Goal: Task Accomplishment & Management: Use online tool/utility

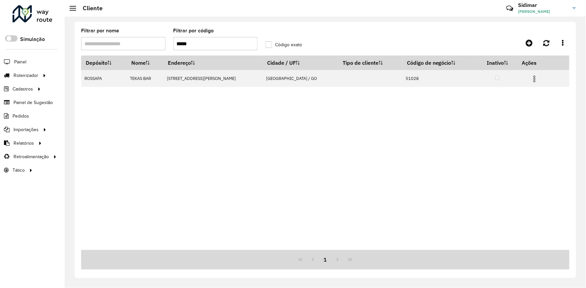
click at [256, 185] on div "Depósito Nome Endereço Cidade / UF Tipo de cliente Código de negócio Inativo Aç…" at bounding box center [325, 152] width 488 height 194
click at [84, 77] on span "Entregas" at bounding box center [84, 75] width 19 height 7
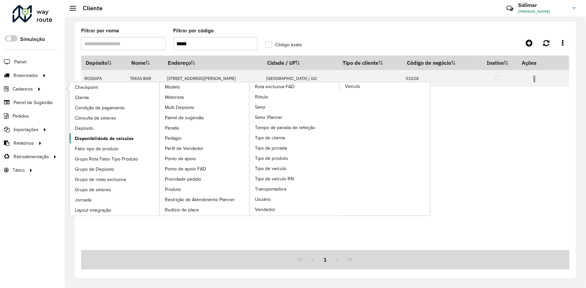
click at [116, 139] on span "Disponibilidade de veículos" at bounding box center [104, 138] width 59 height 7
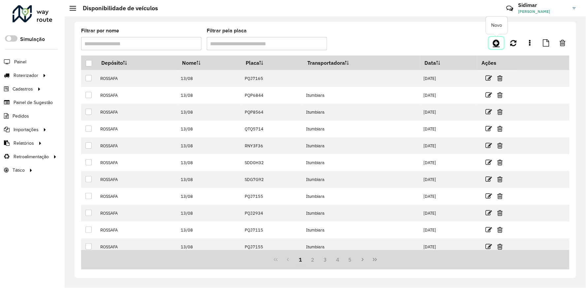
click at [494, 42] on icon at bounding box center [496, 43] width 7 height 8
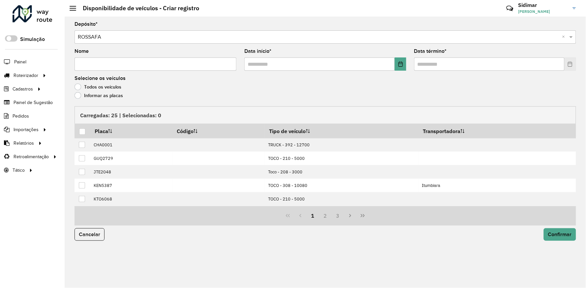
click at [159, 63] on input "Nome" at bounding box center [156, 63] width 162 height 13
type input "*****"
click at [400, 67] on button "Choose Date" at bounding box center [401, 63] width 12 height 13
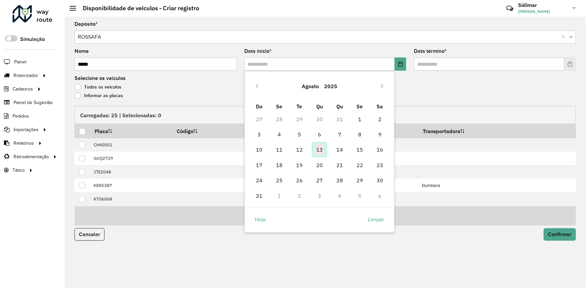
click at [317, 152] on span "13" at bounding box center [319, 149] width 13 height 13
type input "**********"
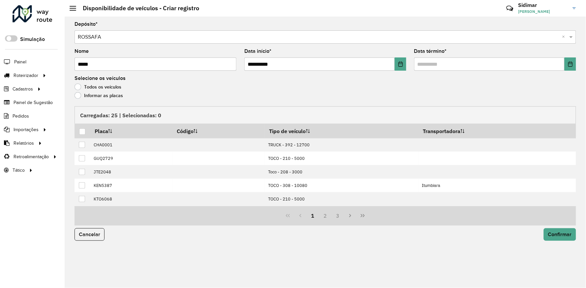
click at [581, 64] on div "**********" at bounding box center [325, 151] width 521 height 271
click at [574, 65] on button "Choose Date" at bounding box center [571, 63] width 12 height 13
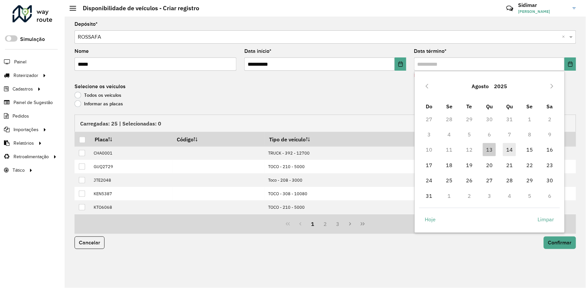
click at [513, 148] on span "14" at bounding box center [509, 149] width 13 height 13
type input "**********"
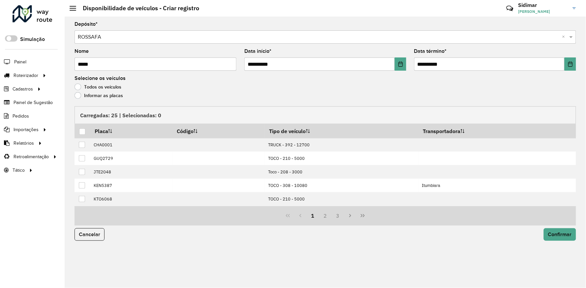
click at [95, 95] on label "Informar as placas" at bounding box center [99, 95] width 48 height 7
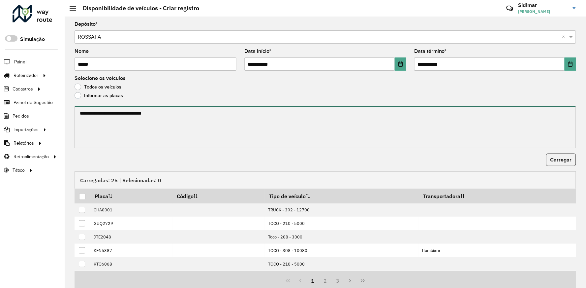
click at [113, 121] on textarea at bounding box center [326, 127] width 502 height 42
click at [155, 122] on textarea at bounding box center [326, 127] width 502 height 42
paste textarea "******* ******* ******* ******* ******* ******* ******* ******* *******"
click at [114, 109] on textarea "******* ******* ******* ******* ******* ******* ******* ******* *******" at bounding box center [325, 127] width 500 height 42
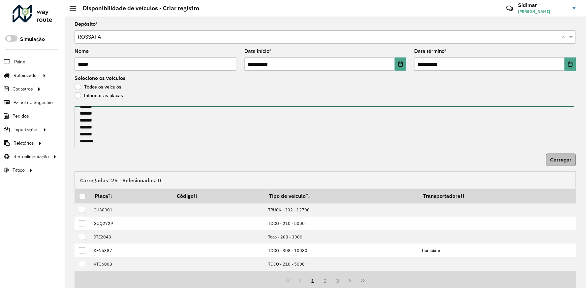
type textarea "******* ******* ******* ******* ******* ******* ******* ******* *******"
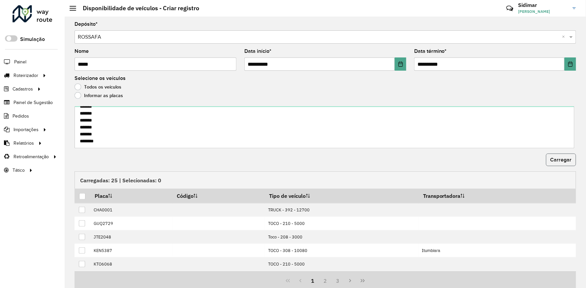
click at [550, 162] on span "Carregar" at bounding box center [560, 160] width 21 height 6
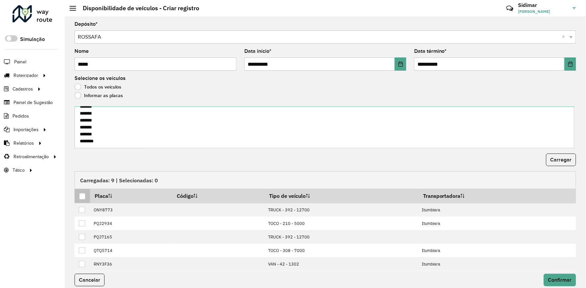
click at [80, 195] on div at bounding box center [82, 196] width 6 height 6
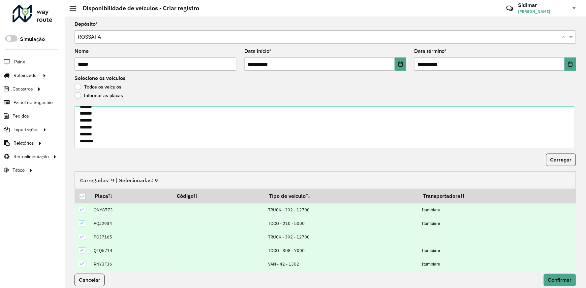
scroll to position [7, 0]
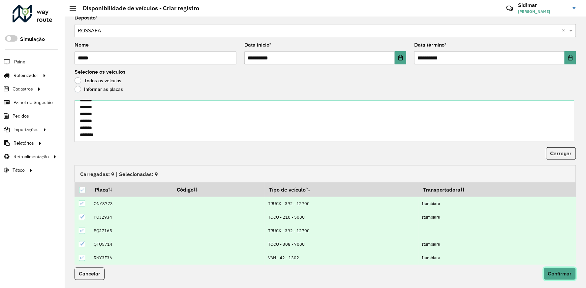
click at [558, 276] on button "Confirmar" at bounding box center [560, 273] width 32 height 13
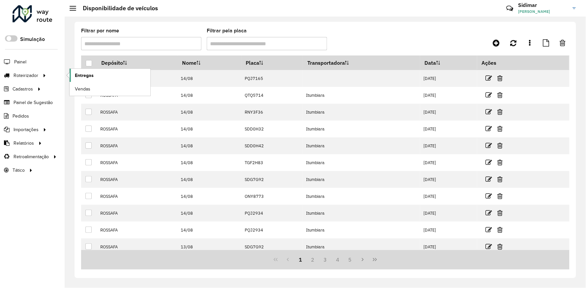
click at [90, 76] on span "Entregas" at bounding box center [84, 75] width 19 height 7
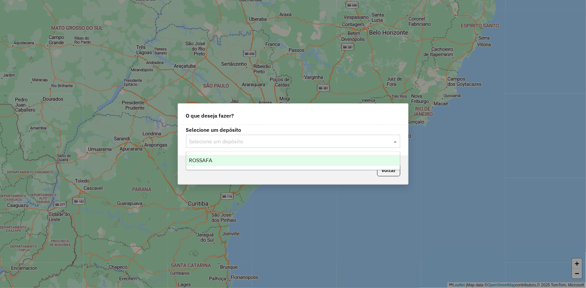
click at [226, 137] on input "text" at bounding box center [286, 141] width 195 height 8
click at [217, 159] on div "ROSSAFA" at bounding box center [293, 160] width 214 height 11
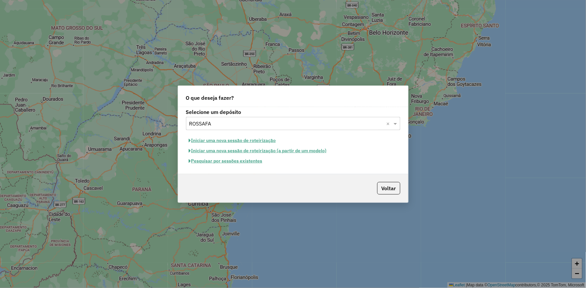
click at [236, 138] on button "Iniciar uma nova sessão de roteirização" at bounding box center [232, 140] width 93 height 10
select select "*"
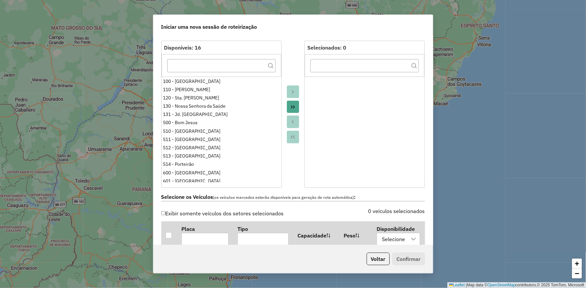
scroll to position [183, 0]
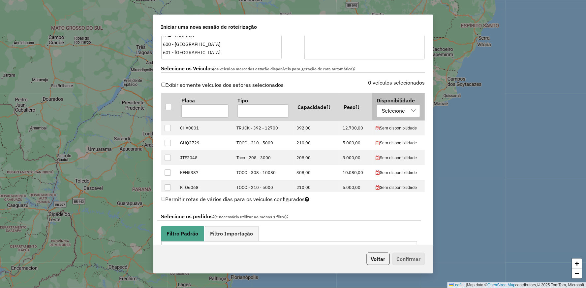
click at [382, 110] on div "Selecione" at bounding box center [394, 111] width 28 height 13
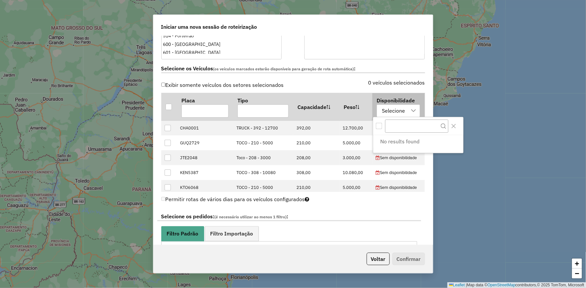
scroll to position [4, 30]
click at [403, 131] on input "text" at bounding box center [416, 125] width 63 height 13
click at [391, 253] on p-footer "Voltar Confirmar" at bounding box center [394, 258] width 61 height 13
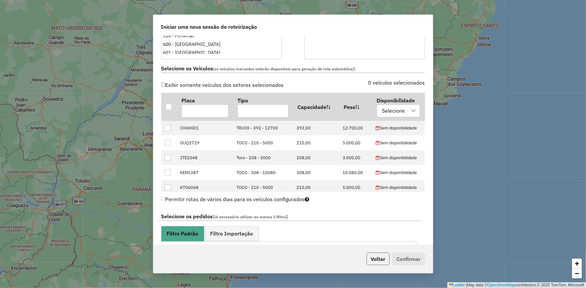
click at [378, 261] on button "Voltar" at bounding box center [378, 258] width 23 height 13
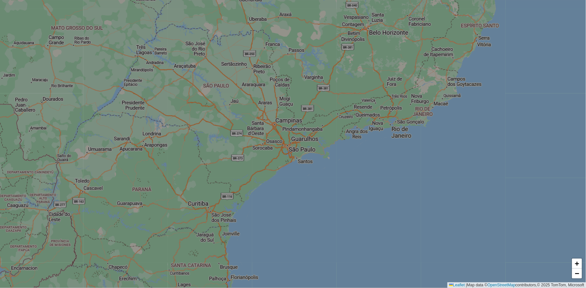
scroll to position [175, 0]
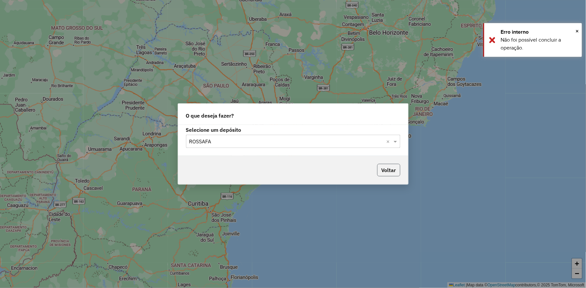
click at [390, 170] on button "Voltar" at bounding box center [388, 170] width 23 height 13
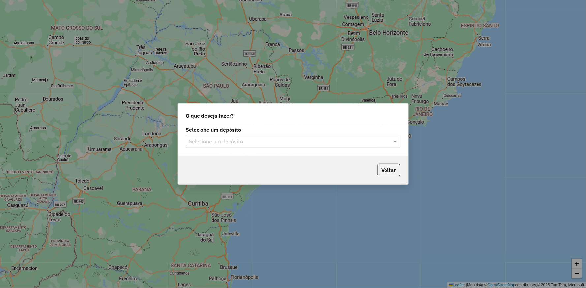
click at [255, 142] on input "text" at bounding box center [286, 141] width 195 height 8
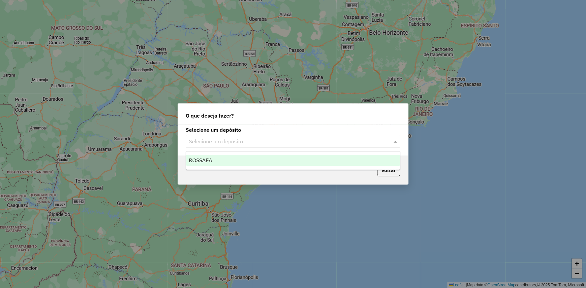
click at [245, 160] on div "ROSSAFA" at bounding box center [293, 160] width 214 height 11
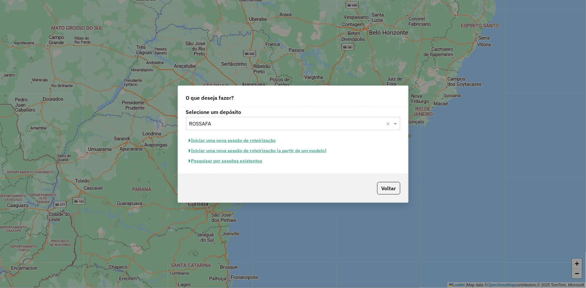
click at [251, 140] on button "Iniciar uma nova sessão de roteirização" at bounding box center [232, 140] width 93 height 10
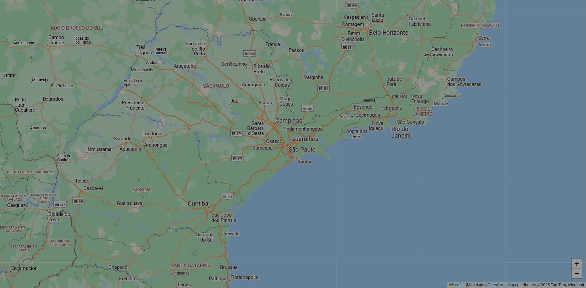
select select "*"
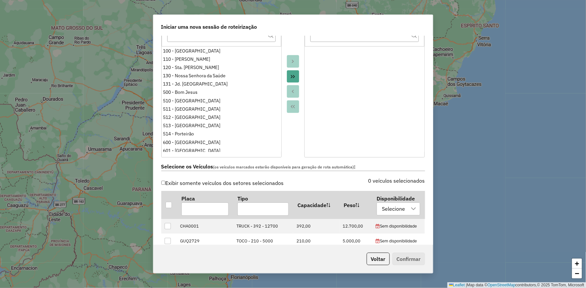
scroll to position [110, 0]
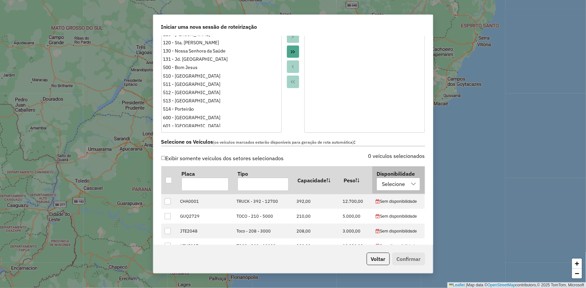
click at [407, 178] on div at bounding box center [413, 184] width 13 height 13
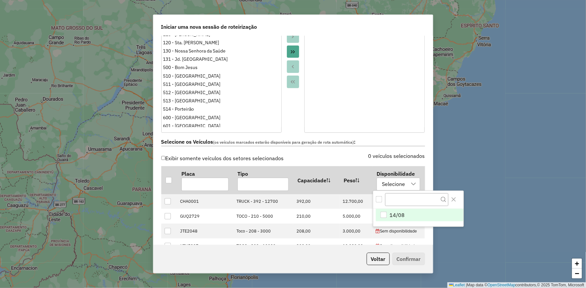
click at [406, 214] on li "14/08" at bounding box center [419, 214] width 87 height 13
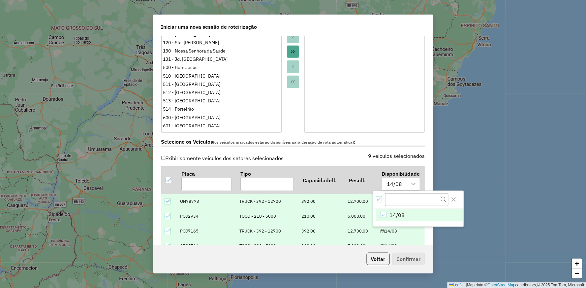
click at [295, 157] on div "9 veículos selecionados" at bounding box center [361, 159] width 136 height 13
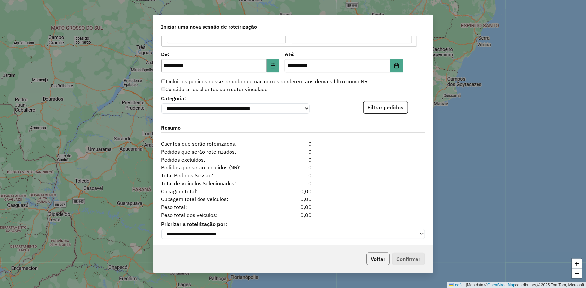
scroll to position [623, 0]
click at [384, 111] on button "Filtrar pedidos" at bounding box center [385, 107] width 45 height 13
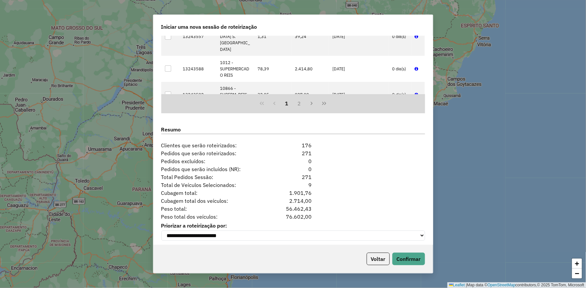
scroll to position [763, 0]
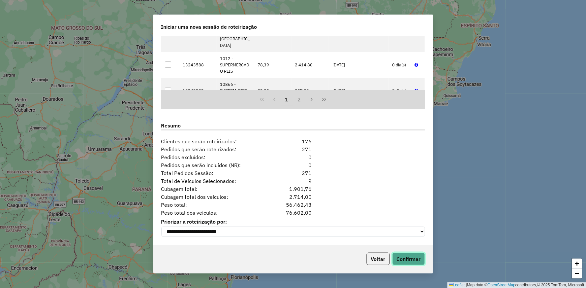
click at [407, 261] on button "Confirmar" at bounding box center [408, 258] width 33 height 13
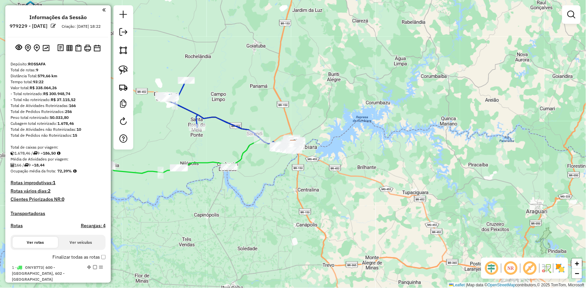
click at [214, 114] on icon at bounding box center [212, 110] width 99 height 60
select select "**********"
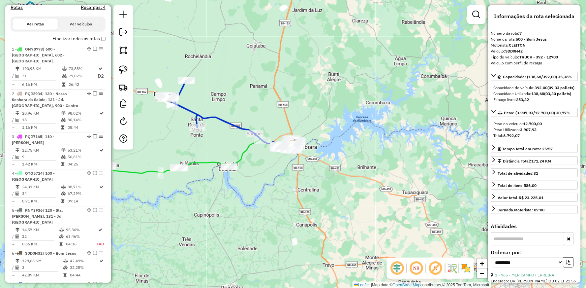
scroll to position [433, 0]
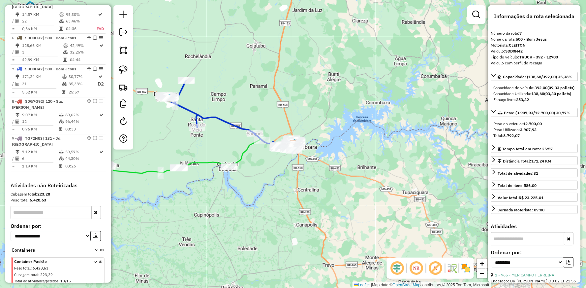
click at [206, 162] on icon at bounding box center [167, 167] width 125 height 11
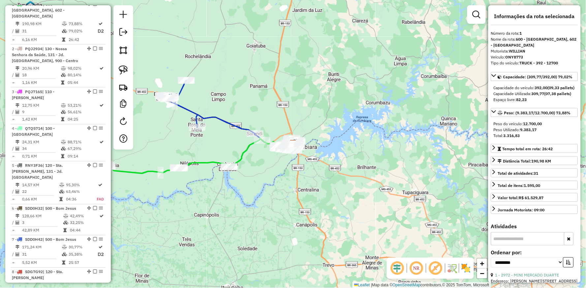
click at [222, 119] on icon at bounding box center [212, 110] width 99 height 60
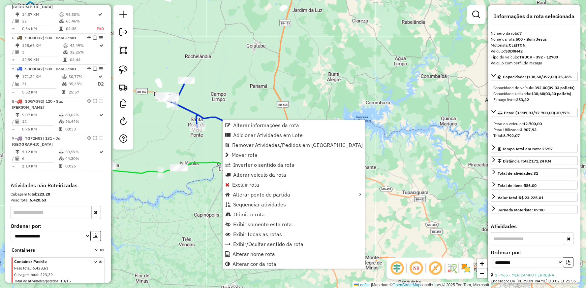
click at [235, 92] on div "Janela de atendimento Grade de atendimento Capacidade Transportadoras Veículos …" at bounding box center [293, 144] width 586 height 288
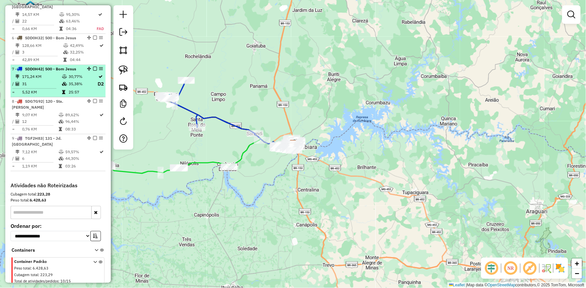
click at [93, 67] on em at bounding box center [95, 69] width 4 height 4
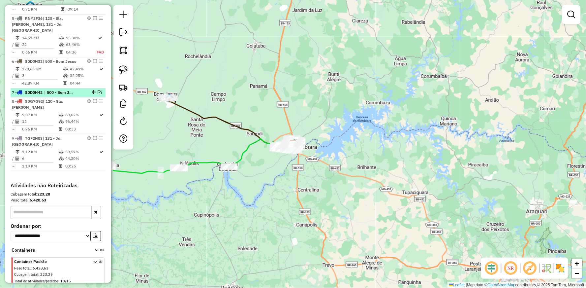
click at [98, 90] on em at bounding box center [100, 92] width 4 height 4
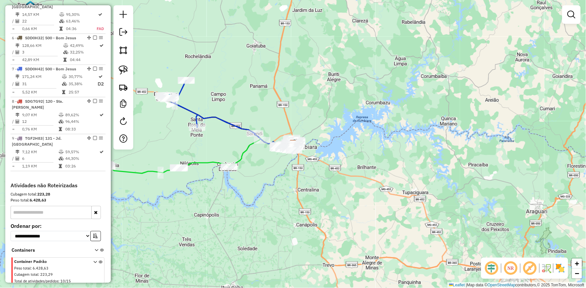
click at [189, 108] on icon at bounding box center [212, 110] width 99 height 60
select select "**********"
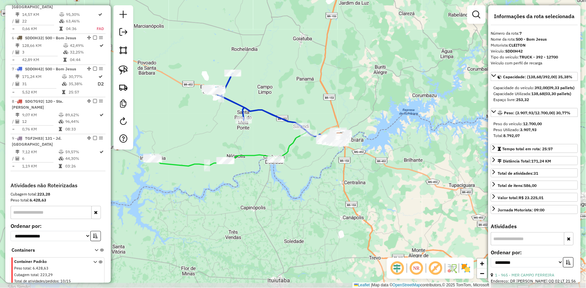
drag, startPoint x: 166, startPoint y: 114, endPoint x: 212, endPoint y: 107, distance: 47.1
click at [212, 107] on div "Janela de atendimento Grade de atendimento Capacidade Transportadoras Veículos …" at bounding box center [293, 144] width 586 height 288
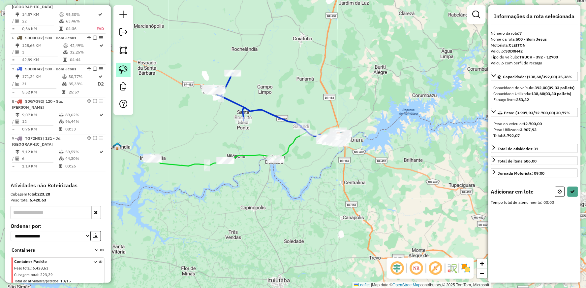
click at [120, 68] on img at bounding box center [123, 69] width 9 height 9
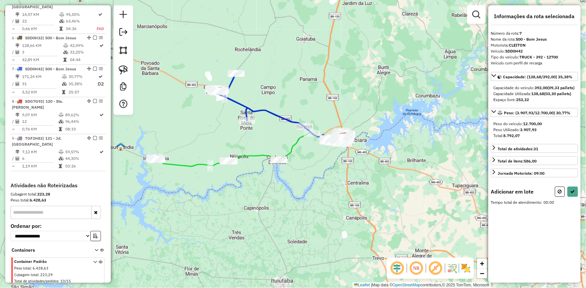
drag, startPoint x: 260, startPoint y: 55, endPoint x: 224, endPoint y: 37, distance: 40.0
click at [224, 37] on div "Janela de atendimento Grade de atendimento Capacidade Transportadoras Veículos …" at bounding box center [293, 144] width 586 height 288
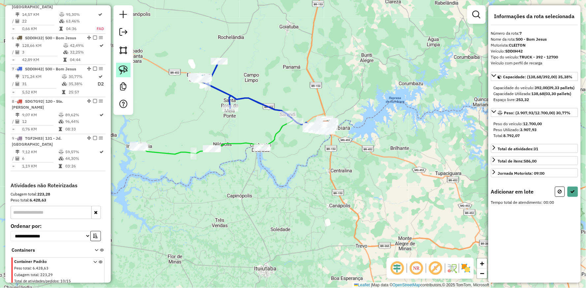
click at [125, 70] on img at bounding box center [123, 69] width 9 height 9
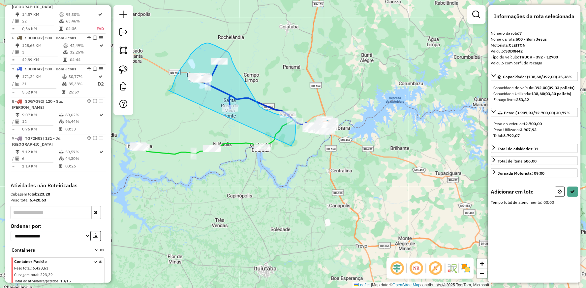
drag, startPoint x: 169, startPoint y: 90, endPoint x: 291, endPoint y: 146, distance: 134.6
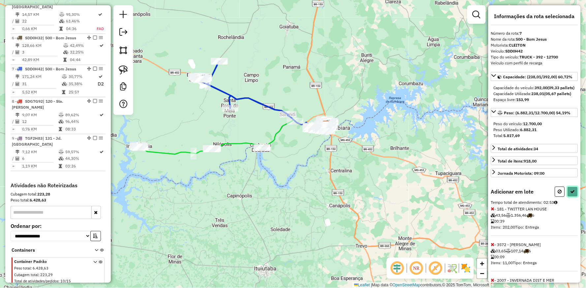
click at [570, 194] on icon at bounding box center [572, 191] width 5 height 5
select select "**********"
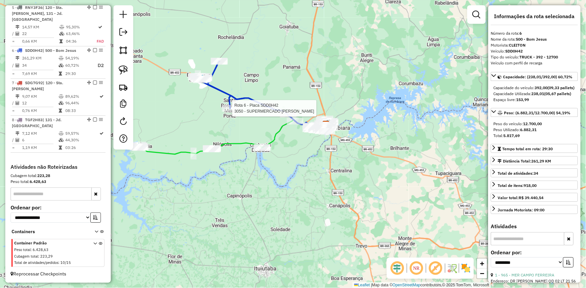
scroll to position [402, 0]
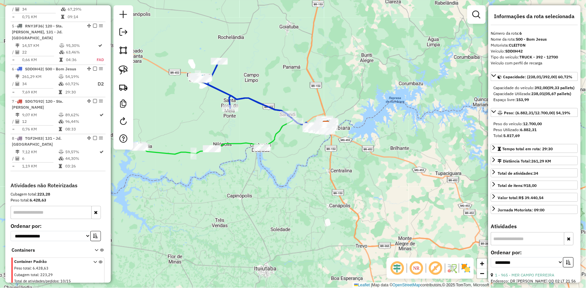
click at [220, 89] on icon at bounding box center [245, 91] width 99 height 60
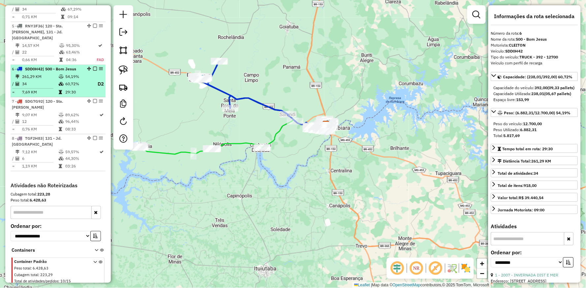
click at [93, 67] on em at bounding box center [95, 69] width 4 height 4
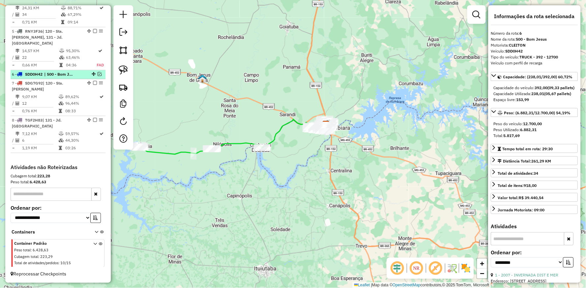
scroll to position [379, 0]
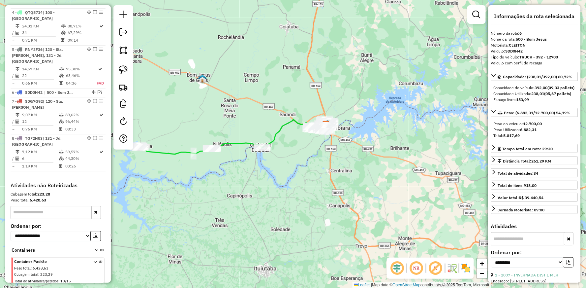
click at [184, 151] on icon at bounding box center [199, 148] width 125 height 11
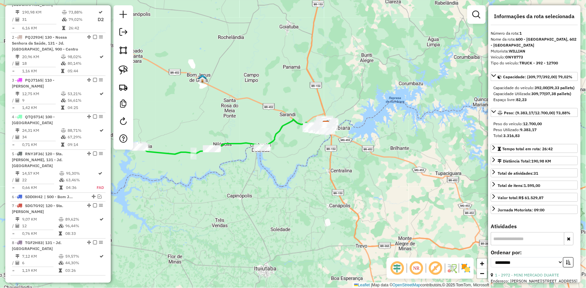
scroll to position [263, 0]
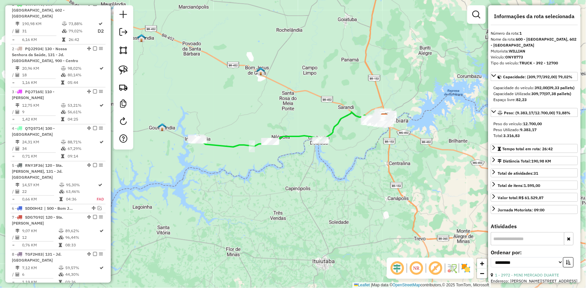
drag, startPoint x: 194, startPoint y: 179, endPoint x: 267, endPoint y: 167, distance: 74.6
click at [247, 171] on div "Janela de atendimento Grade de atendimento Capacidade Transportadoras Veículos …" at bounding box center [293, 144] width 586 height 288
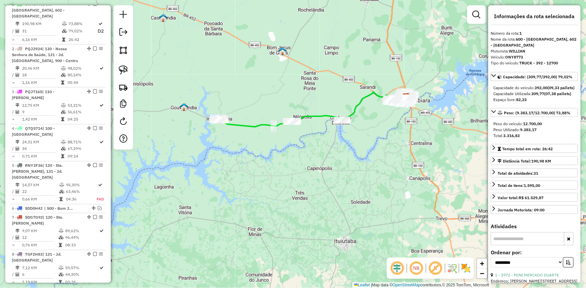
drag, startPoint x: 268, startPoint y: 167, endPoint x: 266, endPoint y: 150, distance: 16.6
click at [266, 150] on div "Janela de atendimento Grade de atendimento Capacidade Transportadoras Veículos …" at bounding box center [293, 144] width 586 height 288
click at [251, 124] on icon at bounding box center [280, 120] width 125 height 11
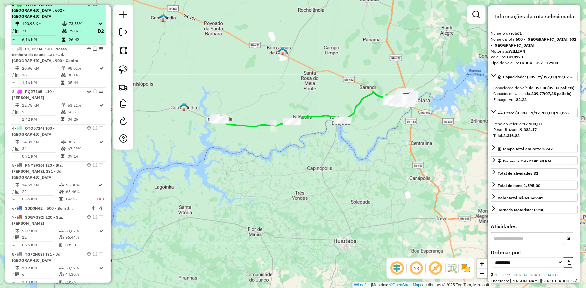
click at [93, 6] on em at bounding box center [95, 4] width 4 height 4
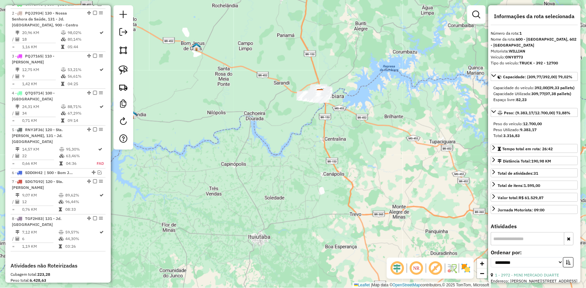
drag, startPoint x: 295, startPoint y: 134, endPoint x: 281, endPoint y: 134, distance: 14.2
click at [281, 134] on div "Janela de atendimento Grade de atendimento Capacidade Transportadoras Veículos …" at bounding box center [293, 144] width 586 height 288
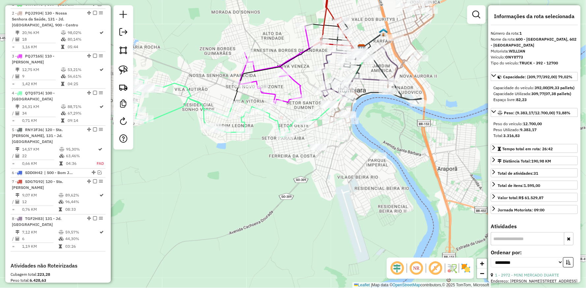
click at [294, 79] on icon at bounding box center [275, 64] width 72 height 77
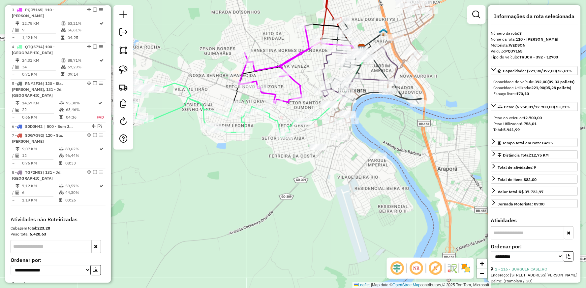
scroll to position [315, 0]
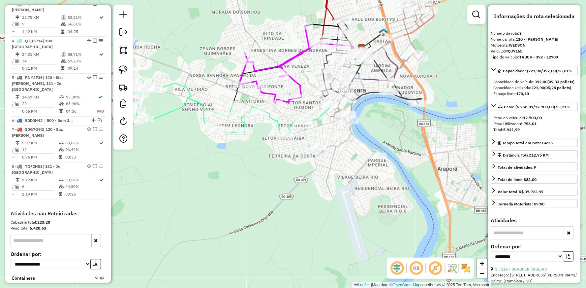
click at [269, 67] on icon at bounding box center [306, 56] width 109 height 30
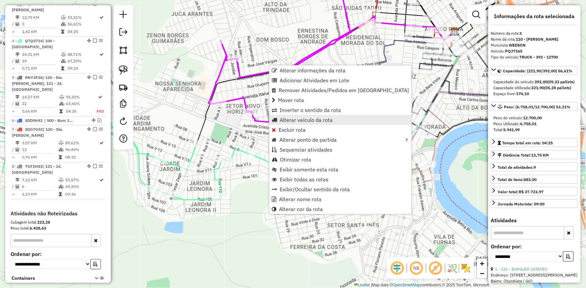
click at [290, 119] on span "Alterar veículo da rota" at bounding box center [306, 119] width 53 height 5
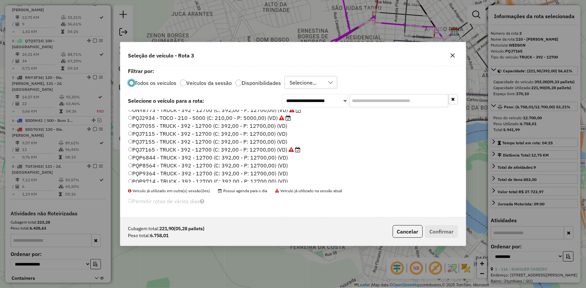
scroll to position [125, 0]
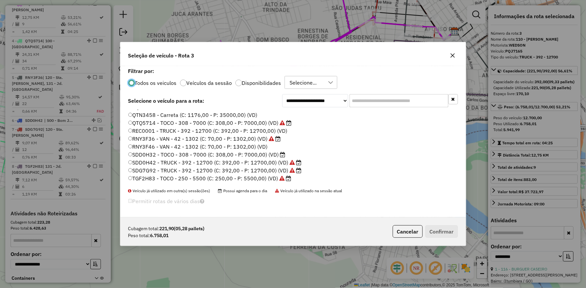
click at [150, 155] on label "SDD0H32 - TOCO - 308 - 7000 (C: 308,00 - P: 7000,00) (VD)" at bounding box center [206, 154] width 157 height 8
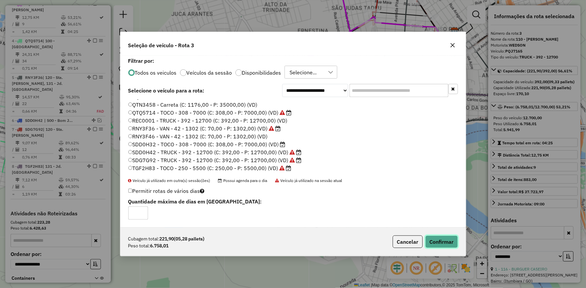
click at [440, 239] on button "Confirmar" at bounding box center [441, 241] width 33 height 13
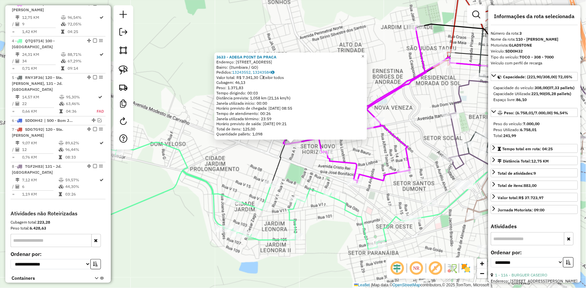
click at [180, 108] on div "3633 - [GEOGRAPHIC_DATA] DA PRACA Endereço: [STREET_ADDRESS] Pedidos: 13243552,…" at bounding box center [293, 144] width 586 height 288
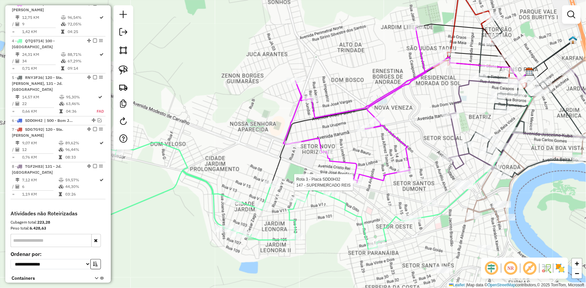
select select "**********"
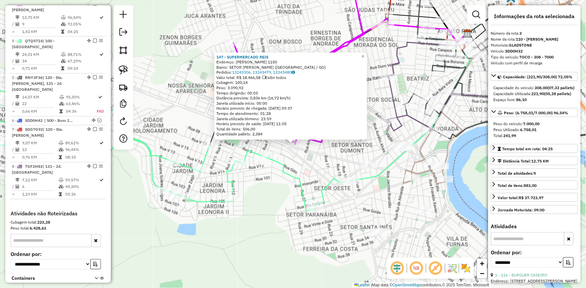
click at [315, 162] on div "147 - SUPERMERCADO REIS Endereço: [PERSON_NAME] 1150 Bairro: SETOR [PERSON_NAME…" at bounding box center [293, 144] width 586 height 288
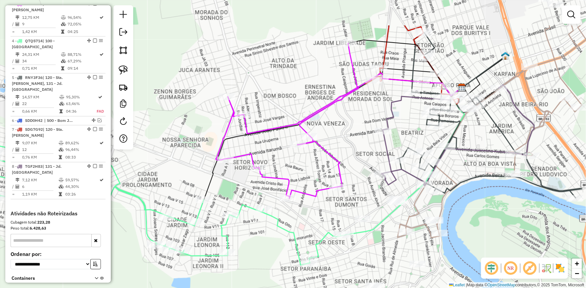
drag, startPoint x: 333, startPoint y: 54, endPoint x: 327, endPoint y: 108, distance: 54.4
click at [327, 108] on icon at bounding box center [287, 120] width 143 height 155
select select "**********"
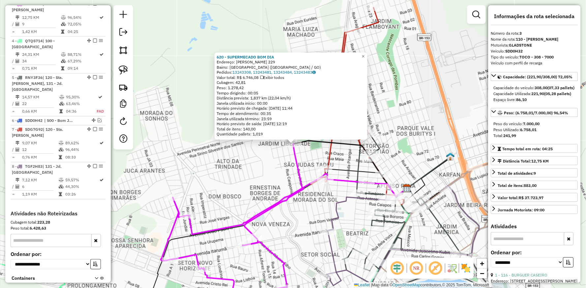
click at [270, 165] on div "620 - SUPERMECADO BOM DIA Endereço: [PERSON_NAME] 229 Bairro: [GEOGRAPHIC_DATA]…" at bounding box center [293, 144] width 586 height 288
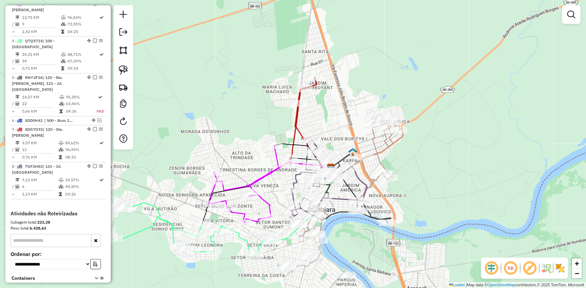
click at [262, 175] on icon at bounding box center [244, 183] width 72 height 77
select select "**********"
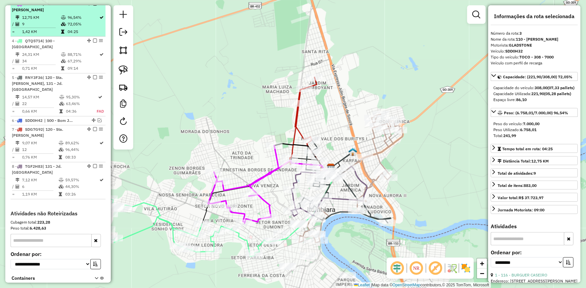
click at [94, 6] on em at bounding box center [95, 4] width 4 height 4
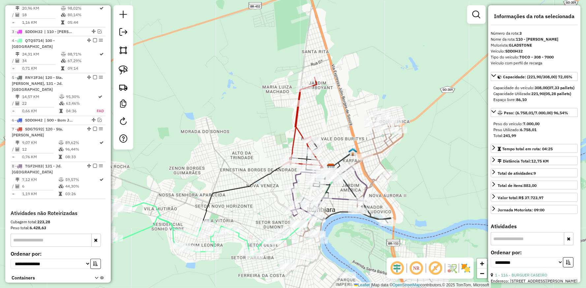
click at [295, 116] on icon at bounding box center [306, 126] width 46 height 99
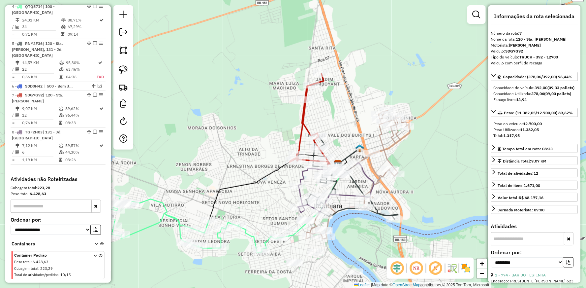
drag, startPoint x: 269, startPoint y: 136, endPoint x: 294, endPoint y: 105, distance: 39.6
click at [288, 120] on div "Janela de atendimento Grade de atendimento Capacidade Transportadoras Veículos …" at bounding box center [293, 144] width 586 height 288
click at [294, 103] on div "Janela de atendimento Grade de atendimento Capacidade Transportadoras Veículos …" at bounding box center [293, 144] width 586 height 288
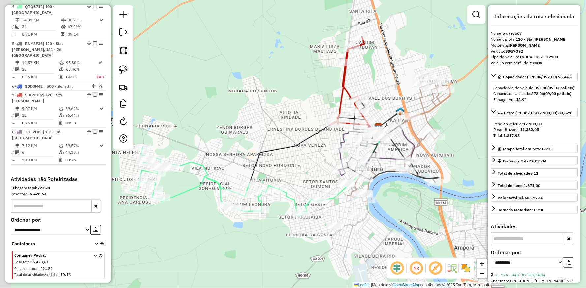
drag, startPoint x: 241, startPoint y: 120, endPoint x: 312, endPoint y: 55, distance: 95.9
click at [298, 76] on div "Janela de atendimento Grade de atendimento Capacidade Transportadoras Veículos …" at bounding box center [293, 144] width 586 height 288
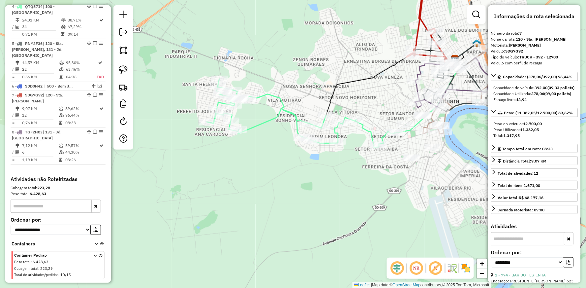
click at [269, 94] on icon at bounding box center [302, 113] width 190 height 69
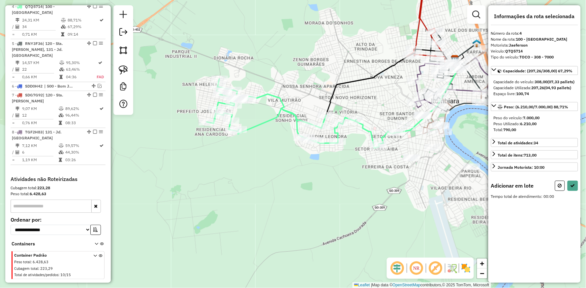
drag, startPoint x: 126, startPoint y: 71, endPoint x: 171, endPoint y: 76, distance: 46.2
click at [126, 71] on img at bounding box center [123, 69] width 9 height 9
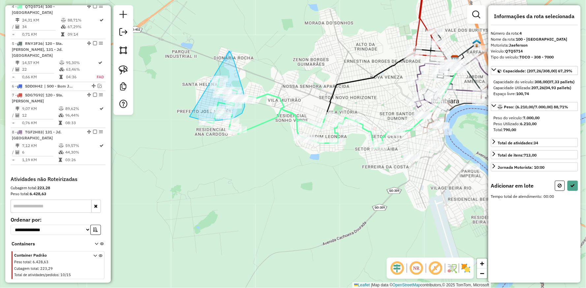
drag, startPoint x: 229, startPoint y: 51, endPoint x: 189, endPoint y: 116, distance: 76.6
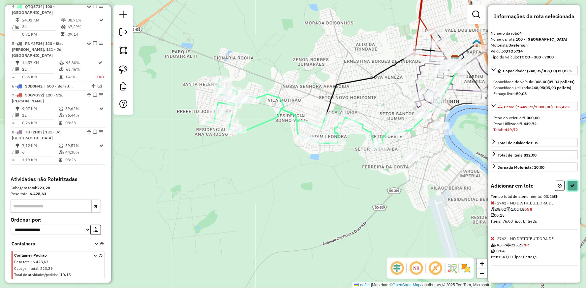
click at [573, 188] on icon at bounding box center [572, 185] width 5 height 5
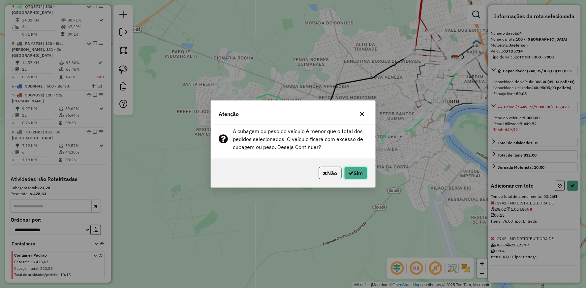
click at [357, 175] on button "Sim" at bounding box center [355, 173] width 23 height 13
select select "**********"
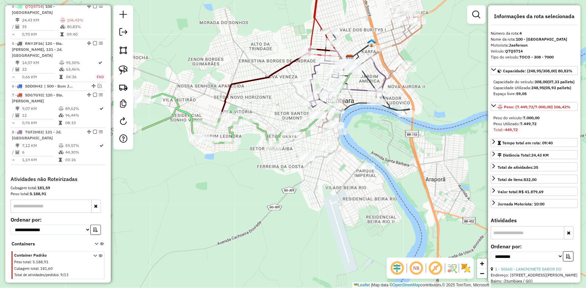
drag, startPoint x: 356, startPoint y: 159, endPoint x: 242, endPoint y: 158, distance: 114.8
click at [242, 158] on div "Janela de atendimento Grade de atendimento Capacidade Transportadoras Veículos …" at bounding box center [293, 144] width 586 height 288
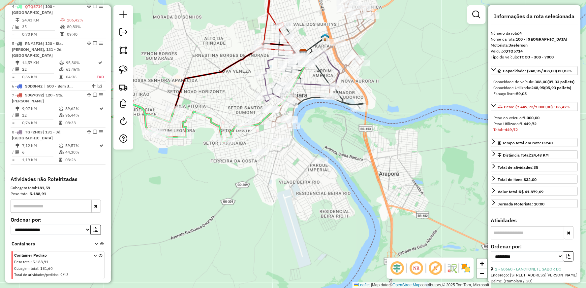
drag, startPoint x: 292, startPoint y: 141, endPoint x: 256, endPoint y: 137, distance: 37.2
click at [256, 137] on div "Janela de atendimento Grade de atendimento Capacidade Transportadoras Veículos …" at bounding box center [293, 144] width 586 height 288
click at [264, 80] on icon at bounding box center [301, 77] width 76 height 50
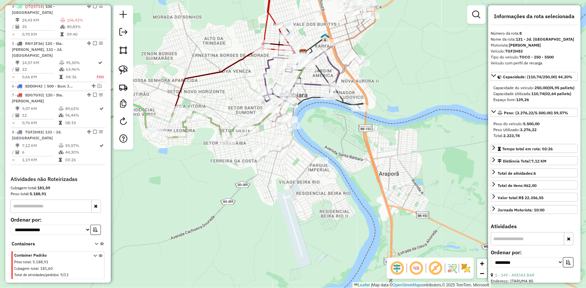
click at [289, 251] on div "Janela de atendimento Grade de atendimento Capacidade Transportadoras Veículos …" at bounding box center [293, 144] width 586 height 288
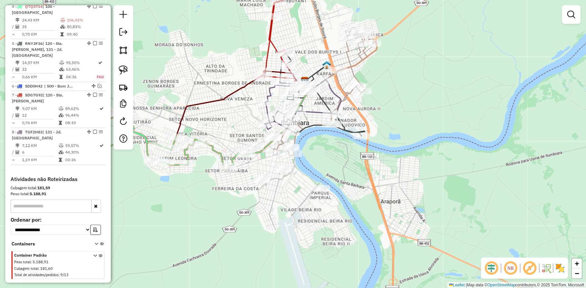
drag, startPoint x: 388, startPoint y: 76, endPoint x: 390, endPoint y: 104, distance: 27.7
click at [390, 104] on div "Janela de atendimento Grade de atendimento Capacidade Transportadoras Veículos …" at bounding box center [293, 144] width 586 height 288
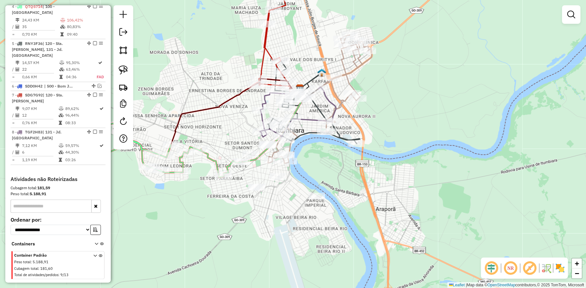
drag, startPoint x: 317, startPoint y: 40, endPoint x: 304, endPoint y: 46, distance: 13.6
click at [304, 45] on div "Janela de atendimento Grade de atendimento Capacidade Transportadoras Veículos …" at bounding box center [293, 144] width 586 height 288
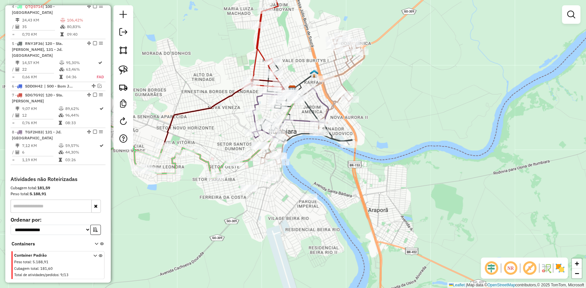
click at [345, 68] on icon at bounding box center [312, 100] width 104 height 128
select select "**********"
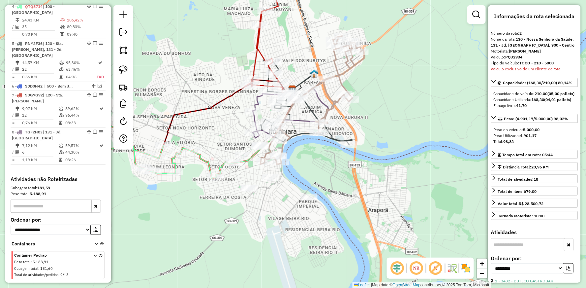
scroll to position [272, 0]
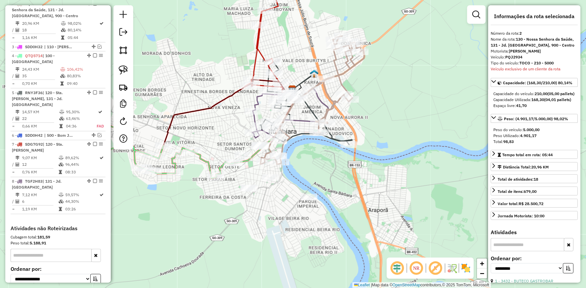
click at [381, 132] on div "Janela de atendimento Grade de atendimento Capacidade Transportadoras Veículos …" at bounding box center [293, 144] width 586 height 288
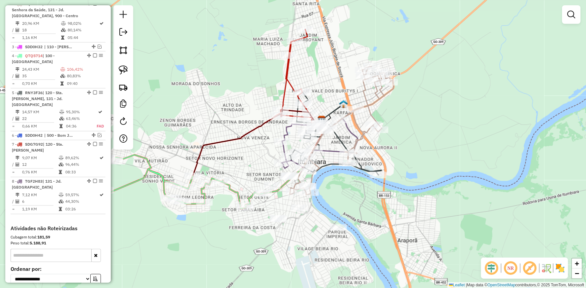
drag, startPoint x: 377, startPoint y: 132, endPoint x: 407, endPoint y: 163, distance: 42.2
click at [407, 163] on div "Janela de atendimento Grade de atendimento Capacidade Transportadoras Veículos …" at bounding box center [293, 144] width 586 height 288
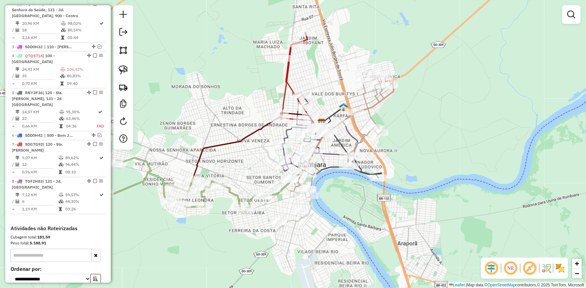
drag, startPoint x: 345, startPoint y: 66, endPoint x: 350, endPoint y: 114, distance: 48.0
click at [350, 114] on div "Janela de atendimento Grade de atendimento Capacidade Transportadoras Veículos …" at bounding box center [293, 144] width 586 height 288
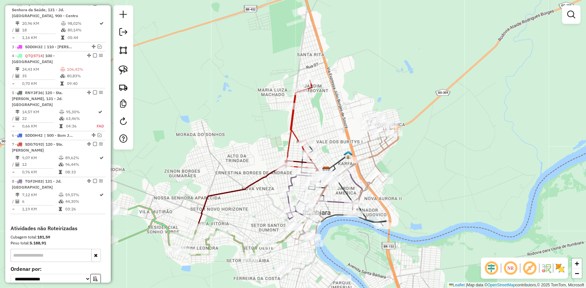
click at [291, 118] on icon at bounding box center [301, 129] width 46 height 99
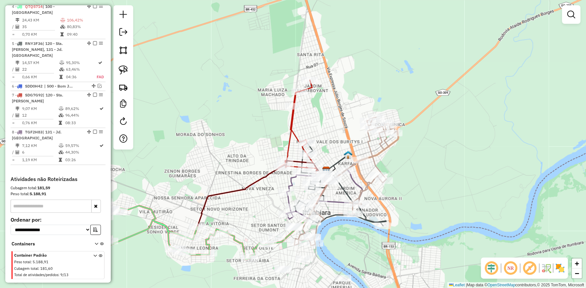
select select "**********"
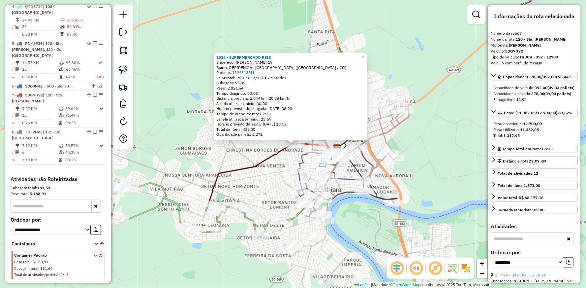
click at [256, 154] on div "1536 - SUPERMERCADO REIS Endereço: [PERSON_NAME] 19 Bairro: RESIDENCIAL MORADA …" at bounding box center [293, 144] width 586 height 288
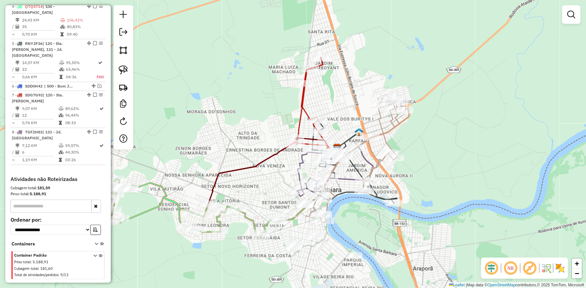
click at [303, 93] on icon at bounding box center [312, 106] width 46 height 99
select select "**********"
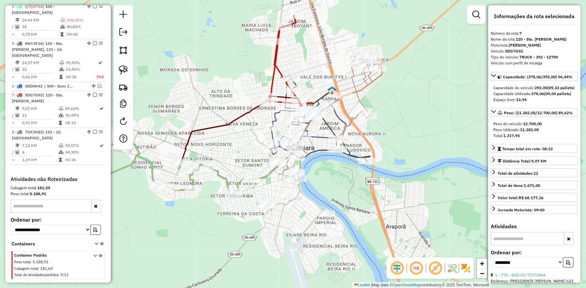
drag, startPoint x: 273, startPoint y: 110, endPoint x: 231, endPoint y: 47, distance: 75.9
click at [231, 47] on div "Janela de atendimento Grade de atendimento Capacidade Transportadoras Veículos …" at bounding box center [293, 144] width 586 height 288
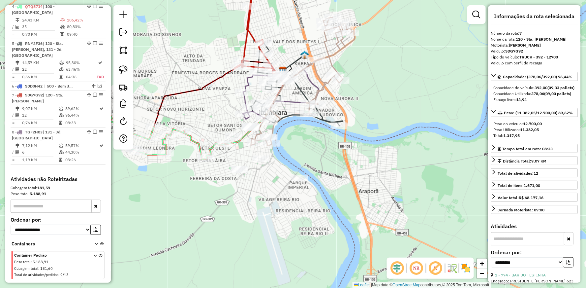
drag, startPoint x: 357, startPoint y: 115, endPoint x: 344, endPoint y: 102, distance: 18.7
click at [344, 102] on div "Janela de atendimento Grade de atendimento Capacidade Transportadoras Veículos …" at bounding box center [293, 144] width 586 height 288
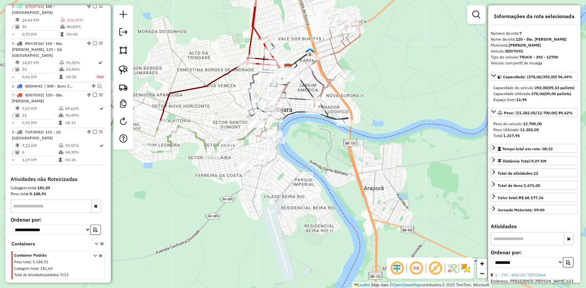
drag, startPoint x: 223, startPoint y: 103, endPoint x: 243, endPoint y: 65, distance: 42.3
click at [243, 65] on div "Janela de atendimento Grade de atendimento Capacidade Transportadoras Veículos …" at bounding box center [293, 144] width 586 height 288
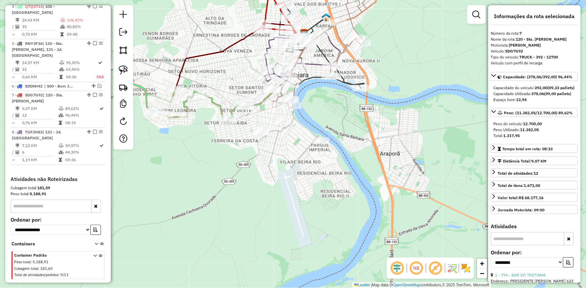
drag, startPoint x: 299, startPoint y: 120, endPoint x: 291, endPoint y: 122, distance: 7.7
click at [291, 123] on div "Janela de atendimento Grade de atendimento Capacidade Transportadoras Veículos …" at bounding box center [293, 144] width 586 height 288
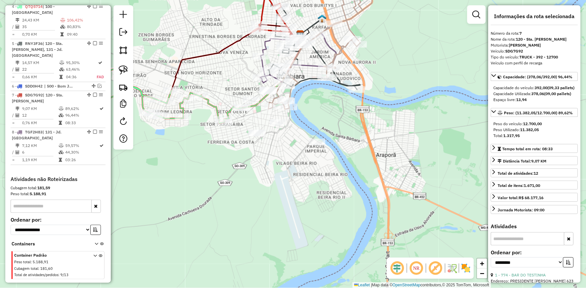
drag, startPoint x: 318, startPoint y: 97, endPoint x: 307, endPoint y: 109, distance: 15.9
click at [309, 106] on div "Janela de atendimento Grade de atendimento Capacidade Transportadoras Veículos …" at bounding box center [293, 144] width 586 height 288
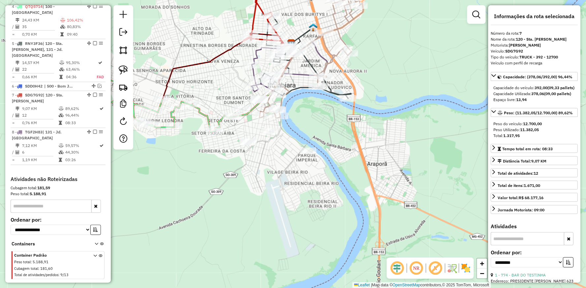
click at [203, 112] on icon at bounding box center [138, 97] width 190 height 69
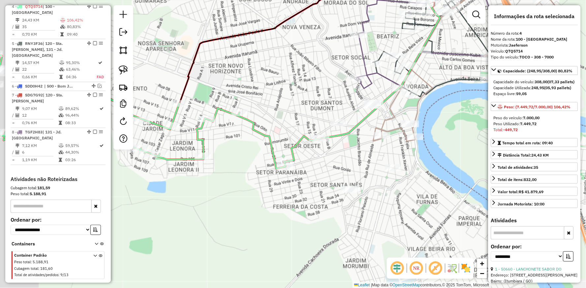
drag, startPoint x: 193, startPoint y: 83, endPoint x: 259, endPoint y: 94, distance: 67.2
click at [259, 94] on div "Janela de atendimento Grade de atendimento Capacidade Transportadoras Veículos …" at bounding box center [293, 144] width 586 height 288
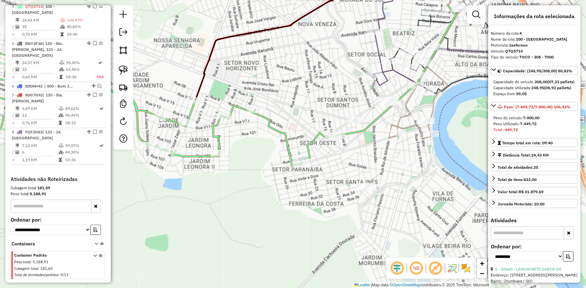
drag, startPoint x: 278, startPoint y: 97, endPoint x: 243, endPoint y: 86, distance: 36.0
click at [243, 86] on div "Janela de atendimento Grade de atendimento Capacidade Transportadoras Veículos …" at bounding box center [293, 144] width 586 height 288
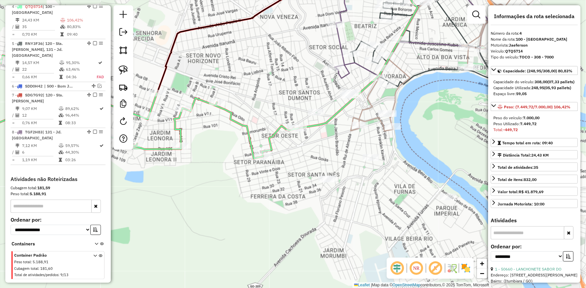
drag, startPoint x: 295, startPoint y: 83, endPoint x: 281, endPoint y: 82, distance: 14.2
click at [281, 82] on div "Janela de atendimento Grade de atendimento Capacidade Transportadoras Veículos …" at bounding box center [293, 144] width 586 height 288
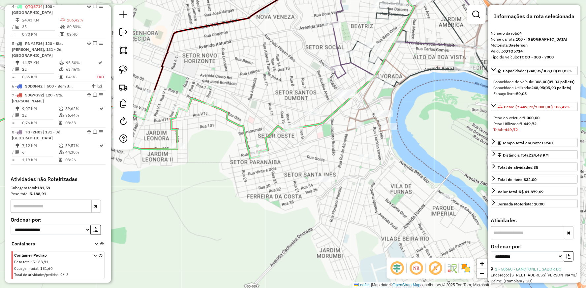
drag, startPoint x: 324, startPoint y: 84, endPoint x: 229, endPoint y: 73, distance: 94.9
click at [242, 75] on div "Janela de atendimento Grade de atendimento Capacidade Transportadoras Veículos …" at bounding box center [293, 144] width 586 height 288
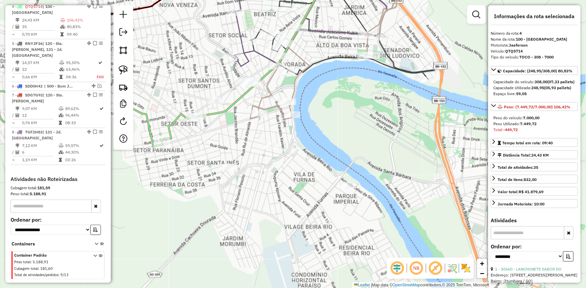
click at [258, 53] on icon at bounding box center [310, 19] width 153 height 96
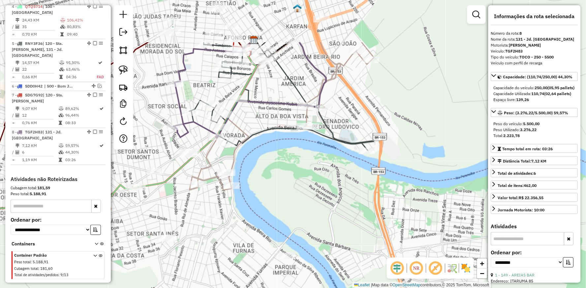
drag, startPoint x: 328, startPoint y: 56, endPoint x: 267, endPoint y: 127, distance: 93.3
click at [267, 127] on icon at bounding box center [281, 96] width 185 height 108
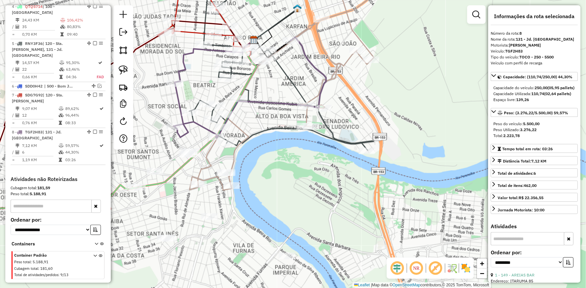
click at [316, 66] on icon at bounding box center [249, 87] width 153 height 101
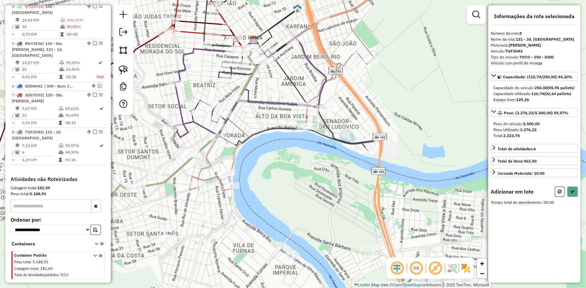
drag, startPoint x: 121, startPoint y: 67, endPoint x: 136, endPoint y: 72, distance: 16.2
click at [121, 67] on img at bounding box center [123, 69] width 9 height 9
click at [266, 171] on div "Janela de atendimento Grade de atendimento Capacidade Transportadoras Veículos …" at bounding box center [293, 144] width 586 height 288
click at [561, 194] on icon at bounding box center [560, 191] width 4 height 5
select select "**********"
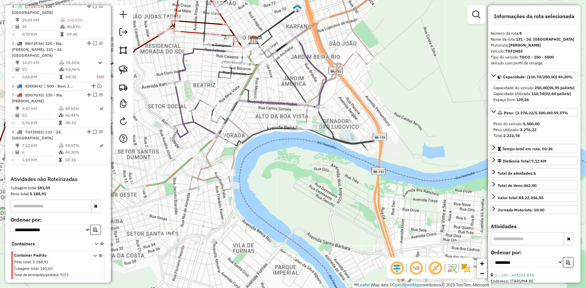
drag, startPoint x: 307, startPoint y: 173, endPoint x: 468, endPoint y: 133, distance: 165.9
click at [463, 134] on div "Janela de atendimento Grade de atendimento Capacidade Transportadoras Veículos …" at bounding box center [293, 144] width 586 height 288
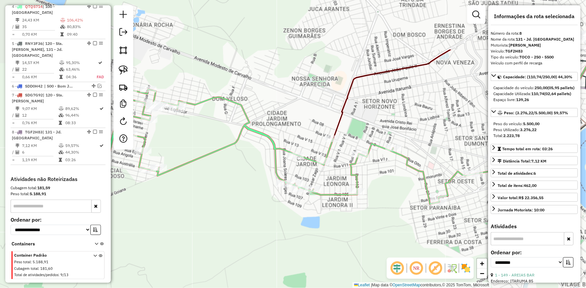
drag, startPoint x: 351, startPoint y: 148, endPoint x: 300, endPoint y: 175, distance: 57.8
click at [340, 223] on div "Janela de atendimento Grade de atendimento Capacidade Transportadoras Veículos …" at bounding box center [293, 144] width 586 height 288
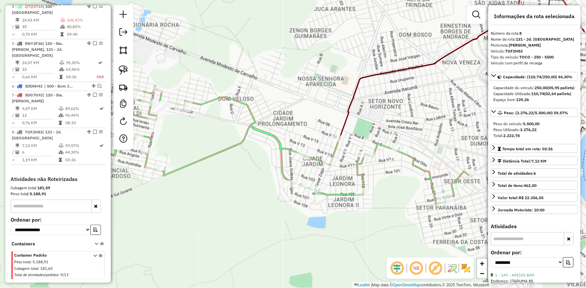
drag, startPoint x: 251, startPoint y: 164, endPoint x: 308, endPoint y: 167, distance: 57.1
click at [308, 167] on div "Janela de atendimento Grade de atendimento Capacidade Transportadoras Veículos …" at bounding box center [293, 144] width 586 height 288
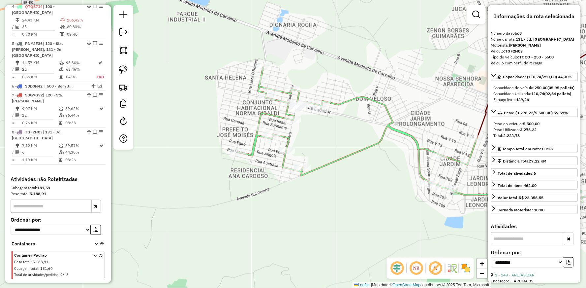
drag, startPoint x: 229, startPoint y: 186, endPoint x: 311, endPoint y: 183, distance: 81.8
click at [311, 183] on div "Janela de atendimento Grade de atendimento Capacidade Transportadoras Veículos …" at bounding box center [293, 144] width 586 height 288
click at [117, 68] on link at bounding box center [123, 70] width 15 height 15
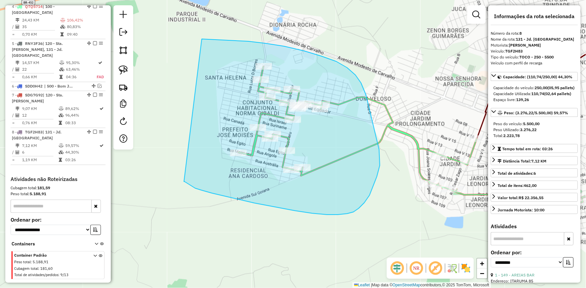
drag, startPoint x: 205, startPoint y: 39, endPoint x: 184, endPoint y: 181, distance: 144.0
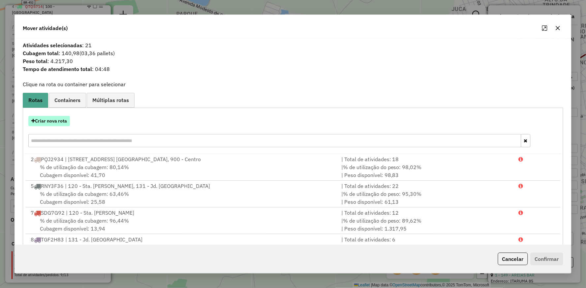
click at [54, 120] on button "Criar nova rota" at bounding box center [49, 121] width 42 height 10
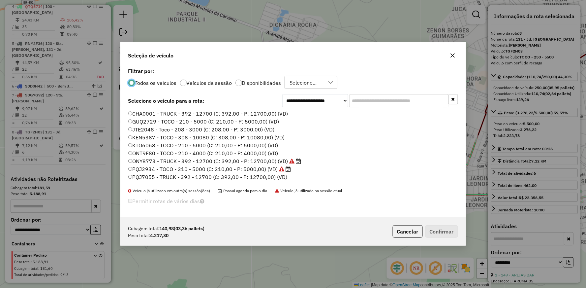
scroll to position [4, 2]
click at [153, 166] on label "PQJ2934 - TOCO - 210 - 5000 (C: 210,00 - P: 5000,00) (VD)" at bounding box center [209, 169] width 163 height 8
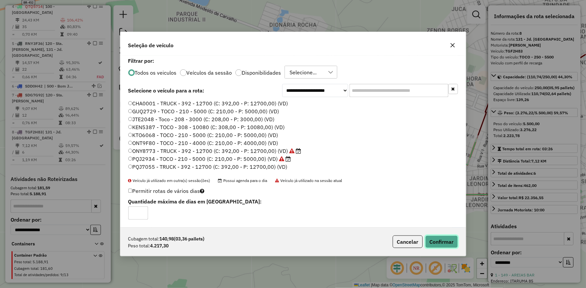
click at [439, 239] on button "Confirmar" at bounding box center [441, 241] width 33 height 13
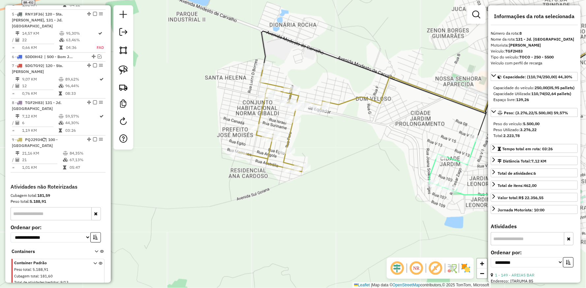
scroll to position [358, 0]
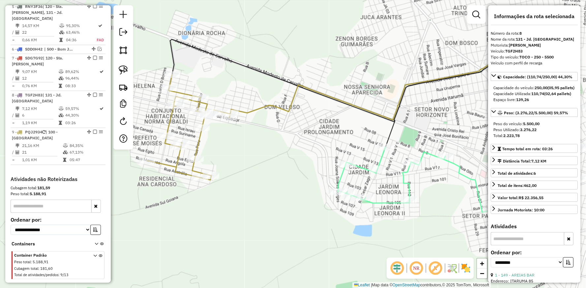
drag, startPoint x: 363, startPoint y: 124, endPoint x: 272, endPoint y: 133, distance: 91.7
click at [272, 133] on div "Janela de atendimento Grade de atendimento Capacidade Transportadoras Veículos …" at bounding box center [293, 144] width 586 height 288
click at [279, 106] on icon at bounding box center [436, 70] width 414 height 100
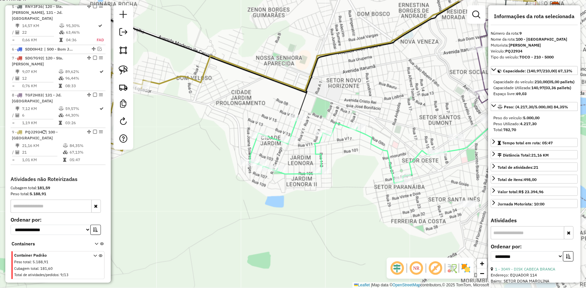
drag, startPoint x: 307, startPoint y: 145, endPoint x: 216, endPoint y: 111, distance: 97.1
click at [216, 111] on div "Janela de atendimento Grade de atendimento Capacidade Transportadoras Veículos …" at bounding box center [293, 144] width 586 height 288
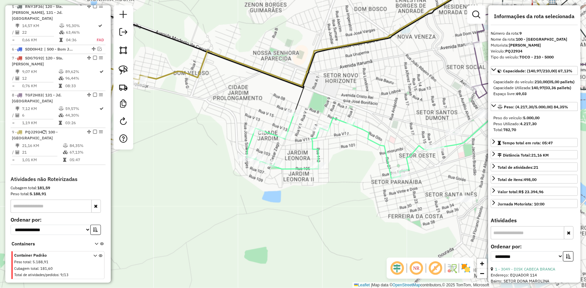
click at [191, 72] on icon at bounding box center [345, 36] width 414 height 100
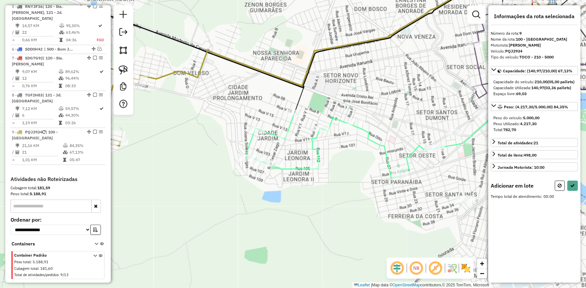
drag, startPoint x: 124, startPoint y: 68, endPoint x: 155, endPoint y: 93, distance: 39.2
click at [124, 68] on img at bounding box center [123, 69] width 9 height 9
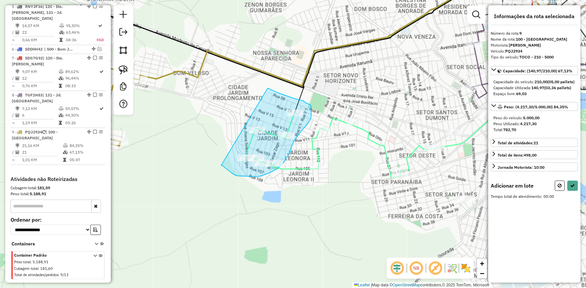
drag, startPoint x: 268, startPoint y: 88, endPoint x: 221, endPoint y: 165, distance: 90.1
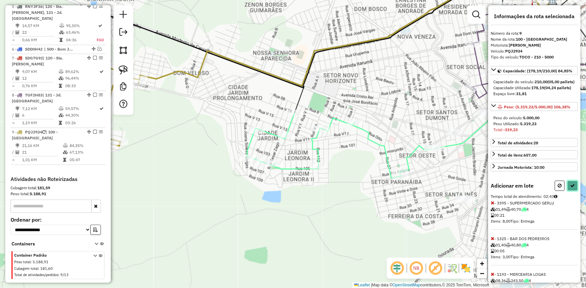
click at [574, 191] on button at bounding box center [572, 185] width 11 height 10
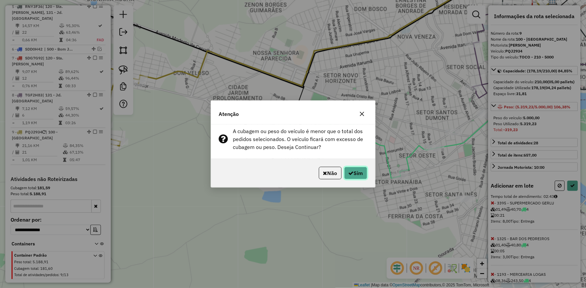
click at [351, 175] on icon "button" at bounding box center [351, 172] width 5 height 5
select select "**********"
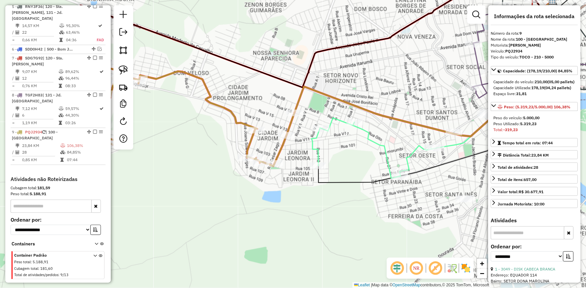
click at [290, 120] on icon at bounding box center [175, 103] width 238 height 125
click at [227, 106] on icon at bounding box center [175, 103] width 238 height 125
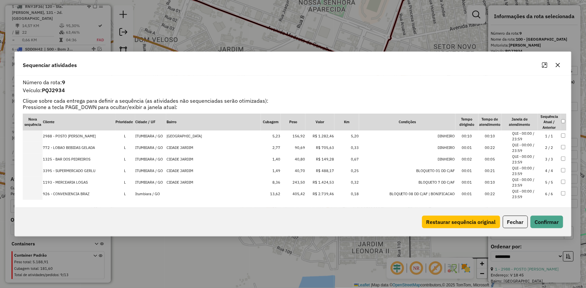
click at [542, 67] on icon "Maximize" at bounding box center [544, 64] width 5 height 5
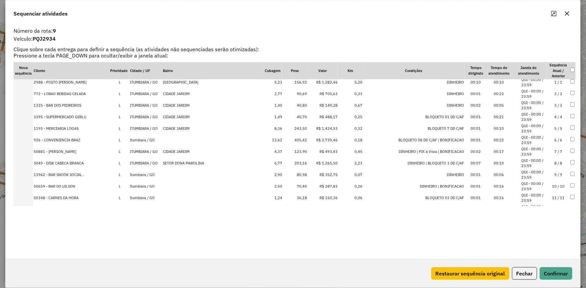
scroll to position [0, 0]
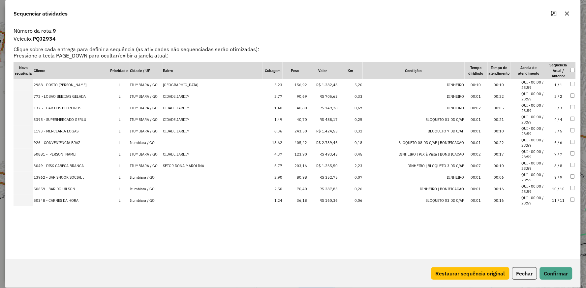
click at [568, 14] on icon "button" at bounding box center [567, 14] width 4 height 4
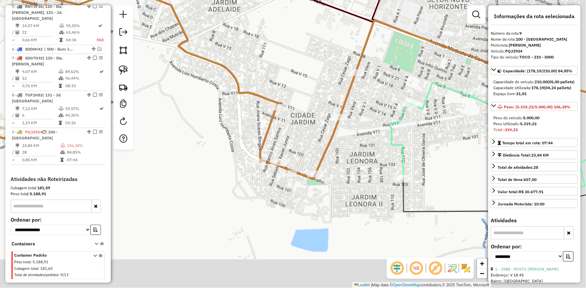
drag, startPoint x: 320, startPoint y: 147, endPoint x: 305, endPoint y: 82, distance: 67.3
click at [305, 82] on div "Janela de atendimento Grade de atendimento Capacidade Transportadoras Veículos …" at bounding box center [293, 144] width 586 height 288
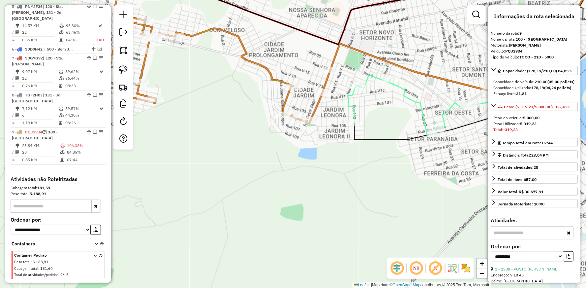
click at [350, 93] on icon at bounding box center [410, 105] width 125 height 60
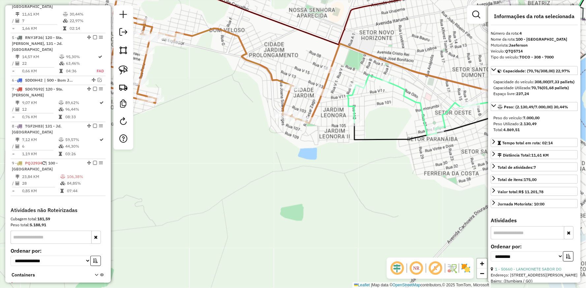
scroll to position [324, 0]
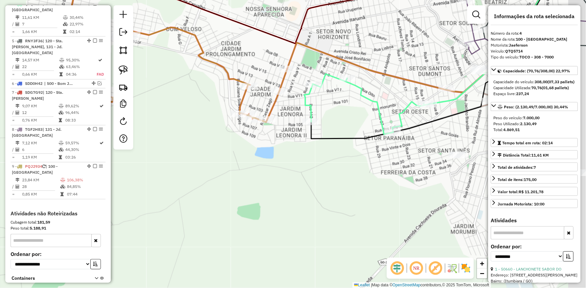
drag, startPoint x: 393, startPoint y: 114, endPoint x: 282, endPoint y: 127, distance: 111.6
click at [282, 127] on div "Janela de atendimento Grade de atendimento Capacidade Transportadoras Veículos …" at bounding box center [293, 144] width 586 height 288
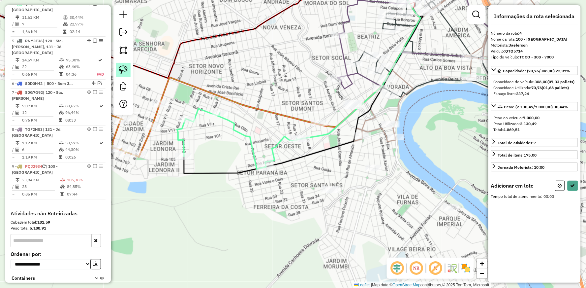
click at [125, 71] on img at bounding box center [123, 69] width 9 height 9
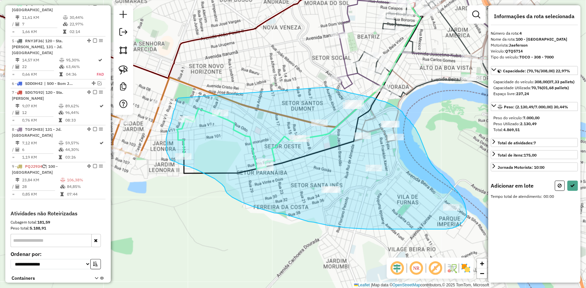
drag, startPoint x: 327, startPoint y: 87, endPoint x: 180, endPoint y: 95, distance: 146.9
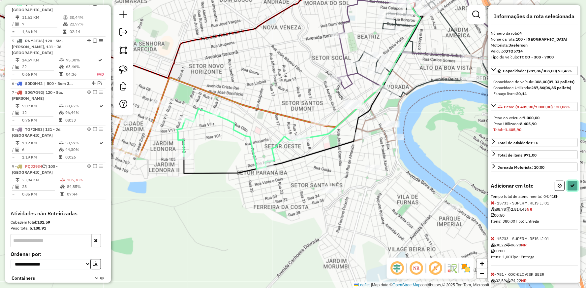
click at [572, 191] on button at bounding box center [572, 185] width 11 height 10
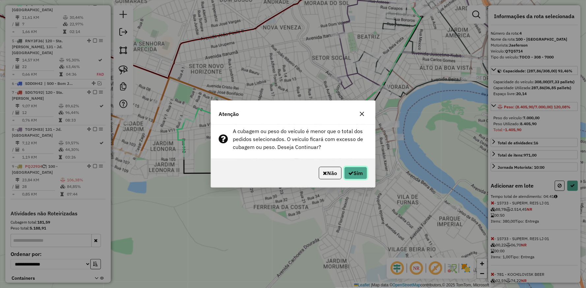
click at [353, 168] on button "Sim" at bounding box center [355, 173] width 23 height 13
select select "**********"
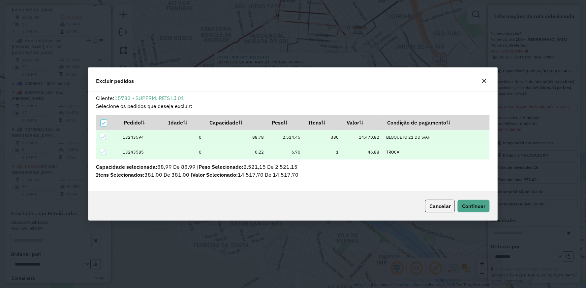
scroll to position [0, 0]
click at [475, 199] on div "Cancelar Continuar" at bounding box center [293, 206] width 410 height 28
click at [480, 204] on span "Continuar" at bounding box center [473, 205] width 23 height 7
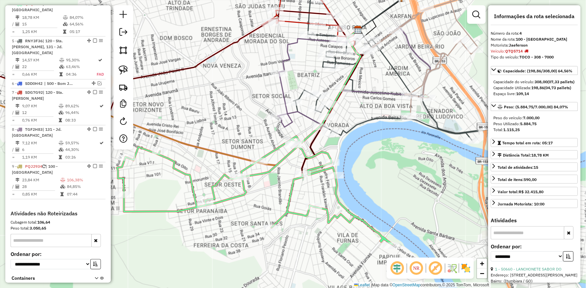
click at [223, 174] on icon at bounding box center [255, 190] width 276 height 108
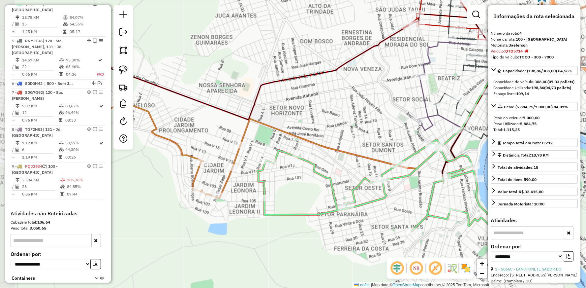
drag, startPoint x: 204, startPoint y: 168, endPoint x: 346, endPoint y: 159, distance: 142.7
click at [346, 168] on div "Janela de atendimento Grade de atendimento Capacidade Transportadoras Veículos …" at bounding box center [293, 144] width 586 height 288
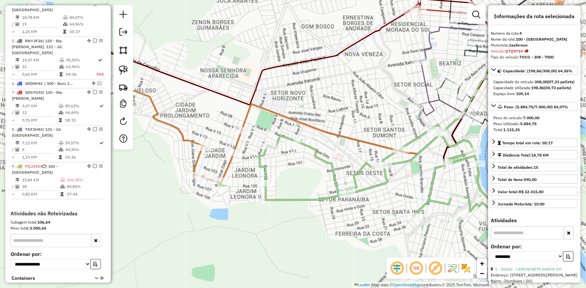
drag, startPoint x: 346, startPoint y: 159, endPoint x: 341, endPoint y: 135, distance: 25.4
click at [344, 143] on div "Janela de atendimento Grade de atendimento Capacidade Transportadoras Veículos …" at bounding box center [293, 144] width 586 height 288
click at [343, 139] on div "Janela de atendimento Grade de atendimento Capacidade Transportadoras Veículos …" at bounding box center [293, 144] width 586 height 288
drag, startPoint x: 341, startPoint y: 135, endPoint x: 325, endPoint y: 113, distance: 26.0
click at [339, 132] on div "Janela de atendimento Grade de atendimento Capacidade Transportadoras Veículos …" at bounding box center [293, 144] width 586 height 288
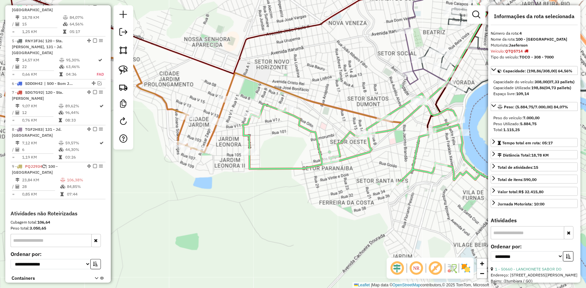
drag, startPoint x: 325, startPoint y: 113, endPoint x: 316, endPoint y: 100, distance: 17.0
click at [316, 100] on div "Janela de atendimento Grade de atendimento Capacidade Transportadoras Veículos …" at bounding box center [293, 144] width 586 height 288
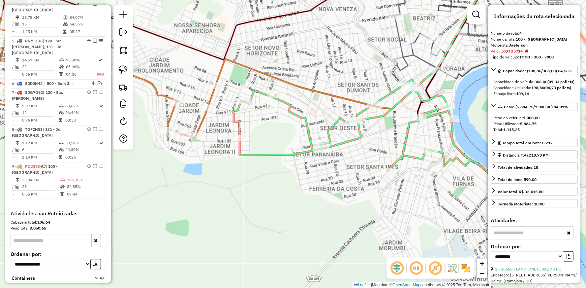
click at [239, 62] on icon at bounding box center [346, 41] width 261 height 135
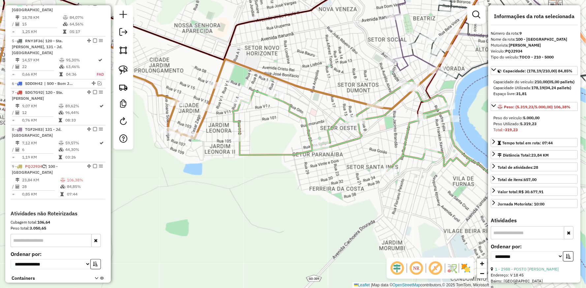
scroll to position [358, 0]
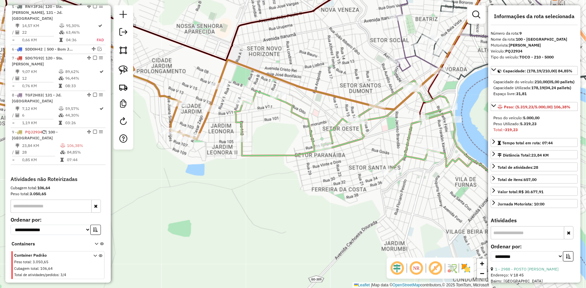
drag, startPoint x: 270, startPoint y: 51, endPoint x: 274, endPoint y: 52, distance: 4.2
click at [274, 52] on div "Janela de atendimento Grade de atendimento Capacidade Transportadoras Veículos …" at bounding box center [293, 144] width 586 height 288
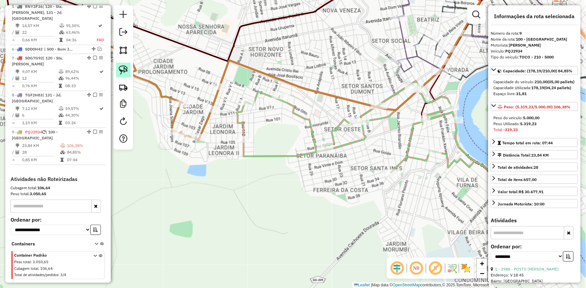
click at [123, 68] on img at bounding box center [123, 69] width 9 height 9
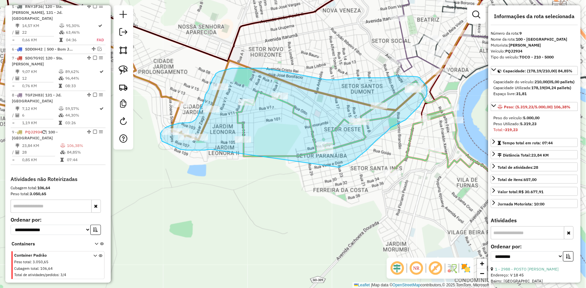
drag, startPoint x: 212, startPoint y: 149, endPoint x: 339, endPoint y: 167, distance: 128.2
click at [339, 167] on div "Janela de atendimento Grade de atendimento Capacidade Transportadoras Veículos …" at bounding box center [293, 144] width 586 height 288
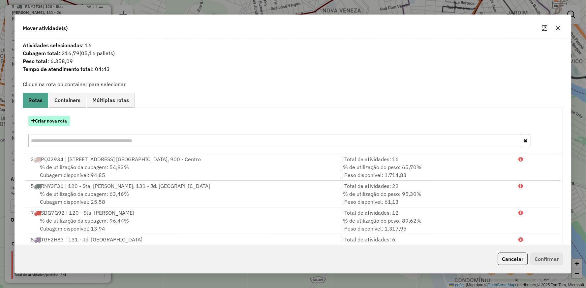
click at [50, 119] on button "Criar nova rota" at bounding box center [49, 121] width 42 height 10
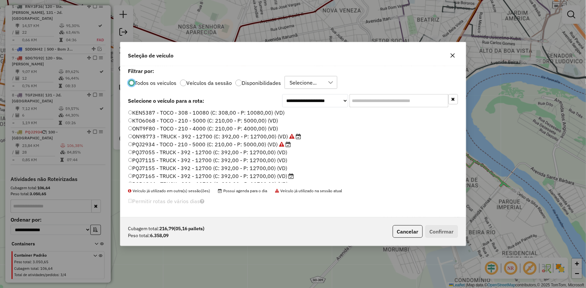
scroll to position [73, 0]
click at [150, 176] on label "QTQ5714 - TOCO - 308 - 7000 (C: 308,00 - P: 7000,00) (VD)" at bounding box center [210, 175] width 164 height 8
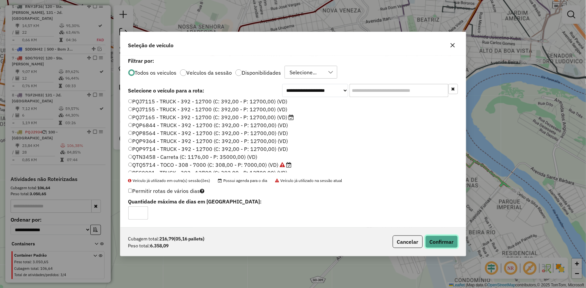
click at [447, 243] on button "Confirmar" at bounding box center [441, 241] width 33 height 13
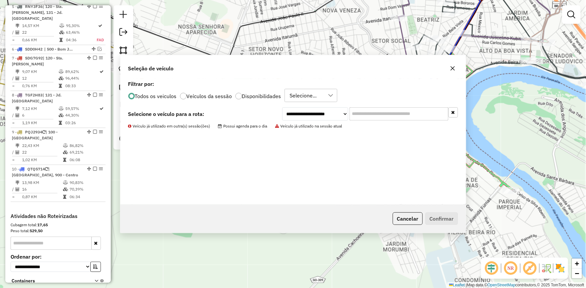
scroll to position [321, 0]
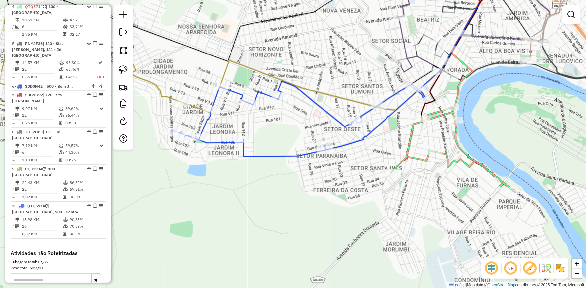
drag, startPoint x: 256, startPoint y: 170, endPoint x: 354, endPoint y: 180, distance: 98.8
click at [354, 180] on div "Janela de atendimento Grade de atendimento Capacidade Transportadoras Veículos …" at bounding box center [293, 144] width 586 height 288
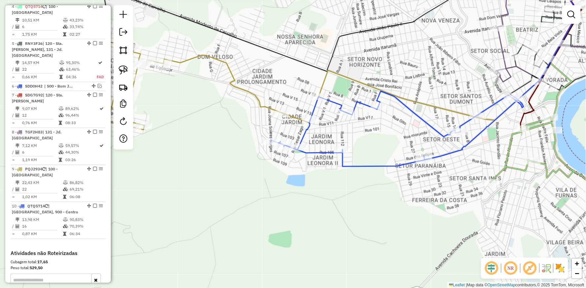
click at [251, 88] on div "Janela de atendimento Grade de atendimento Capacidade Transportadoras Veículos …" at bounding box center [293, 144] width 586 height 288
click at [247, 89] on icon at bounding box center [180, 76] width 201 height 105
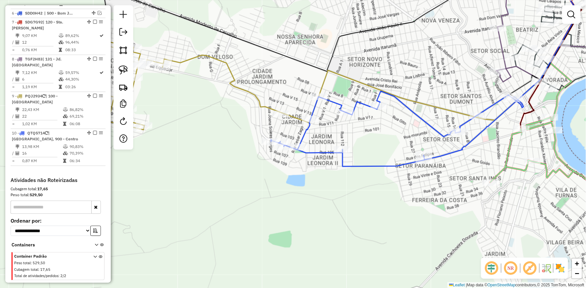
select select "**********"
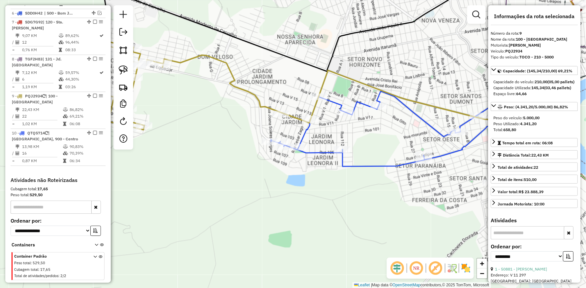
scroll to position [395, 0]
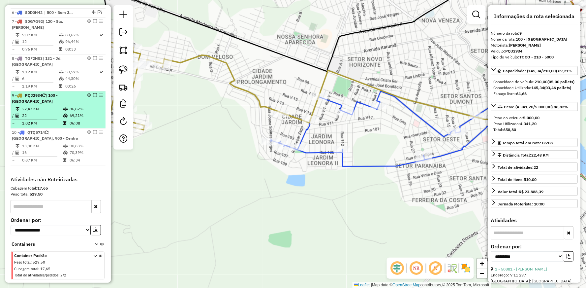
click at [93, 93] on em at bounding box center [95, 95] width 4 height 4
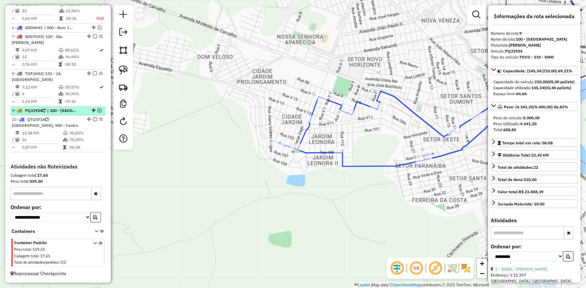
scroll to position [367, 0]
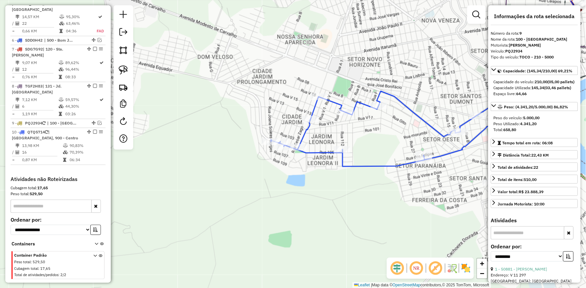
click at [395, 162] on icon at bounding box center [397, 128] width 253 height 75
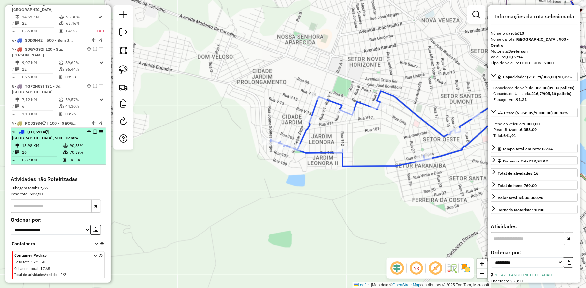
click at [93, 130] on em at bounding box center [95, 132] width 4 height 4
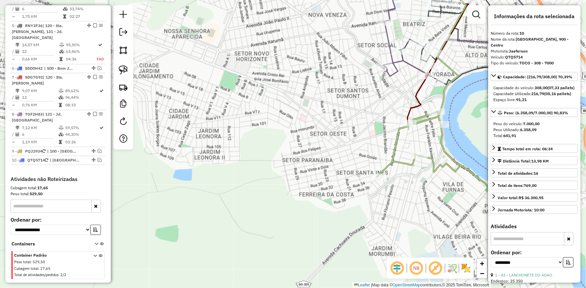
drag, startPoint x: 341, startPoint y: 220, endPoint x: 180, endPoint y: 210, distance: 161.6
click at [180, 210] on div "Janela de atendimento Grade de atendimento Capacidade Transportadoras Veículos …" at bounding box center [293, 144] width 586 height 288
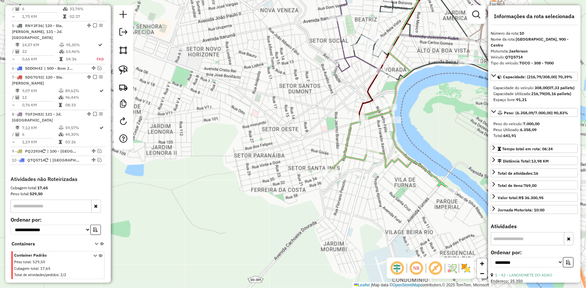
click at [358, 155] on icon at bounding box center [389, 148] width 121 height 82
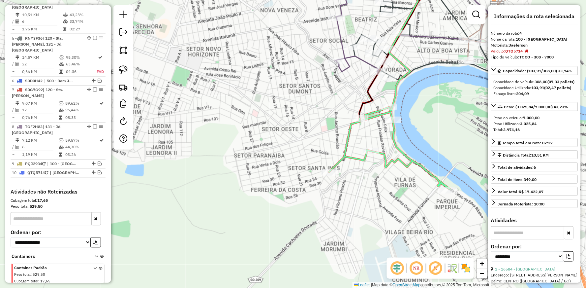
scroll to position [324, 0]
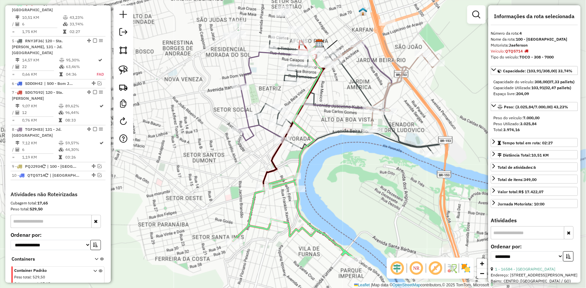
drag, startPoint x: 429, startPoint y: 133, endPoint x: 330, endPoint y: 207, distance: 123.2
click at [330, 207] on div "Janela de atendimento Grade de atendimento Capacidade Transportadoras Veículos …" at bounding box center [293, 144] width 586 height 288
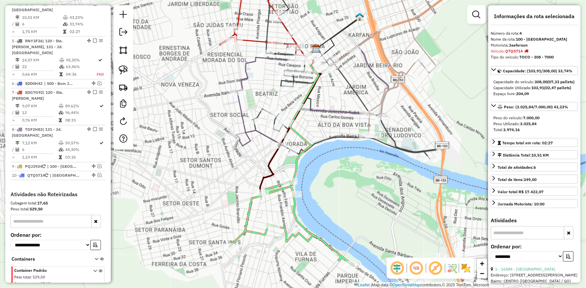
click at [259, 131] on icon at bounding box center [312, 96] width 153 height 101
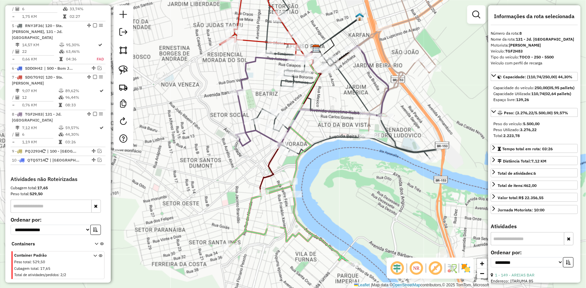
click at [258, 131] on icon at bounding box center [312, 96] width 153 height 101
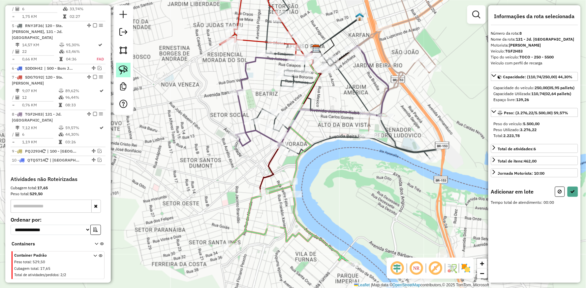
click at [124, 70] on img at bounding box center [123, 69] width 9 height 9
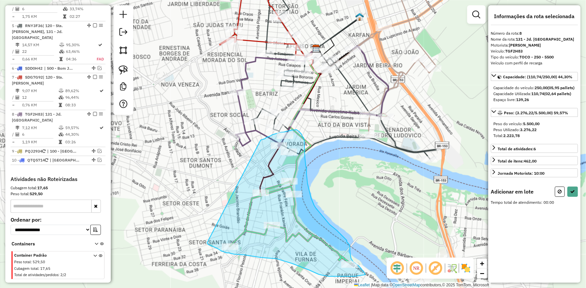
drag, startPoint x: 261, startPoint y: 140, endPoint x: 207, endPoint y: 243, distance: 116.1
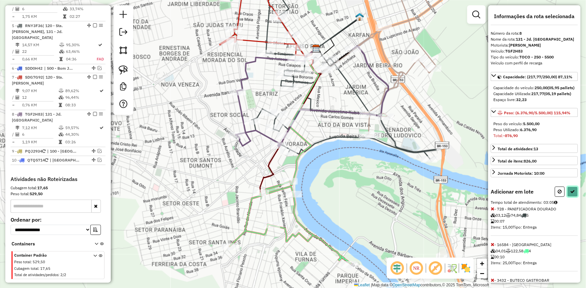
click at [573, 194] on icon at bounding box center [572, 191] width 5 height 5
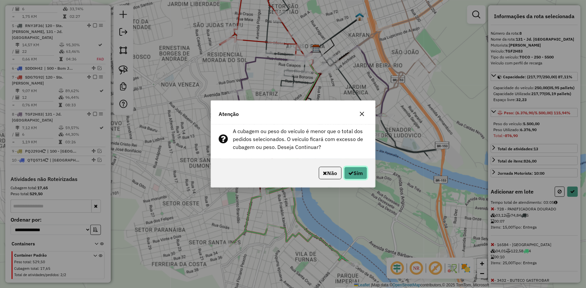
click at [355, 167] on button "Sim" at bounding box center [355, 173] width 23 height 13
select select "**********"
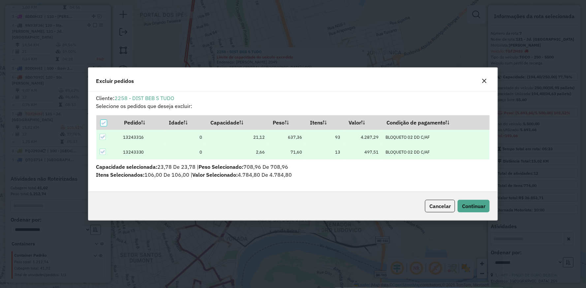
scroll to position [0, 0]
click at [479, 205] on span "Continuar" at bounding box center [473, 205] width 23 height 7
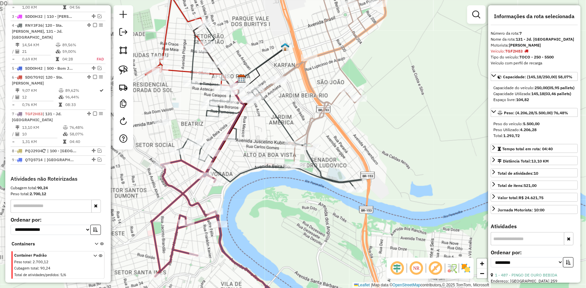
drag, startPoint x: 225, startPoint y: 203, endPoint x: 239, endPoint y: 177, distance: 30.2
click at [238, 178] on div "Janela de atendimento Grade de atendimento Capacidade Transportadoras Veículos …" at bounding box center [293, 144] width 586 height 288
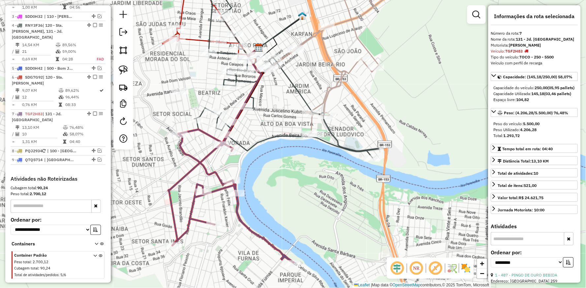
click at [205, 165] on icon at bounding box center [232, 195] width 121 height 133
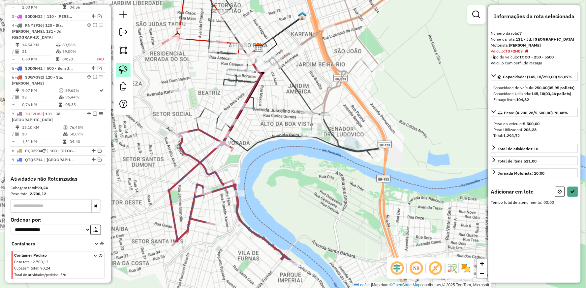
click at [124, 67] on img at bounding box center [123, 69] width 9 height 9
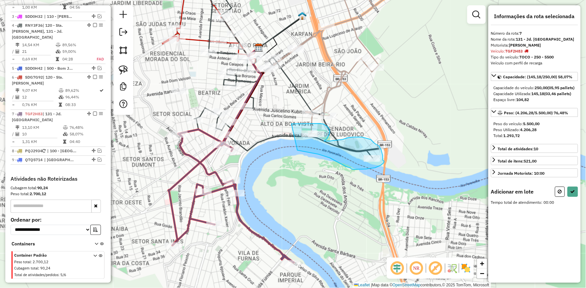
drag, startPoint x: 291, startPoint y: 124, endPoint x: 297, endPoint y: 150, distance: 27.0
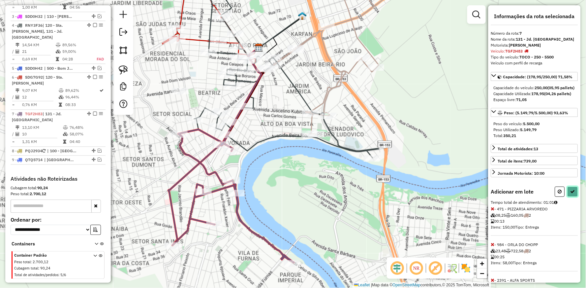
click at [572, 197] on button at bounding box center [572, 191] width 11 height 10
select select "**********"
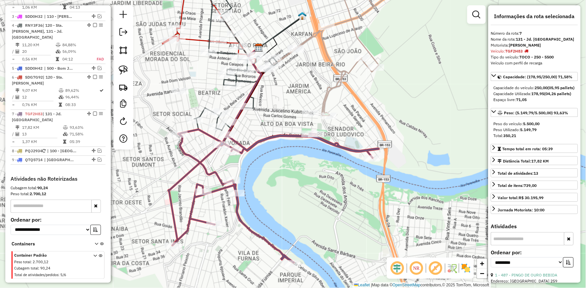
click at [187, 168] on icon at bounding box center [214, 146] width 93 height 197
click at [200, 112] on icon at bounding box center [235, 68] width 83 height 153
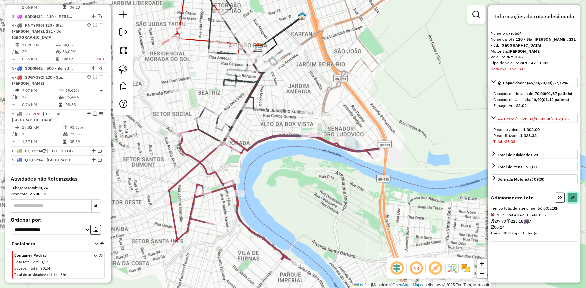
click at [574, 195] on icon at bounding box center [572, 197] width 5 height 5
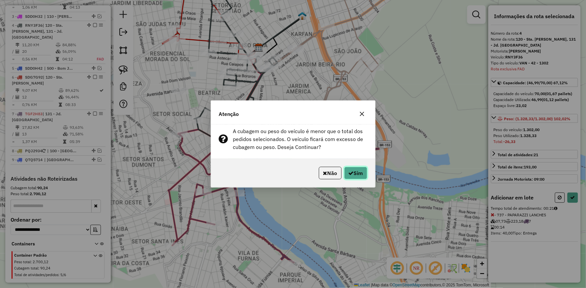
click at [353, 173] on button "Sim" at bounding box center [355, 173] width 23 height 13
select select "**********"
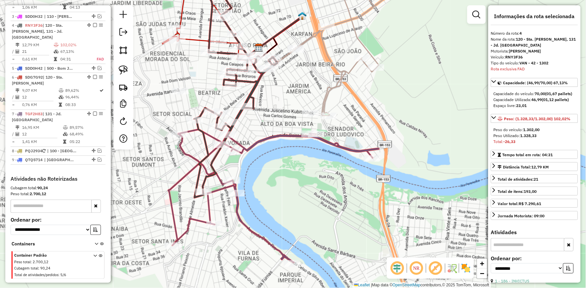
click at [221, 51] on icon at bounding box center [235, 94] width 83 height 205
click at [221, 51] on hb-app "Aguarde... Pop-up bloqueado! Seu navegador bloqueou automáticamente a abertura …" at bounding box center [293, 144] width 586 height 288
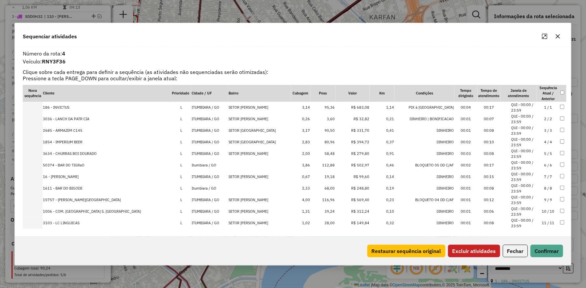
click at [476, 245] on button "Excluir atividades" at bounding box center [474, 250] width 52 height 13
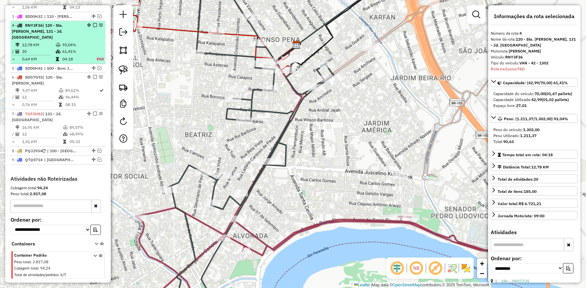
click at [93, 27] on em at bounding box center [95, 25] width 4 height 4
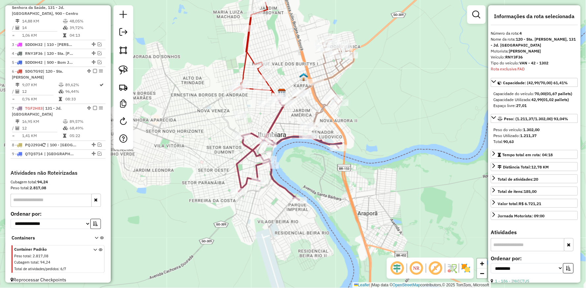
click at [246, 43] on icon at bounding box center [257, 51] width 46 height 99
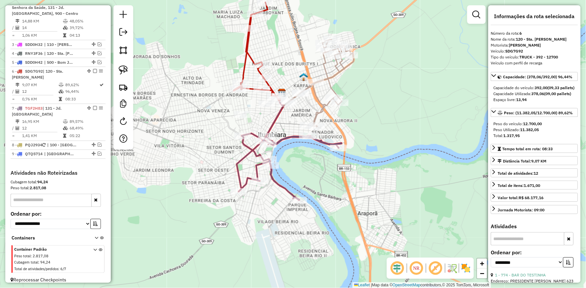
click at [330, 73] on icon at bounding box center [320, 82] width 68 height 87
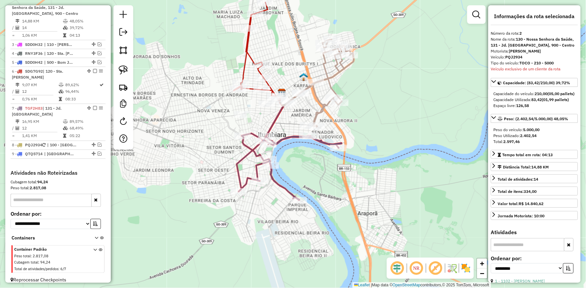
scroll to position [264, 0]
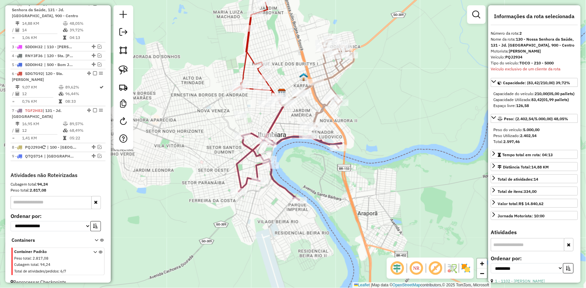
click at [330, 73] on icon at bounding box center [320, 82] width 68 height 87
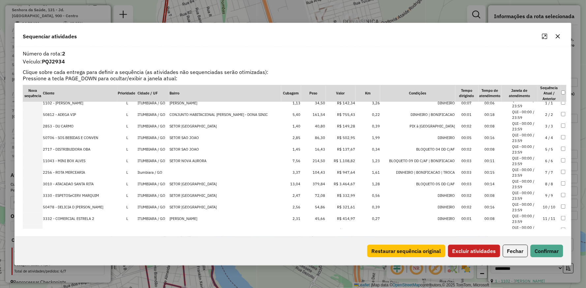
scroll to position [0, 0]
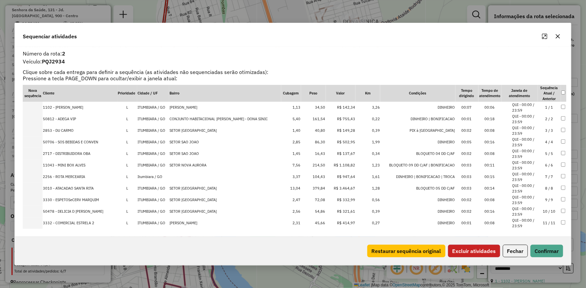
click at [471, 251] on button "Excluir atividades" at bounding box center [474, 250] width 52 height 13
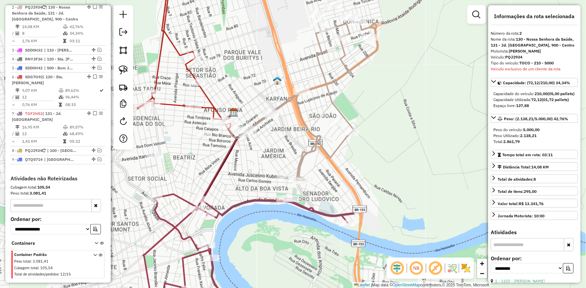
scroll to position [264, 0]
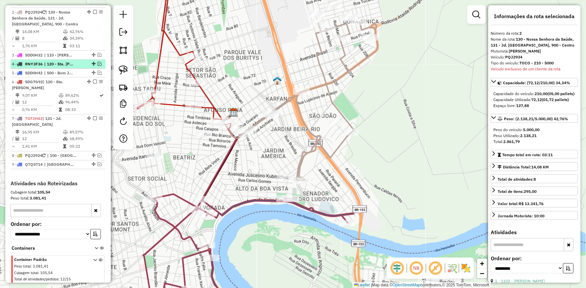
click at [98, 66] on em at bounding box center [100, 64] width 4 height 4
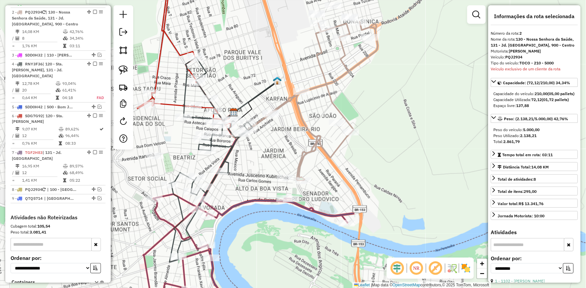
click at [257, 93] on icon at bounding box center [246, 101] width 64 height 40
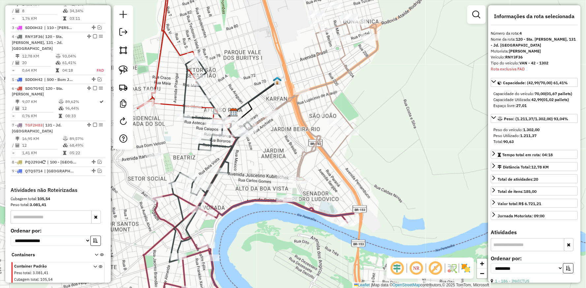
click at [257, 93] on icon at bounding box center [246, 101] width 64 height 40
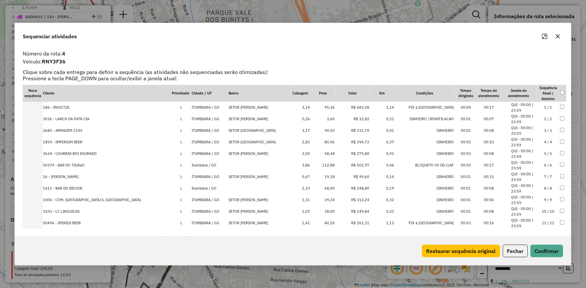
click at [258, 179] on td "SETOR [PERSON_NAME]" at bounding box center [259, 177] width 62 height 12
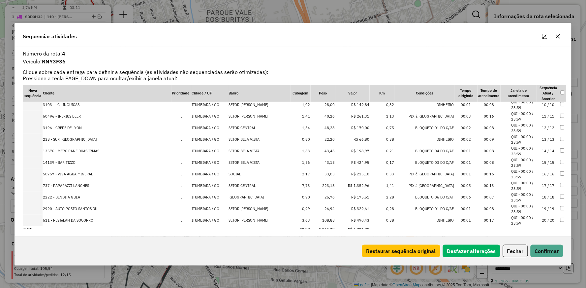
scroll to position [110, 0]
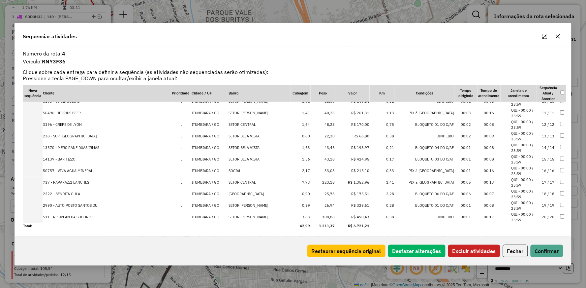
click at [479, 252] on button "Excluir atividades" at bounding box center [474, 250] width 52 height 13
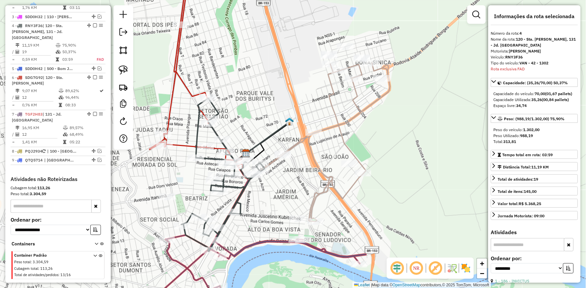
click at [275, 130] on icon at bounding box center [258, 142] width 64 height 40
click at [179, 75] on icon at bounding box center [196, 71] width 93 height 197
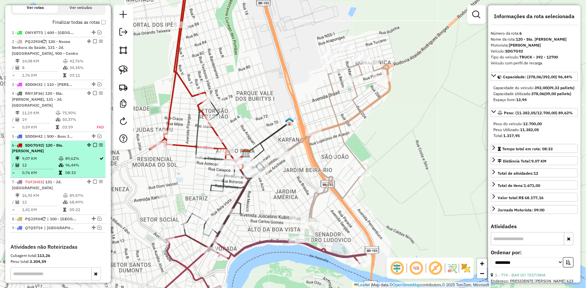
scroll to position [229, 0]
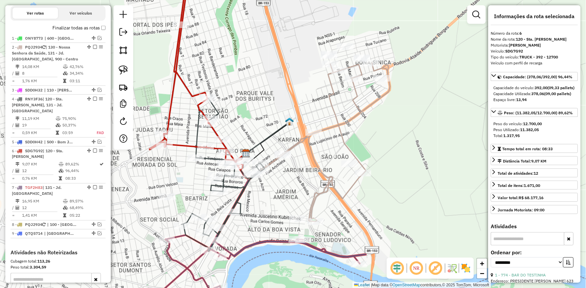
click at [185, 81] on icon at bounding box center [196, 71] width 93 height 197
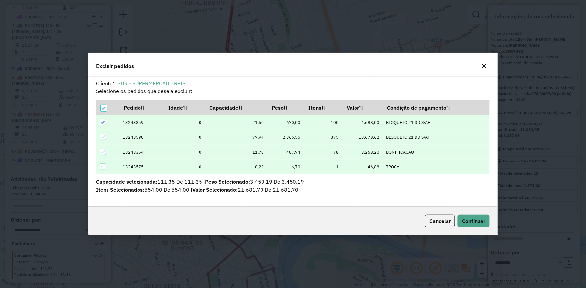
scroll to position [0, 0]
click at [483, 220] on span "Continuar" at bounding box center [473, 220] width 23 height 7
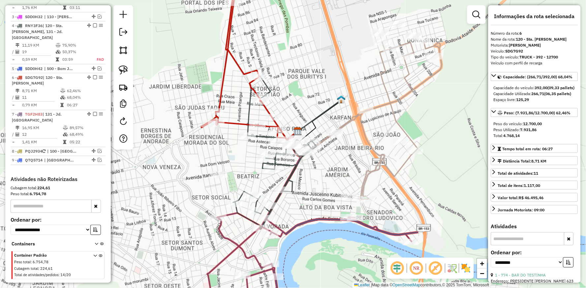
drag, startPoint x: 235, startPoint y: 17, endPoint x: 241, endPoint y: 47, distance: 30.6
click at [241, 47] on icon at bounding box center [247, 55] width 92 height 168
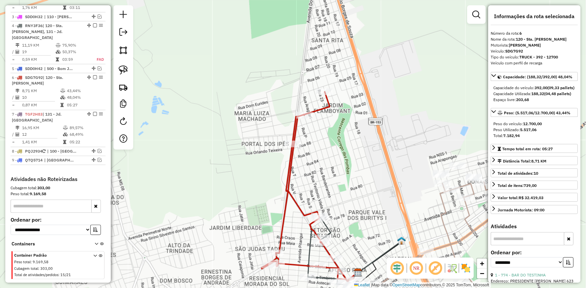
drag, startPoint x: 367, startPoint y: 224, endPoint x: 357, endPoint y: 201, distance: 25.2
click at [365, 217] on div "Janela de atendimento Grade de atendimento Capacidade Transportadoras Veículos …" at bounding box center [293, 144] width 586 height 288
click at [365, 215] on div "Janela de atendimento Grade de atendimento Capacidade Transportadoras Veículos …" at bounding box center [293, 144] width 586 height 288
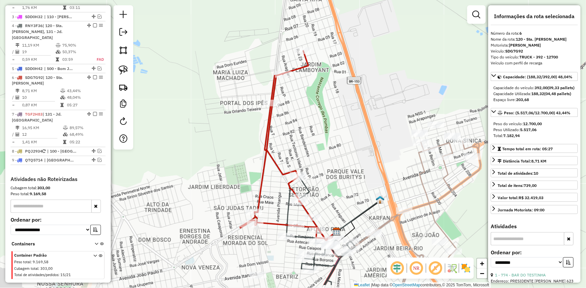
drag, startPoint x: 357, startPoint y: 201, endPoint x: 336, endPoint y: 162, distance: 45.0
click at [336, 162] on div "Janela de atendimento Grade de atendimento Capacidade Transportadoras Veículos …" at bounding box center [293, 144] width 586 height 288
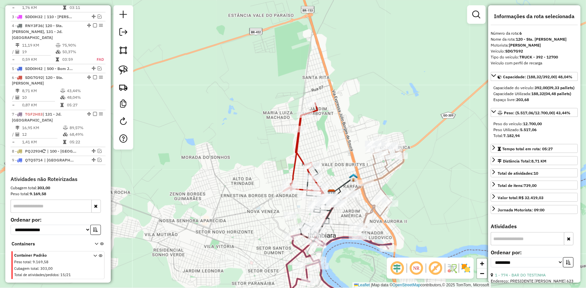
click at [338, 237] on icon at bounding box center [340, 267] width 103 height 67
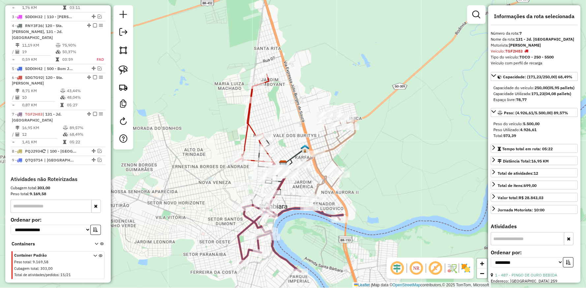
drag, startPoint x: 344, startPoint y: 223, endPoint x: 286, endPoint y: 189, distance: 66.9
click at [286, 189] on div "Janela de atendimento Grade de atendimento Capacidade Transportadoras Veículos …" at bounding box center [293, 144] width 586 height 288
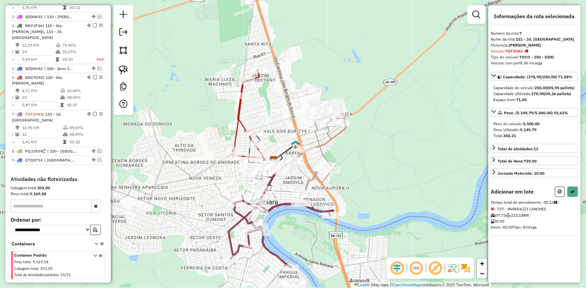
select select "**********"
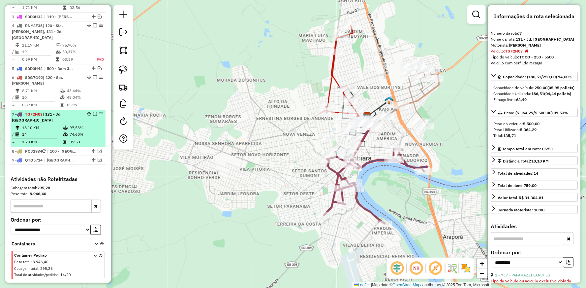
click at [93, 112] on em at bounding box center [95, 114] width 4 height 4
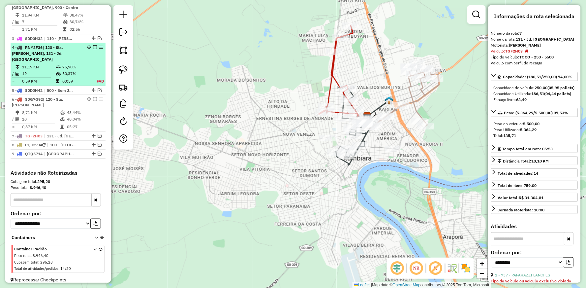
click at [75, 64] on td "75,90%" at bounding box center [75, 67] width 27 height 7
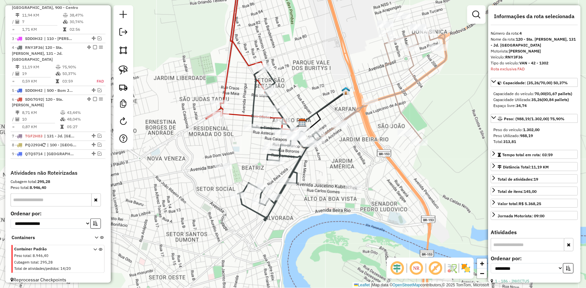
click at [393, 83] on icon at bounding box center [379, 88] width 136 height 112
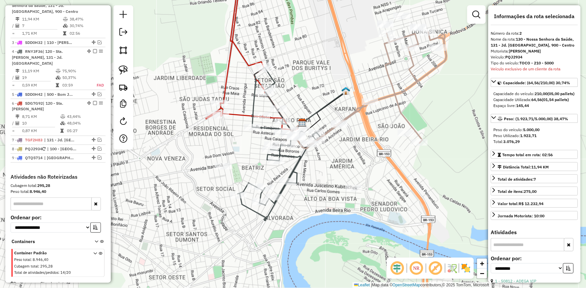
scroll to position [272, 0]
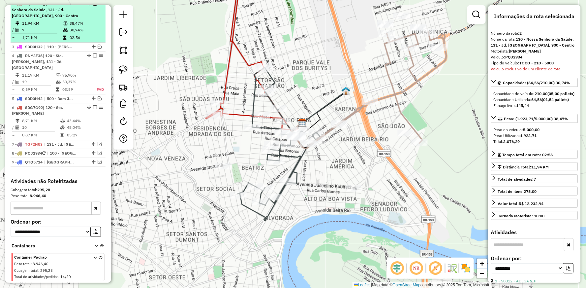
click at [93, 6] on em at bounding box center [95, 4] width 4 height 4
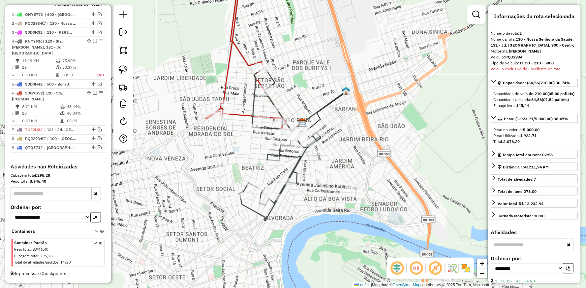
scroll to position [246, 0]
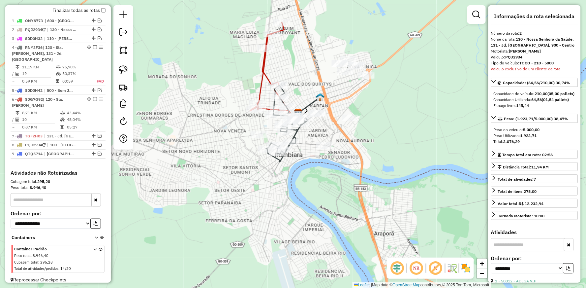
click at [262, 60] on icon at bounding box center [273, 69] width 46 height 94
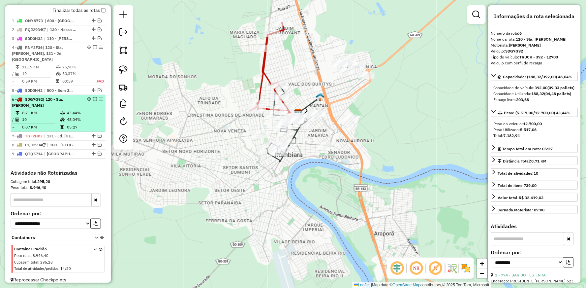
click at [94, 98] on em at bounding box center [95, 99] width 4 height 4
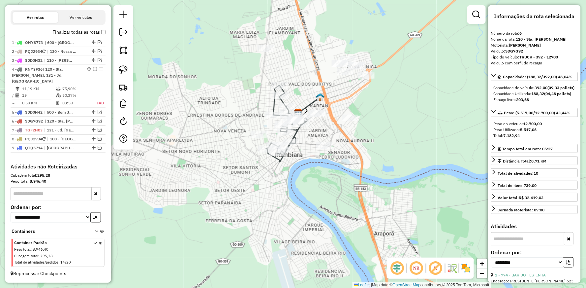
click at [297, 129] on icon at bounding box center [287, 123] width 42 height 76
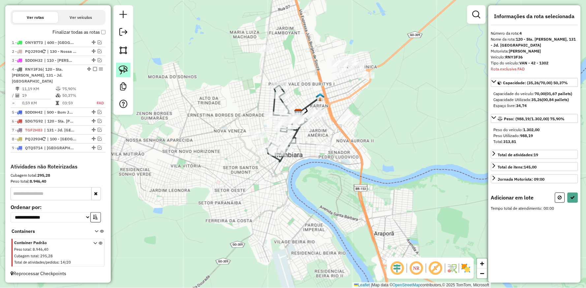
click at [126, 70] on img at bounding box center [123, 69] width 9 height 9
drag, startPoint x: 318, startPoint y: 76, endPoint x: 387, endPoint y: 64, distance: 71.0
click at [0, 0] on div "Aguarde..." at bounding box center [0, 0] width 0 height 0
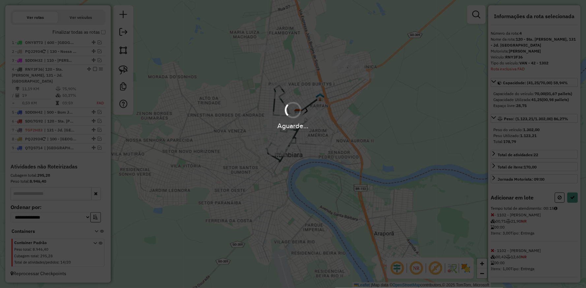
drag, startPoint x: 395, startPoint y: 106, endPoint x: 360, endPoint y: 145, distance: 52.3
click at [364, 140] on div "Aguarde..." at bounding box center [293, 144] width 586 height 288
click at [360, 145] on div "Aguarde..." at bounding box center [293, 144] width 586 height 288
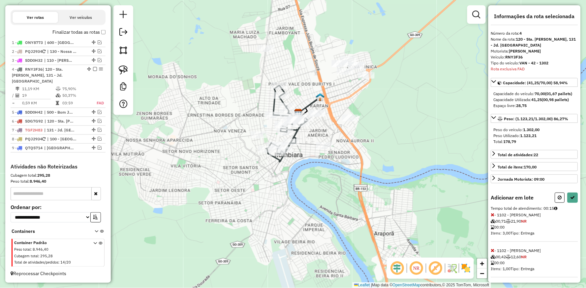
click at [360, 145] on hb-app "Aguarde... Pop-up bloqueado! Seu navegador bloqueou automáticamente a abertura …" at bounding box center [293, 144] width 586 height 288
select select "**********"
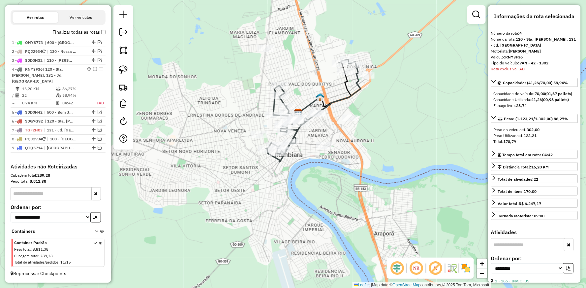
click at [345, 83] on icon at bounding box center [335, 84] width 31 height 44
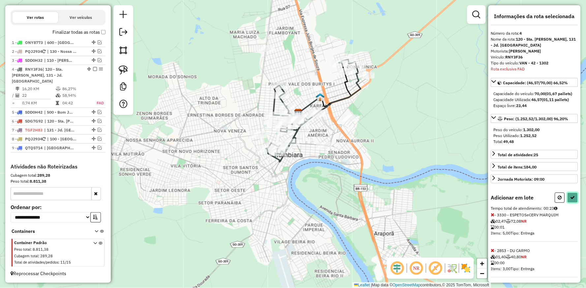
click at [574, 202] on button at bounding box center [572, 197] width 11 height 10
select select "**********"
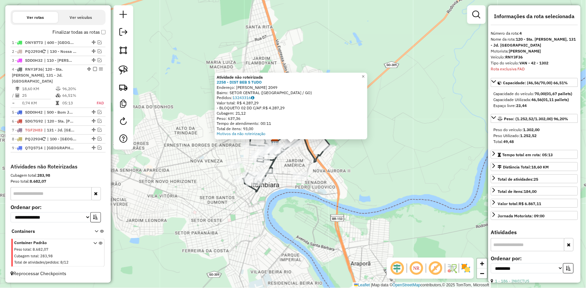
click at [299, 165] on div "Atividade não roteirizada 2258 - DIST BEB S TUDO Endereço: [PERSON_NAME] 2049 B…" at bounding box center [293, 144] width 586 height 288
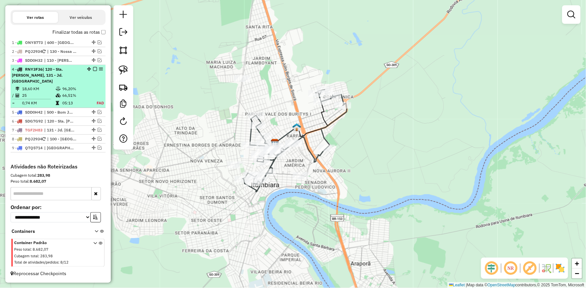
click at [93, 71] on em at bounding box center [95, 69] width 4 height 4
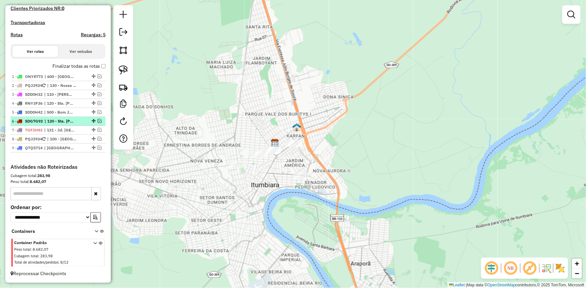
click at [98, 120] on em at bounding box center [100, 121] width 4 height 4
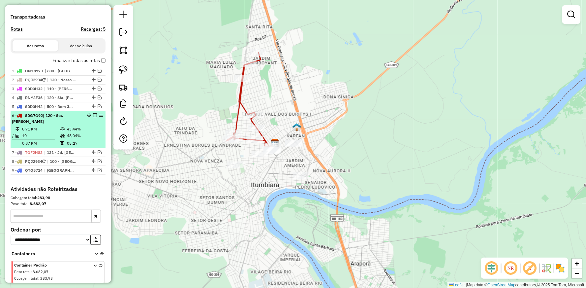
scroll to position [218, 0]
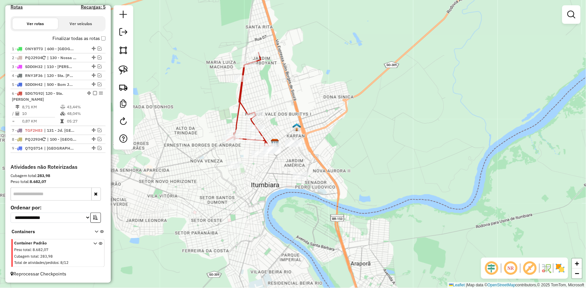
click at [239, 97] on icon at bounding box center [250, 99] width 46 height 94
select select "**********"
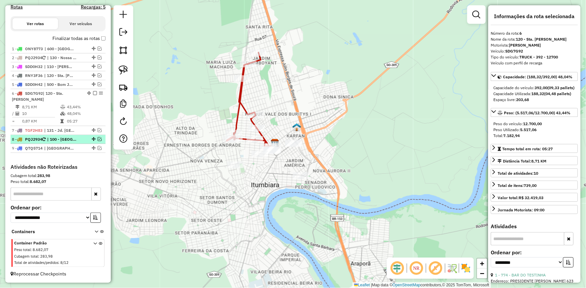
click at [98, 137] on em at bounding box center [100, 139] width 4 height 4
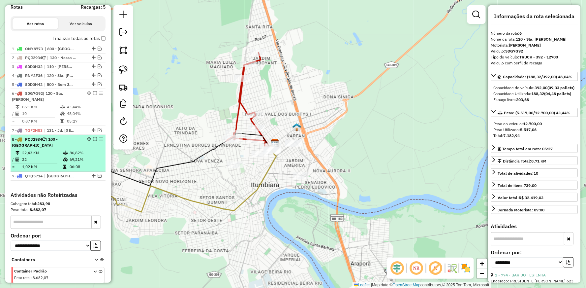
scroll to position [246, 0]
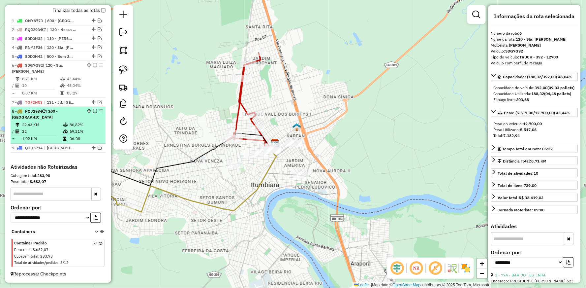
click at [94, 110] on em at bounding box center [95, 111] width 4 height 4
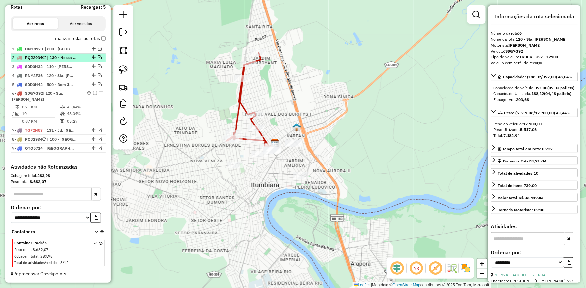
click at [98, 59] on em at bounding box center [100, 57] width 4 height 4
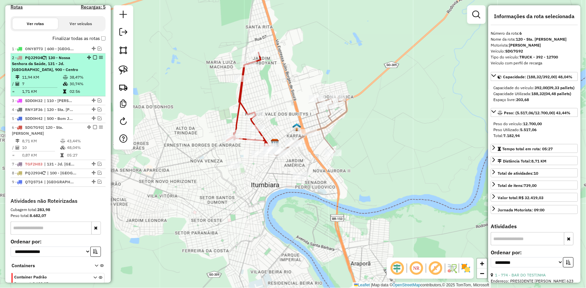
scroll to position [252, 0]
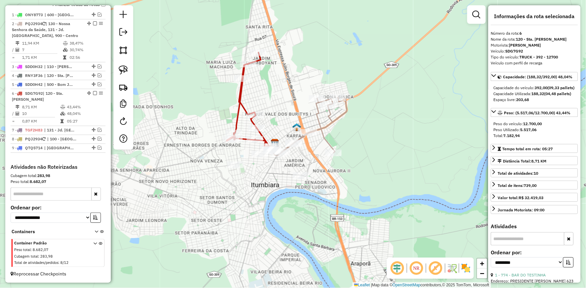
click at [238, 95] on icon at bounding box center [250, 99] width 46 height 94
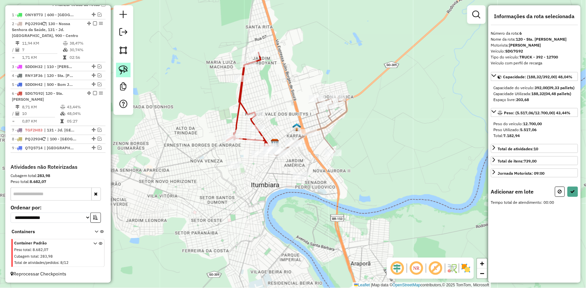
click at [123, 71] on img at bounding box center [123, 69] width 9 height 9
drag, startPoint x: 296, startPoint y: 77, endPoint x: 371, endPoint y: 163, distance: 113.6
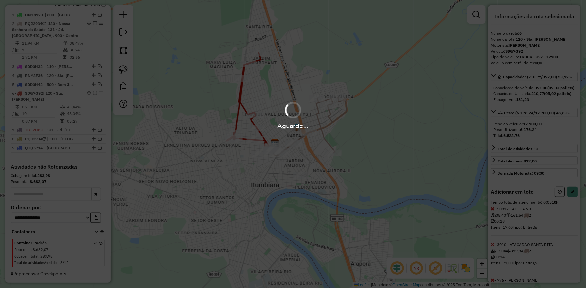
drag, startPoint x: 353, startPoint y: 185, endPoint x: 335, endPoint y: 191, distance: 19.1
click at [335, 191] on div "Aguarde..." at bounding box center [293, 144] width 586 height 288
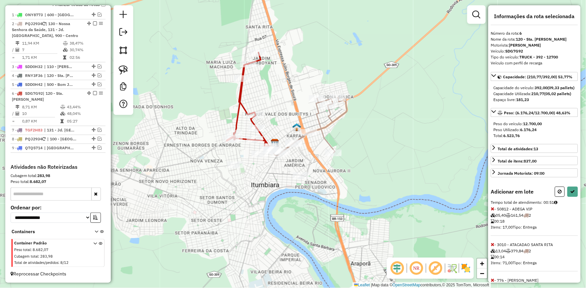
select select "**********"
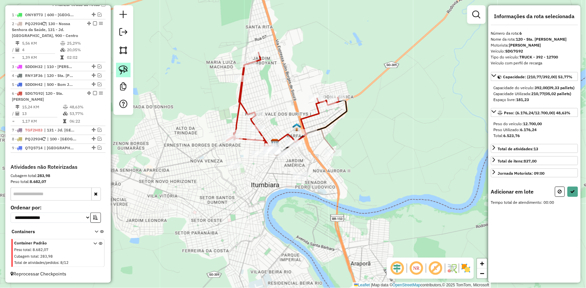
click at [129, 73] on link at bounding box center [123, 70] width 15 height 15
drag, startPoint x: 322, startPoint y: 119, endPoint x: 349, endPoint y: 146, distance: 38.0
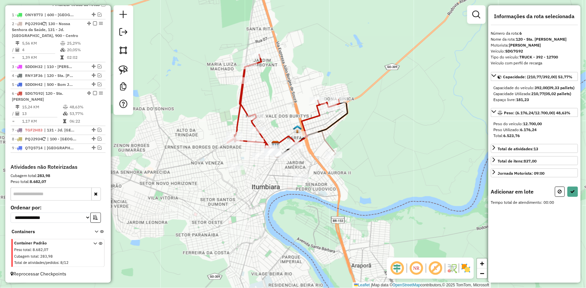
drag, startPoint x: 349, startPoint y: 146, endPoint x: 316, endPoint y: 111, distance: 48.1
click at [316, 111] on div "Janela de atendimento Grade de atendimento Capacidade Transportadoras Veículos …" at bounding box center [293, 144] width 586 height 288
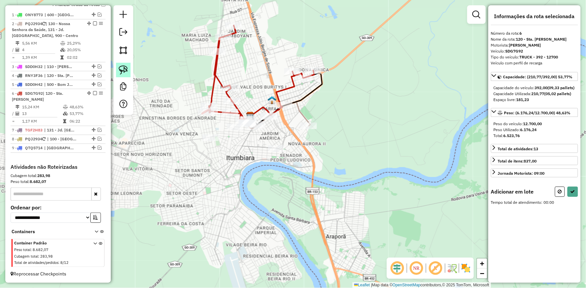
click at [123, 70] on img at bounding box center [123, 69] width 9 height 9
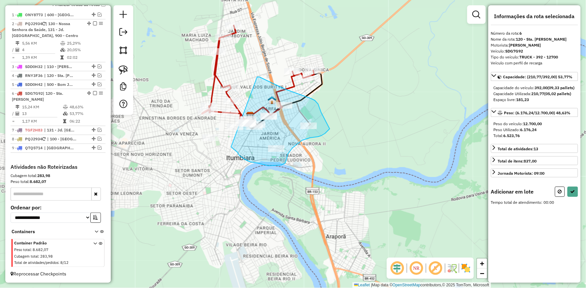
drag, startPoint x: 257, startPoint y: 77, endPoint x: 231, endPoint y: 147, distance: 74.6
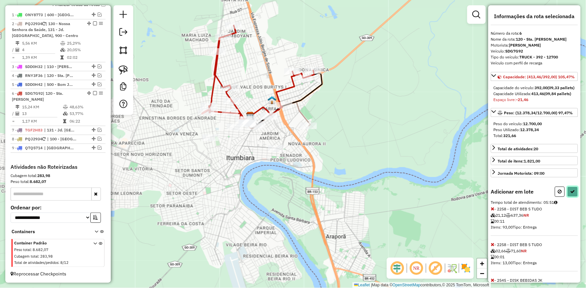
click at [574, 197] on button at bounding box center [572, 191] width 11 height 10
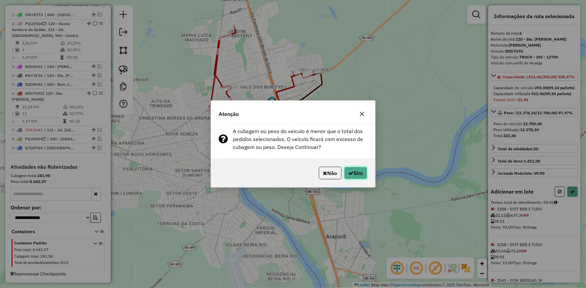
click at [357, 174] on button "Sim" at bounding box center [355, 173] width 23 height 13
select select "**********"
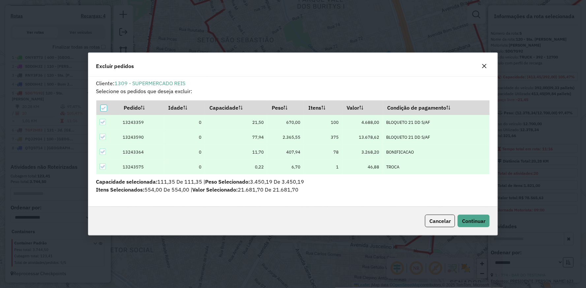
scroll to position [0, 0]
click at [475, 214] on button "Continuar" at bounding box center [474, 220] width 32 height 13
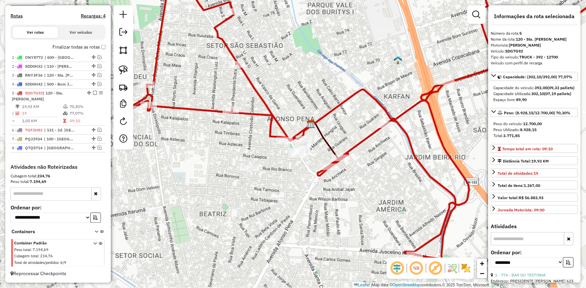
drag, startPoint x: 235, startPoint y: 166, endPoint x: 300, endPoint y: 189, distance: 69.2
click at [305, 190] on div "Janela de atendimento Grade de atendimento Capacidade Transportadoras Veículos …" at bounding box center [293, 144] width 586 height 288
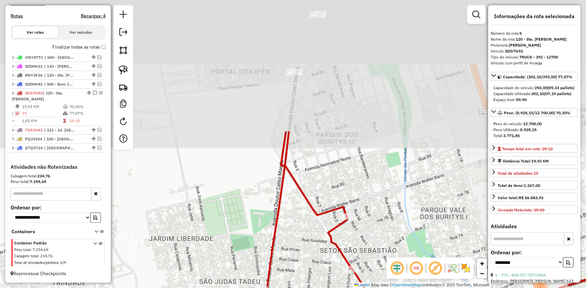
drag, startPoint x: 266, startPoint y: 59, endPoint x: 228, endPoint y: 229, distance: 174.4
click at [232, 223] on div "Janela de atendimento Grade de atendimento Capacidade Transportadoras Veículos …" at bounding box center [293, 144] width 586 height 288
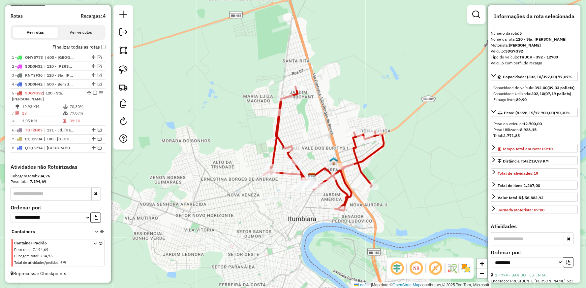
click at [276, 134] on icon at bounding box center [324, 148] width 120 height 124
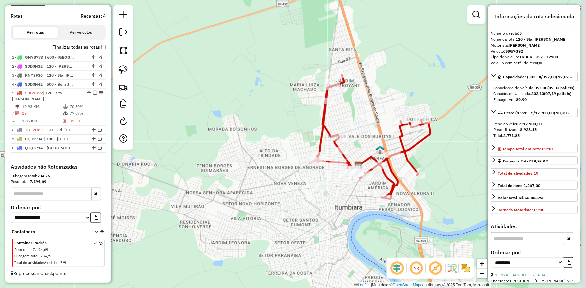
drag, startPoint x: 378, startPoint y: 210, endPoint x: 305, endPoint y: 170, distance: 82.5
click at [305, 170] on div "Janela de atendimento Grade de atendimento Capacidade Transportadoras Veículos …" at bounding box center [293, 144] width 586 height 288
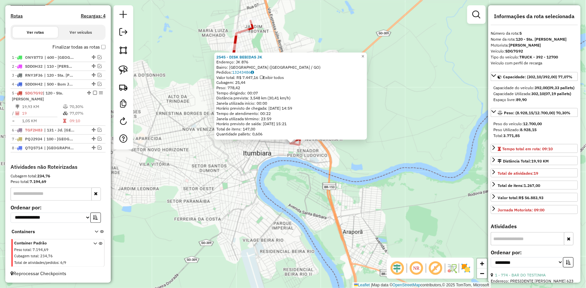
click at [234, 176] on div "2545 - DISK BEBIDAS JK Endereço: JK 876 Bairro: [GEOGRAPHIC_DATA] ([GEOGRAPHIC_…" at bounding box center [293, 144] width 586 height 288
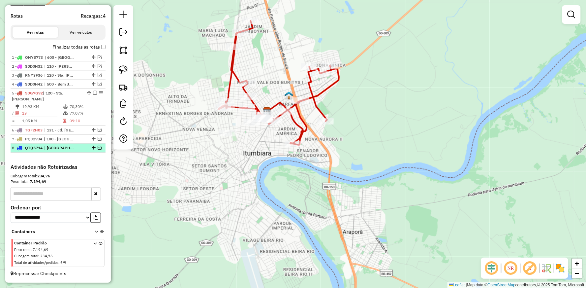
click at [99, 146] on em at bounding box center [100, 147] width 4 height 4
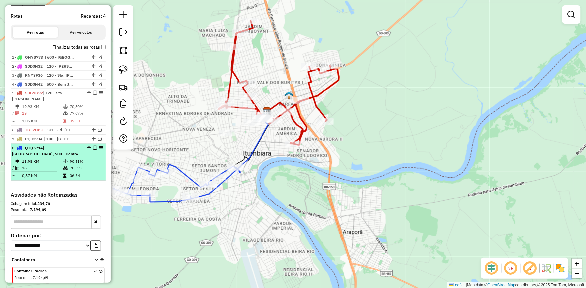
scroll to position [229, 0]
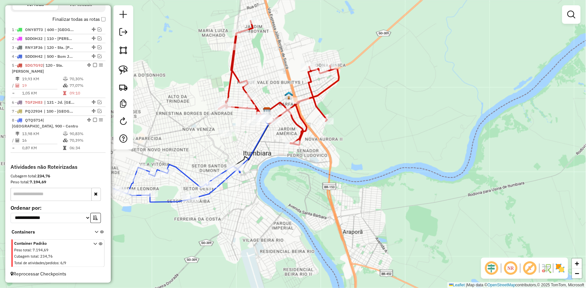
click at [182, 172] on icon at bounding box center [177, 183] width 126 height 38
select select "**********"
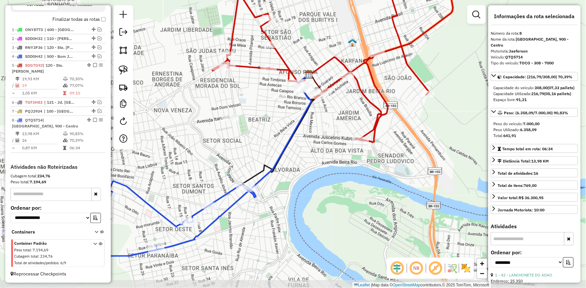
drag, startPoint x: 161, startPoint y: 210, endPoint x: 195, endPoint y: 192, distance: 38.8
click at [195, 192] on div "Janela de atendimento Grade de atendimento Capacidade Transportadoras Veículos …" at bounding box center [293, 144] width 586 height 288
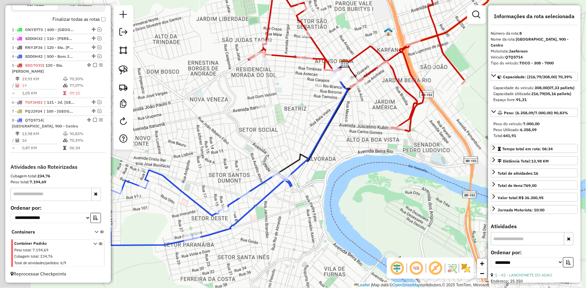
drag, startPoint x: 181, startPoint y: 202, endPoint x: 296, endPoint y: 156, distance: 124.3
click at [295, 156] on div "Janela de atendimento Grade de atendimento Capacidade Transportadoras Veículos …" at bounding box center [293, 144] width 586 height 288
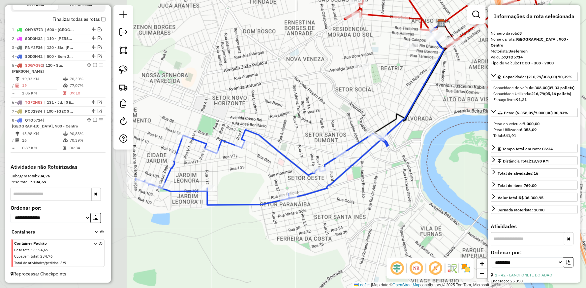
click at [298, 155] on div "Janela de atendimento Grade de atendimento Capacidade Transportadoras Veículos …" at bounding box center [293, 144] width 586 height 288
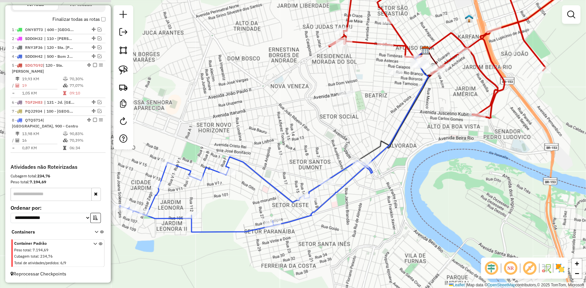
drag, startPoint x: 413, startPoint y: 81, endPoint x: 353, endPoint y: 125, distance: 74.4
click at [354, 124] on div "Janela de atendimento Grade de atendimento Capacidade Transportadoras Veículos …" at bounding box center [293, 144] width 586 height 288
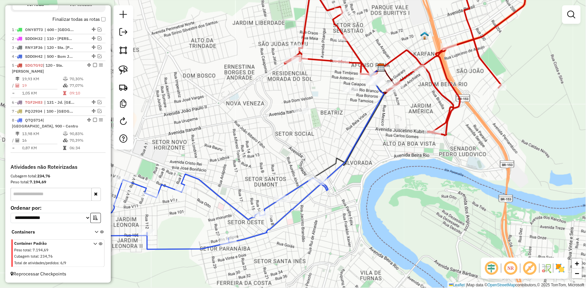
click at [369, 116] on icon at bounding box center [306, 155] width 156 height 175
select select "**********"
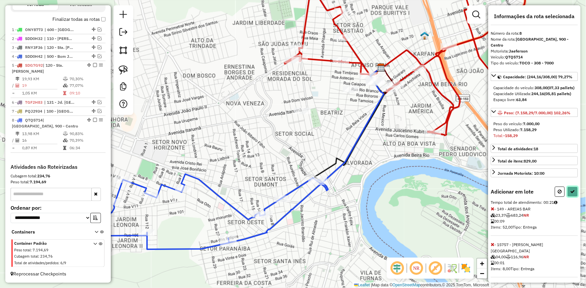
click at [574, 197] on button at bounding box center [572, 191] width 11 height 10
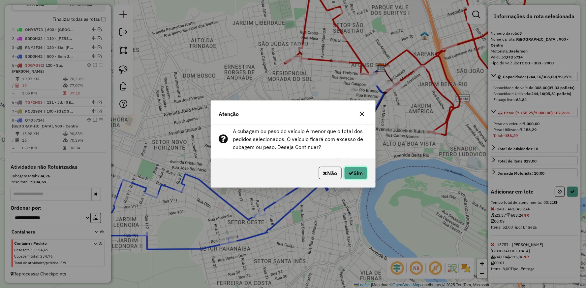
click at [355, 169] on button "Sim" at bounding box center [355, 173] width 23 height 13
select select "**********"
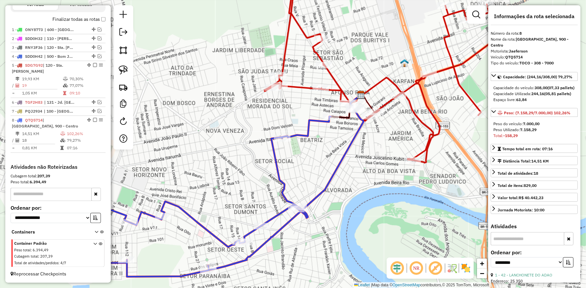
drag, startPoint x: 329, startPoint y: 136, endPoint x: 309, endPoint y: 163, distance: 34.0
click at [309, 163] on div "Janela de atendimento Grade de atendimento Capacidade Transportadoras Veículos …" at bounding box center [293, 144] width 586 height 288
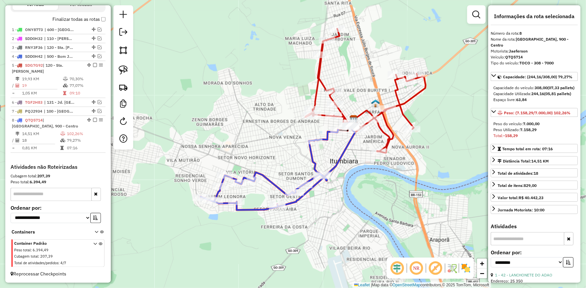
click at [382, 127] on icon at bounding box center [366, 91] width 120 height 124
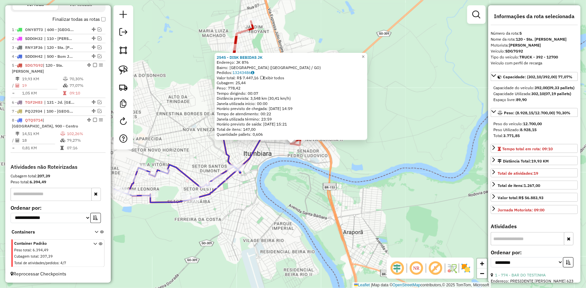
click at [261, 172] on div "2545 - DISK BEBIDAS JK Endereço: JK 876 Bairro: [GEOGRAPHIC_DATA] ([GEOGRAPHIC_…" at bounding box center [293, 144] width 586 height 288
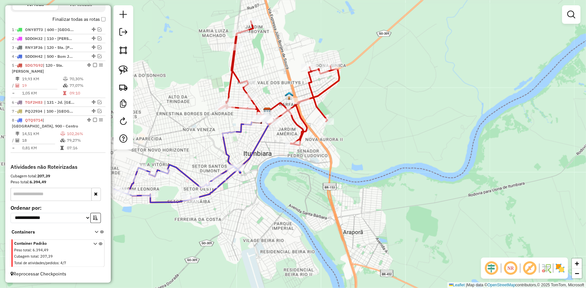
click at [233, 69] on icon at bounding box center [279, 83] width 120 height 124
select select "**********"
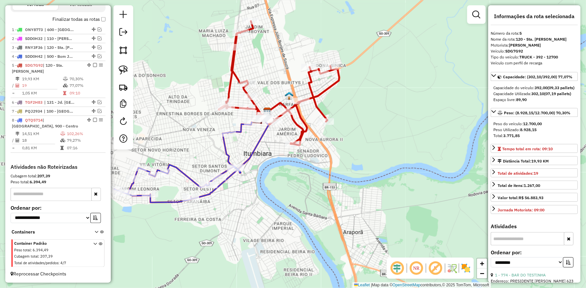
click at [233, 69] on icon at bounding box center [279, 83] width 120 height 124
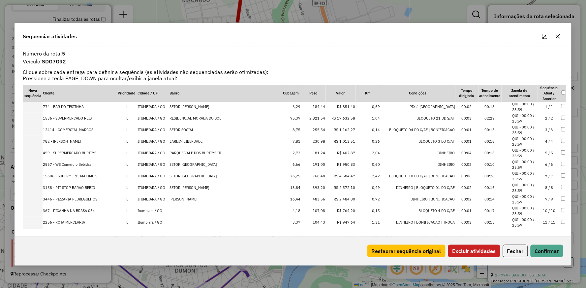
scroll to position [0, 0]
click at [495, 242] on div "Restaurar sequência original Excluir atividades Fechar Confirmar" at bounding box center [293, 250] width 556 height 28
click at [491, 248] on button "Excluir atividades" at bounding box center [474, 250] width 52 height 13
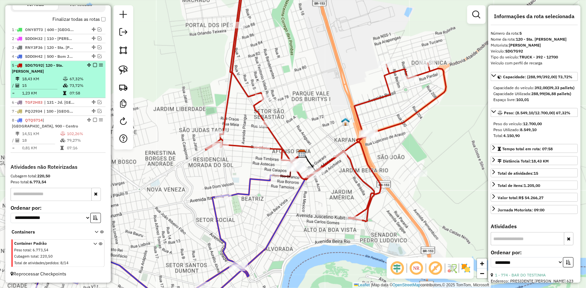
click at [93, 67] on em at bounding box center [95, 65] width 4 height 4
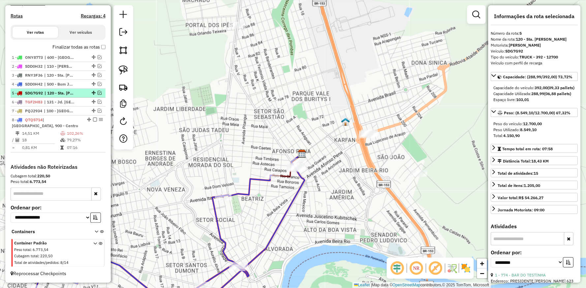
scroll to position [207, 0]
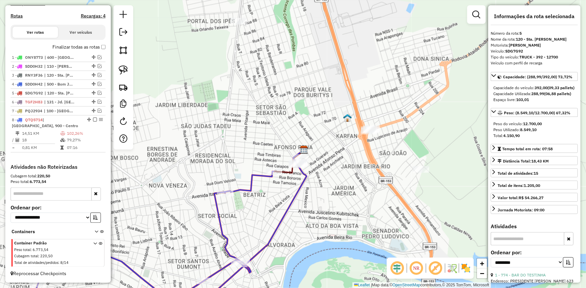
drag, startPoint x: 258, startPoint y: 199, endPoint x: 251, endPoint y: 84, distance: 115.6
click at [251, 85] on div "Janela de atendimento Grade de atendimento Capacidade Transportadoras Veículos …" at bounding box center [293, 144] width 586 height 288
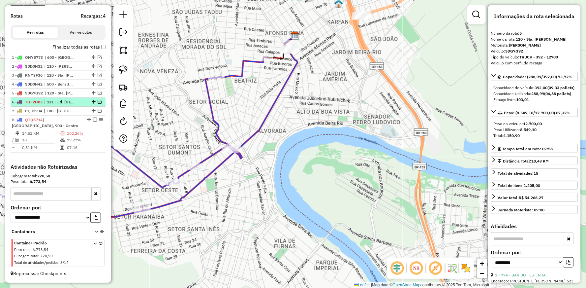
click at [98, 102] on em at bounding box center [100, 102] width 4 height 4
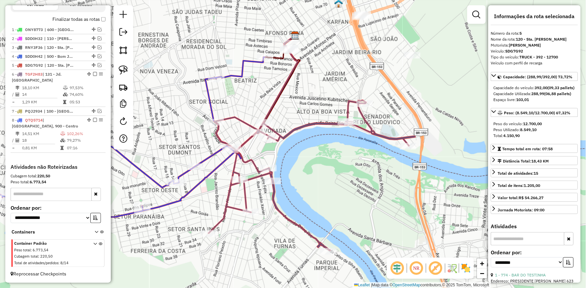
click at [302, 126] on icon at bounding box center [312, 175] width 206 height 150
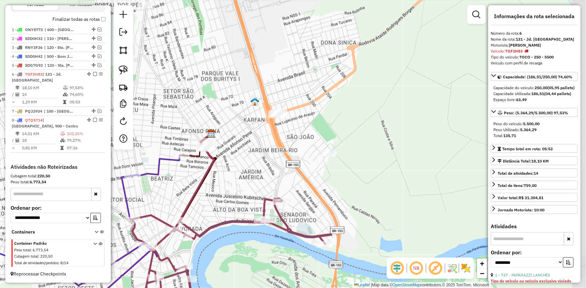
drag, startPoint x: 332, startPoint y: 91, endPoint x: 250, endPoint y: 185, distance: 124.5
click at [250, 185] on div "Janela de atendimento Grade de atendimento Capacidade Transportadoras Veículos …" at bounding box center [293, 144] width 586 height 288
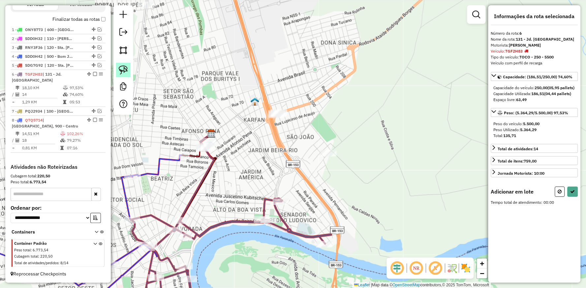
click at [124, 65] on img at bounding box center [123, 69] width 9 height 9
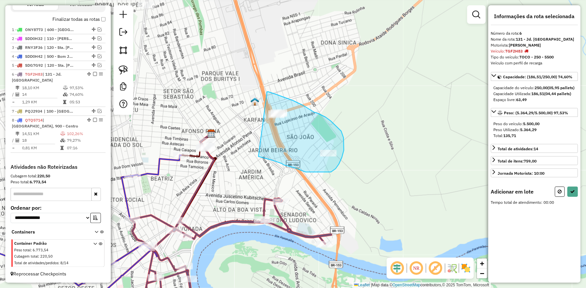
drag, startPoint x: 267, startPoint y: 92, endPoint x: 259, endPoint y: 156, distance: 65.2
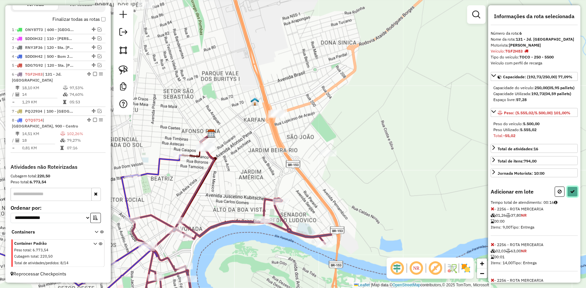
click at [570, 194] on icon at bounding box center [572, 191] width 5 height 5
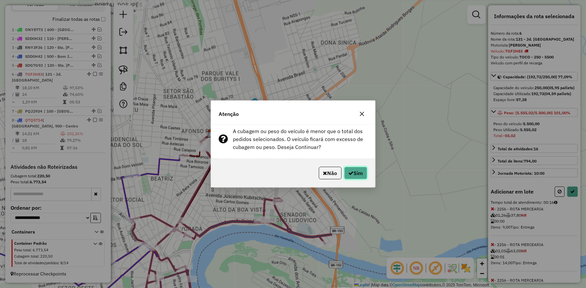
click at [355, 172] on button "Sim" at bounding box center [355, 173] width 23 height 13
select select "**********"
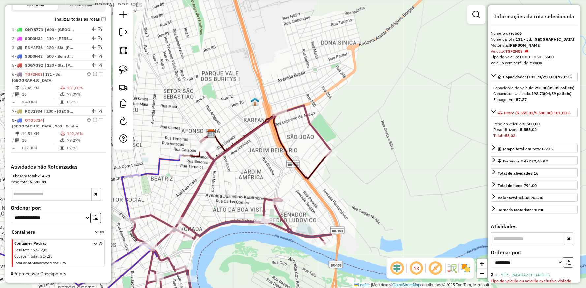
click at [162, 157] on icon at bounding box center [61, 235] width 240 height 160
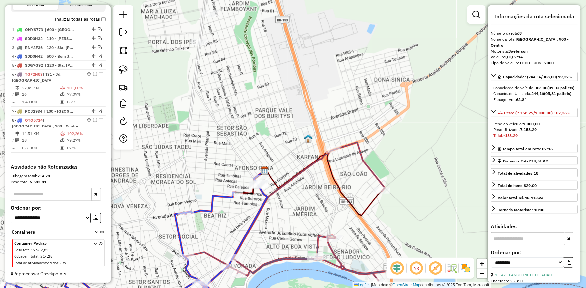
click at [317, 237] on icon at bounding box center [284, 229] width 200 height 174
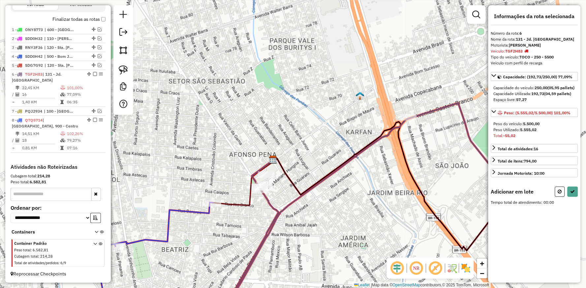
drag, startPoint x: 123, startPoint y: 72, endPoint x: 137, endPoint y: 73, distance: 13.9
click at [123, 72] on img at bounding box center [123, 69] width 9 height 9
drag, startPoint x: 244, startPoint y: 160, endPoint x: 250, endPoint y: 207, distance: 47.4
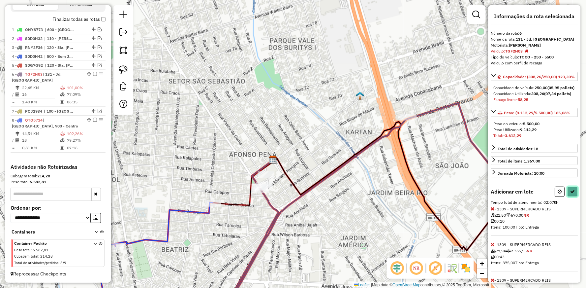
click at [573, 194] on icon at bounding box center [572, 191] width 5 height 5
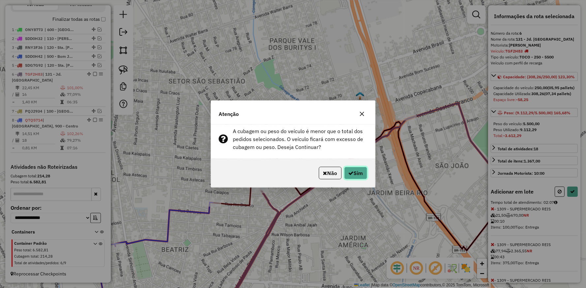
click at [356, 174] on button "Sim" at bounding box center [355, 173] width 23 height 13
select select "**********"
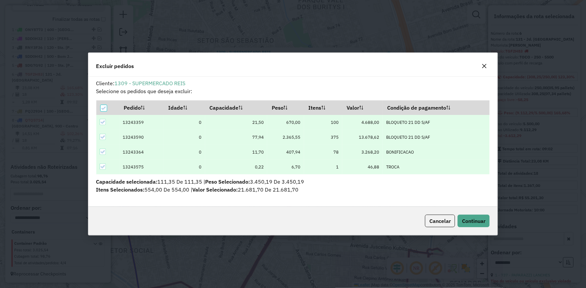
scroll to position [0, 0]
click at [481, 218] on span "Continuar" at bounding box center [473, 220] width 23 height 7
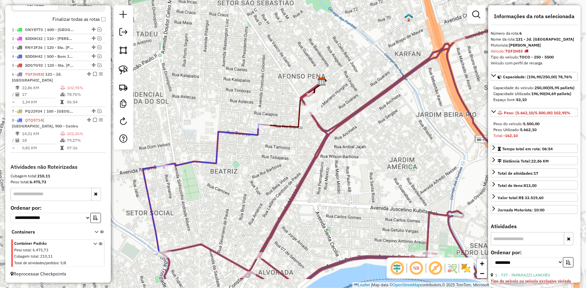
drag, startPoint x: 265, startPoint y: 202, endPoint x: 353, endPoint y: 98, distance: 136.2
click at [342, 107] on div "Janela de atendimento Grade de atendimento Capacidade Transportadoras Veículos …" at bounding box center [293, 144] width 586 height 288
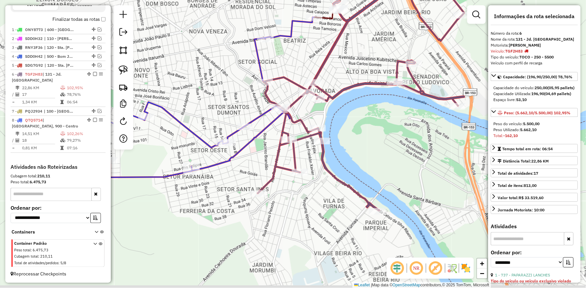
drag, startPoint x: 283, startPoint y: 214, endPoint x: 255, endPoint y: 144, distance: 75.7
click at [256, 143] on div "Janela de atendimento Grade de atendimento Capacidade Transportadoras Veículos …" at bounding box center [293, 144] width 586 height 288
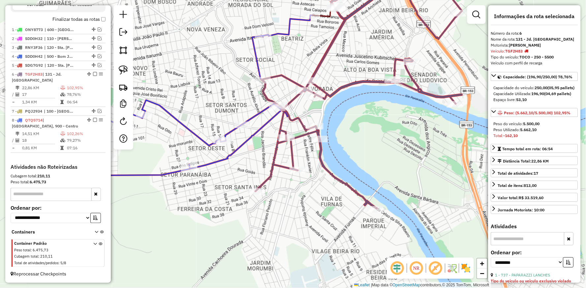
click at [213, 159] on icon at bounding box center [267, 81] width 156 height 175
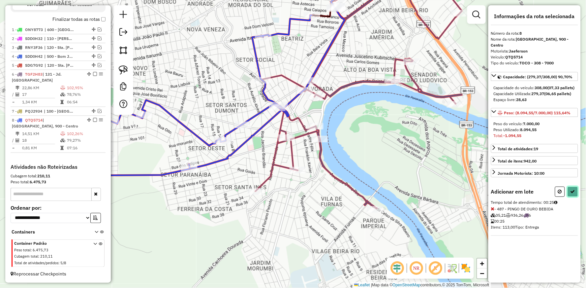
click at [575, 194] on icon at bounding box center [572, 191] width 5 height 5
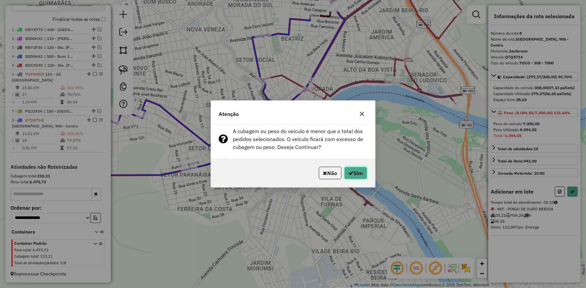
click at [351, 173] on icon "button" at bounding box center [351, 172] width 5 height 5
select select "**********"
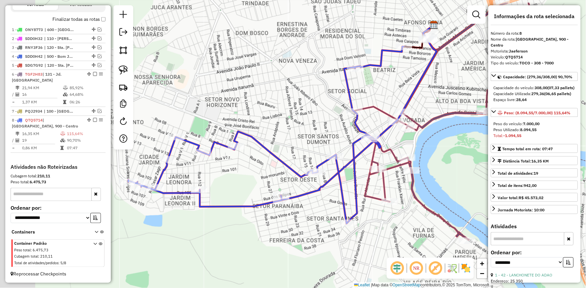
drag, startPoint x: 212, startPoint y: 94, endPoint x: 334, endPoint y: 121, distance: 125.0
click at [333, 124] on div "Janela de atendimento Grade de atendimento Capacidade Transportadoras Veículos …" at bounding box center [293, 144] width 586 height 288
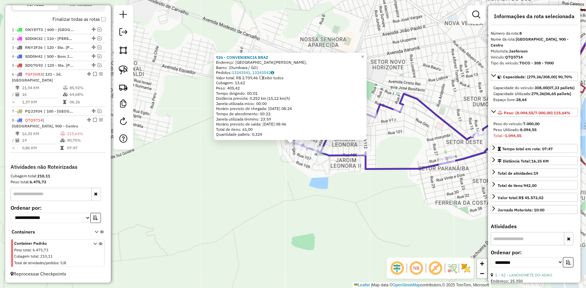
click at [219, 190] on div "926 - CONVENIENCIA BRAZ Endereço: Rua [PERSON_NAME], Bairro: (Itumbiara / GO) P…" at bounding box center [293, 144] width 586 height 288
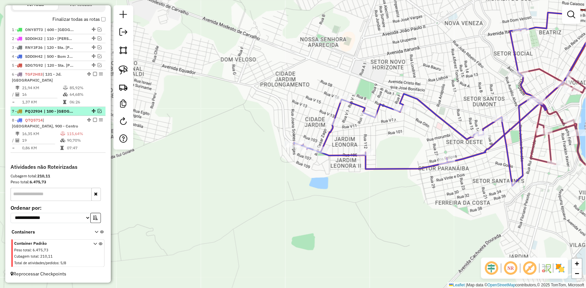
click at [98, 110] on em at bounding box center [100, 111] width 4 height 4
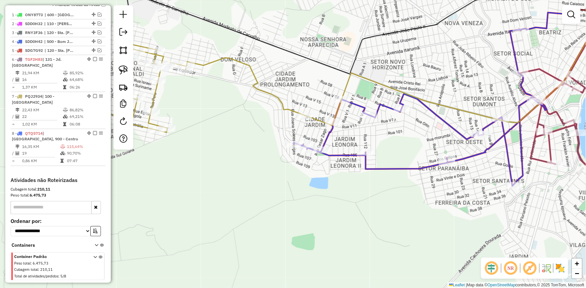
click at [289, 107] on icon at bounding box center [203, 79] width 201 height 105
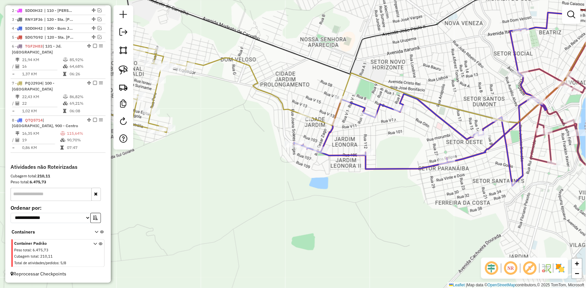
select select "**********"
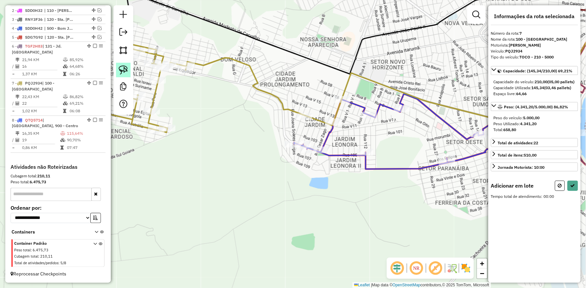
click at [119, 74] on img at bounding box center [123, 69] width 9 height 9
drag, startPoint x: 281, startPoint y: 131, endPoint x: 282, endPoint y: 158, distance: 27.0
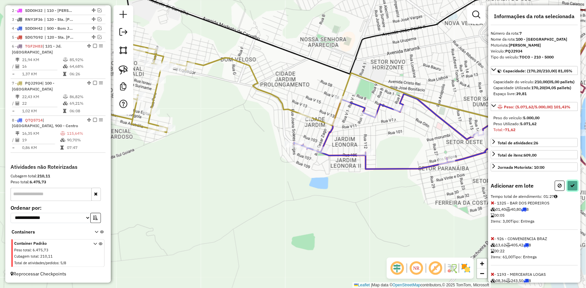
click at [571, 188] on icon at bounding box center [572, 185] width 5 height 5
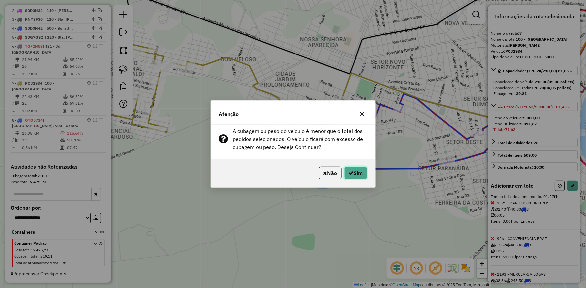
click at [357, 173] on button "Sim" at bounding box center [355, 173] width 23 height 13
select select "**********"
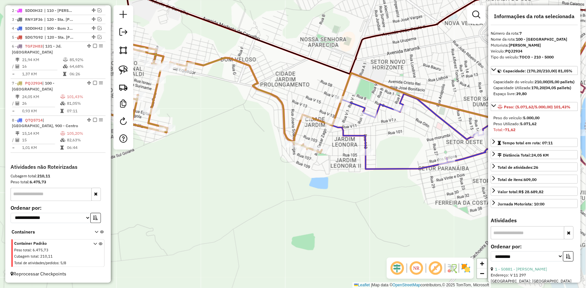
click at [343, 127] on icon at bounding box center [450, 97] width 237 height 177
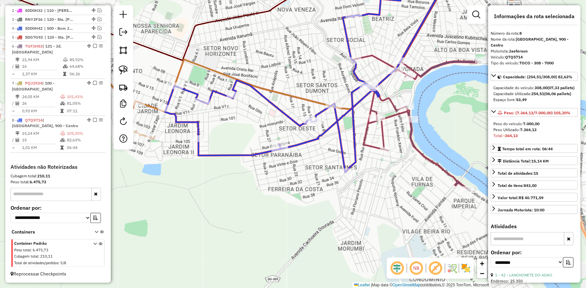
drag, startPoint x: 429, startPoint y: 147, endPoint x: 260, endPoint y: 133, distance: 169.1
click at [261, 133] on div "Janela de atendimento Grade de atendimento Capacidade Transportadoras Veículos …" at bounding box center [293, 144] width 586 height 288
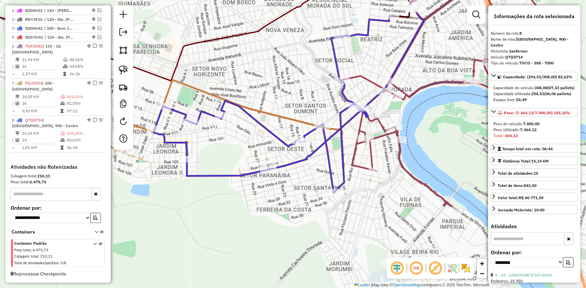
drag, startPoint x: 332, startPoint y: 100, endPoint x: 314, endPoint y: 120, distance: 26.6
click at [316, 117] on div "Janela de atendimento Grade de atendimento Capacidade Transportadoras Veículos …" at bounding box center [293, 144] width 586 height 288
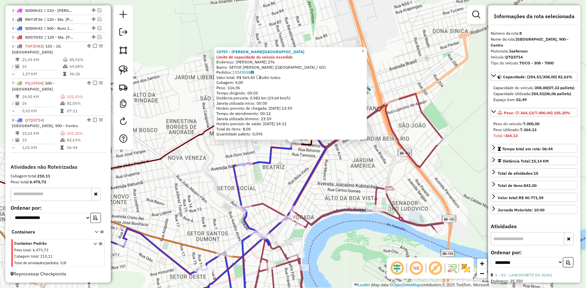
click at [330, 167] on div "15757 - BAR SAO JORGE Limite de capacidade do veículo excedido Endereço: [PERSO…" at bounding box center [293, 144] width 586 height 288
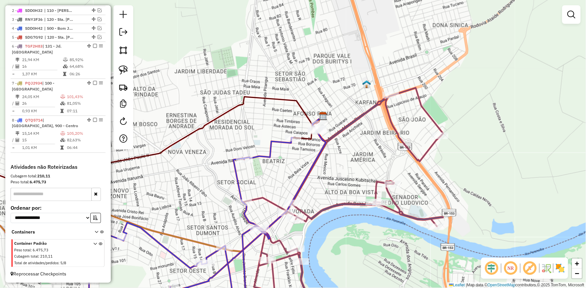
drag, startPoint x: 266, startPoint y: 180, endPoint x: 265, endPoint y: 167, distance: 12.9
click at [265, 167] on div "Janela de atendimento Grade de atendimento Capacidade Transportadoras Veículos …" at bounding box center [293, 144] width 586 height 288
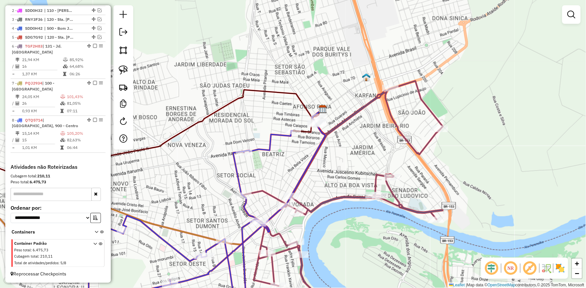
click at [259, 189] on icon at bounding box center [342, 198] width 200 height 235
select select "**********"
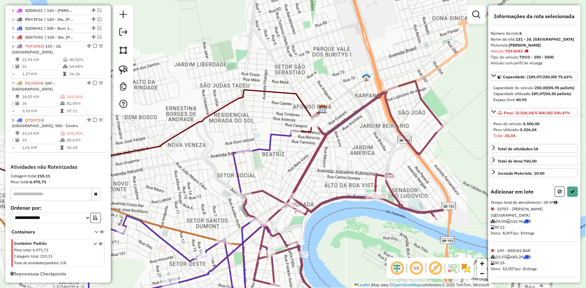
click at [493, 252] on icon at bounding box center [493, 250] width 4 height 5
click at [308, 162] on icon at bounding box center [342, 198] width 200 height 235
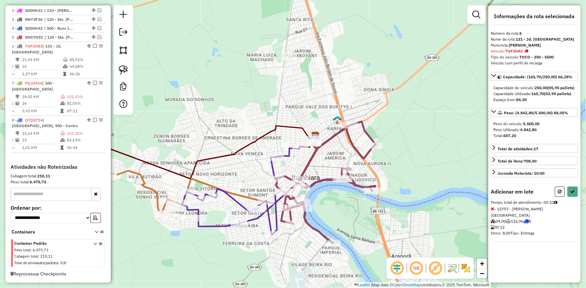
click at [320, 179] on icon at bounding box center [325, 181] width 100 height 121
click at [494, 252] on icon at bounding box center [493, 250] width 4 height 5
click at [574, 190] on div "Informações da rota selecionada Número da rota: 6 Nome da rota: 131 - Jd. Améri…" at bounding box center [534, 143] width 92 height 277
click at [569, 197] on button at bounding box center [572, 191] width 11 height 10
select select "**********"
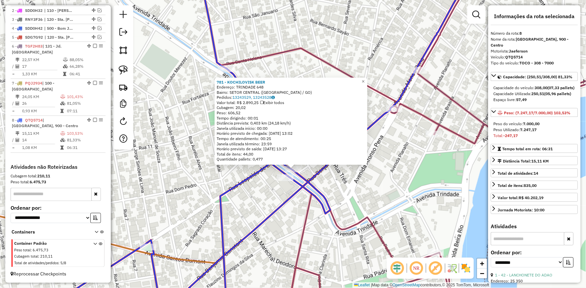
click at [421, 111] on icon at bounding box center [433, 143] width 424 height 345
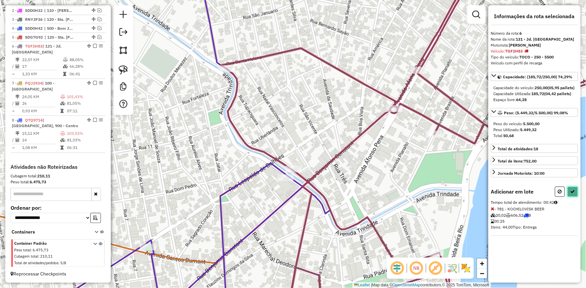
click at [574, 197] on button at bounding box center [572, 191] width 11 height 10
select select "**********"
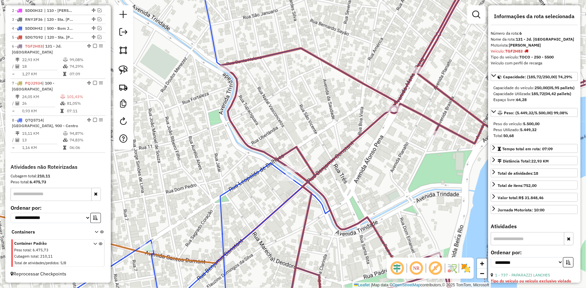
click at [360, 133] on icon at bounding box center [383, 76] width 180 height 210
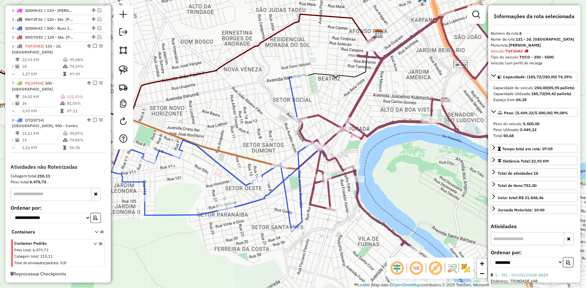
click at [298, 152] on icon at bounding box center [218, 154] width 214 height 156
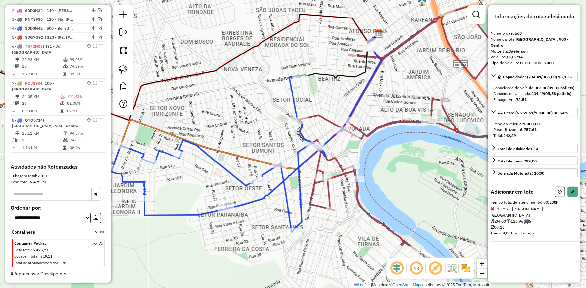
click at [561, 194] on icon at bounding box center [560, 191] width 4 height 5
select select "**********"
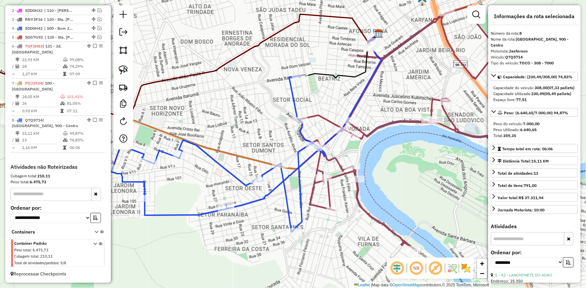
click at [292, 98] on icon at bounding box center [218, 154] width 214 height 156
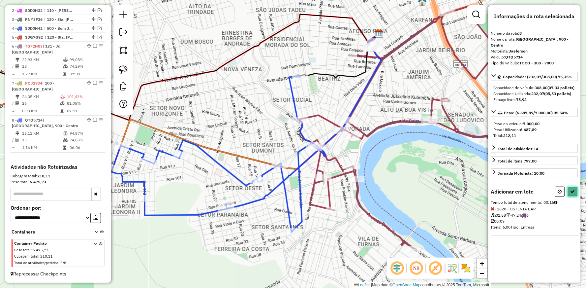
click at [571, 194] on icon at bounding box center [572, 191] width 5 height 5
select select "**********"
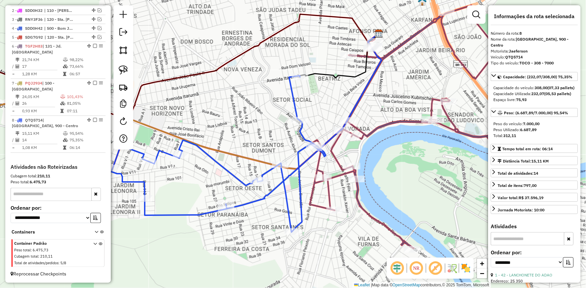
click at [222, 161] on icon at bounding box center [218, 154] width 214 height 156
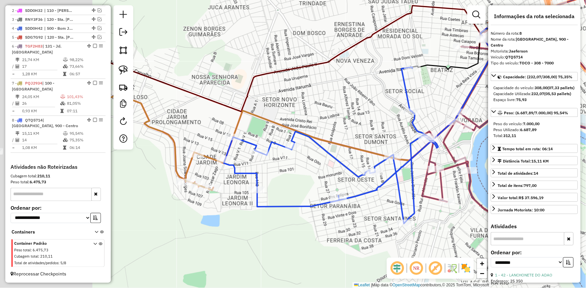
drag, startPoint x: 174, startPoint y: 97, endPoint x: 310, endPoint y: 77, distance: 137.5
click at [309, 78] on div "Janela de atendimento Grade de atendimento Capacidade Transportadoras Veículos …" at bounding box center [293, 144] width 586 height 288
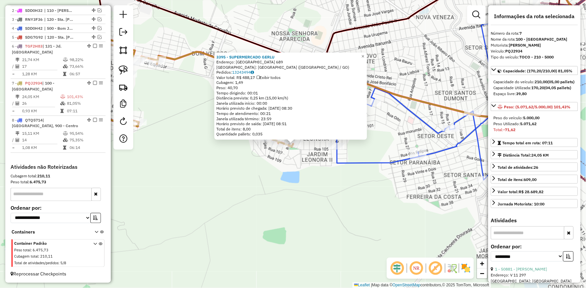
click at [267, 174] on div "3395 - SUPERMERCADO GERLU Endereço: [GEOGRAPHIC_DATA]: [GEOGRAPHIC_DATA] ([GEOG…" at bounding box center [293, 144] width 586 height 288
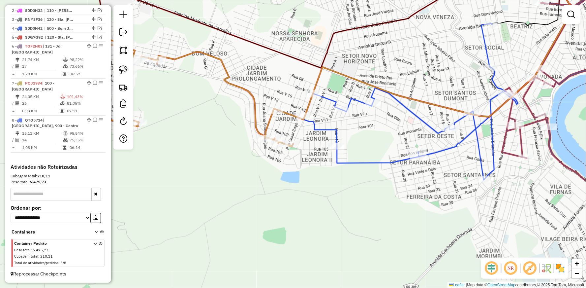
click at [339, 160] on icon at bounding box center [411, 101] width 214 height 156
select select "**********"
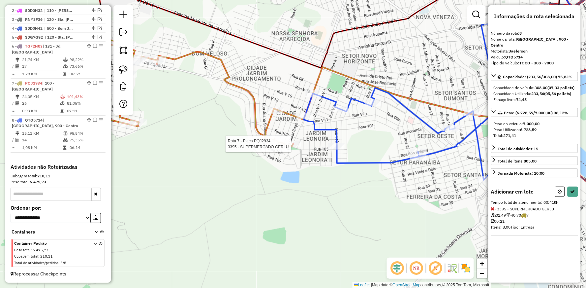
select select "**********"
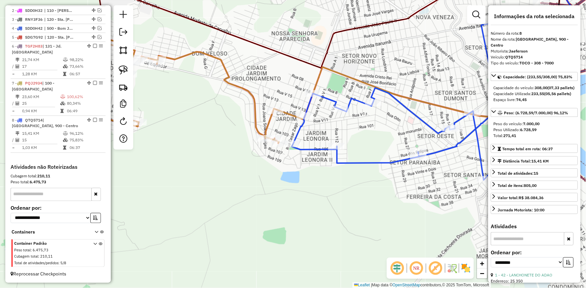
click at [251, 94] on icon at bounding box center [177, 82] width 204 height 122
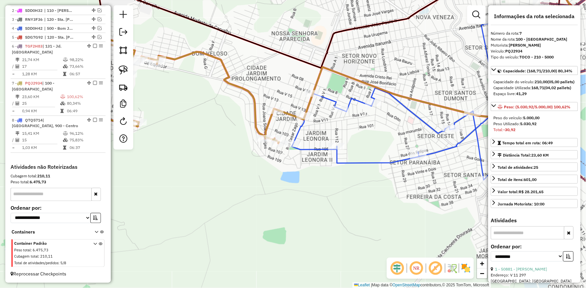
click at [311, 148] on icon at bounding box center [405, 101] width 226 height 156
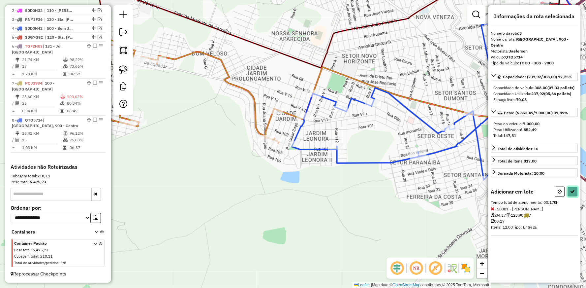
click at [577, 195] on button at bounding box center [572, 191] width 11 height 10
select select "**********"
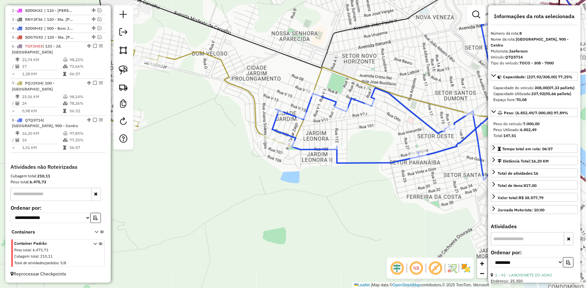
click at [246, 89] on icon at bounding box center [177, 82] width 204 height 122
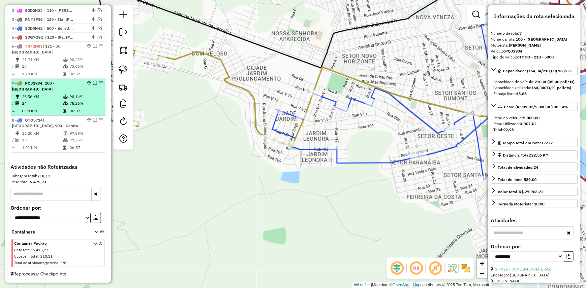
click at [93, 82] on em at bounding box center [95, 83] width 4 height 4
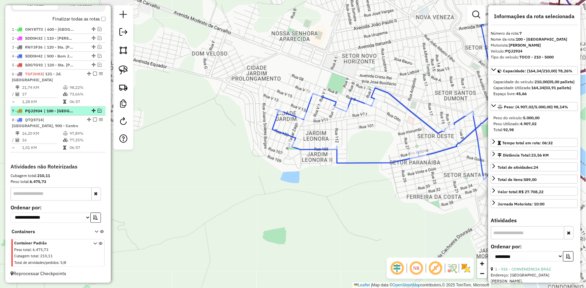
scroll to position [229, 0]
click at [329, 96] on icon at bounding box center [395, 101] width 246 height 156
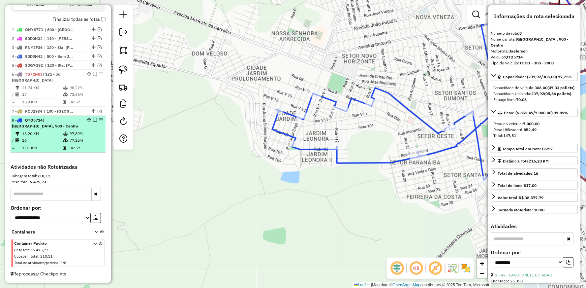
click at [93, 118] on em at bounding box center [95, 120] width 4 height 4
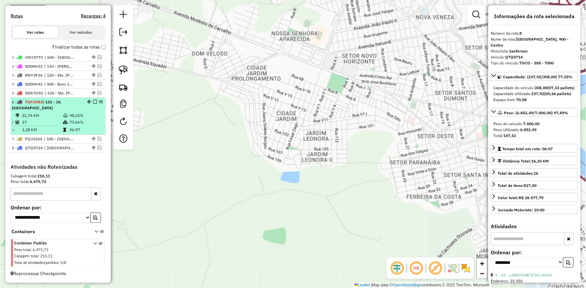
scroll to position [201, 0]
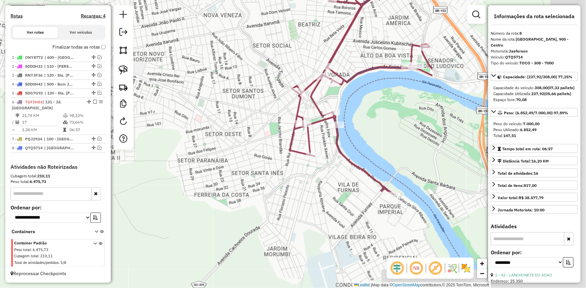
drag, startPoint x: 450, startPoint y: 146, endPoint x: 226, endPoint y: 144, distance: 223.9
click at [226, 144] on div "Janela de atendimento Grade de atendimento Capacidade Transportadoras Veículos …" at bounding box center [293, 144] width 586 height 288
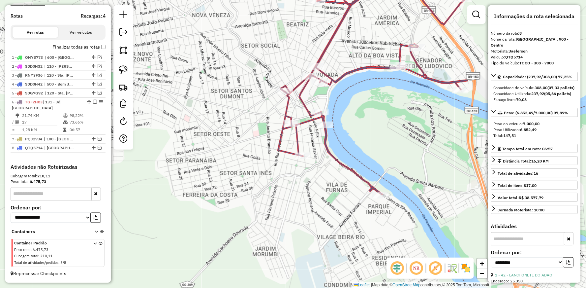
click at [348, 70] on icon at bounding box center [372, 82] width 189 height 223
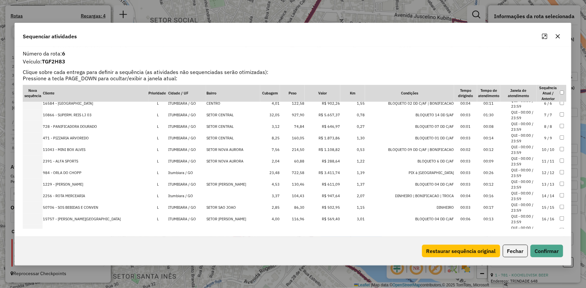
scroll to position [75, 0]
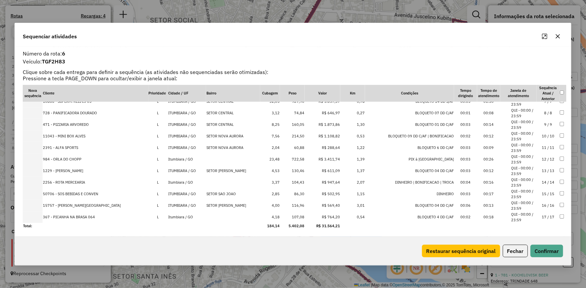
drag, startPoint x: 25, startPoint y: 89, endPoint x: 305, endPoint y: 253, distance: 324.7
click at [305, 253] on div "Sequenciar atividades Número da rota: 6 Veículo: TGF2H83 Clique sobre cada entr…" at bounding box center [293, 144] width 557 height 242
copy div "Lore ipsumdolo Sitamet Consectetu Adipis / EL Seddoe Tempori Utla Etdol Ma Aliq…"
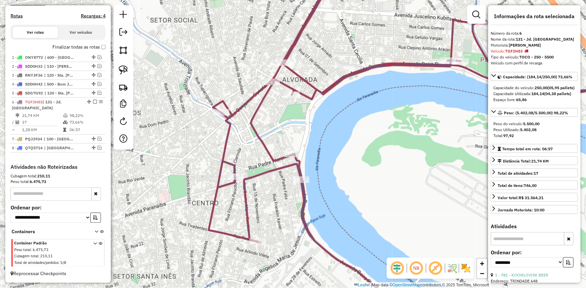
click at [332, 83] on icon at bounding box center [397, 143] width 377 height 345
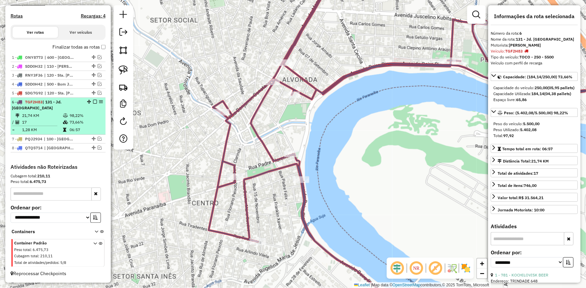
click at [93, 104] on em at bounding box center [95, 102] width 4 height 4
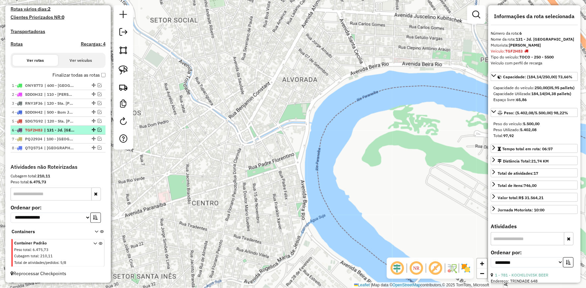
scroll to position [179, 0]
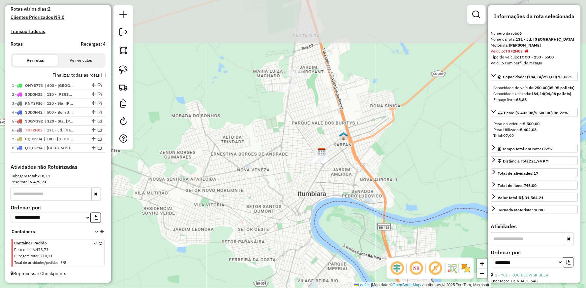
drag, startPoint x: 257, startPoint y: 76, endPoint x: 291, endPoint y: 159, distance: 89.6
click at [291, 177] on div "Janela de atendimento Grade de atendimento Capacidade Transportadoras Veículos …" at bounding box center [293, 144] width 586 height 288
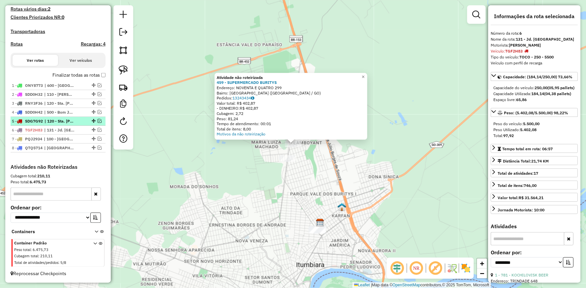
click at [98, 120] on em at bounding box center [100, 121] width 4 height 4
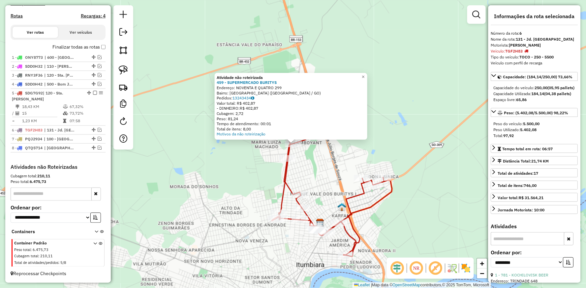
click at [285, 172] on icon at bounding box center [332, 193] width 120 height 127
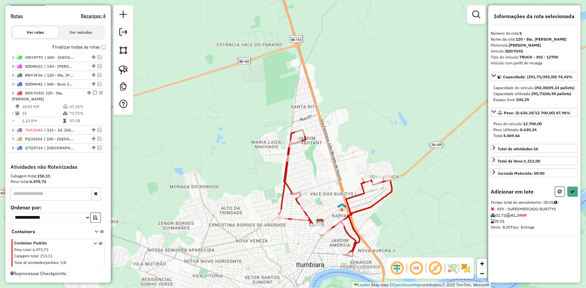
select select "**********"
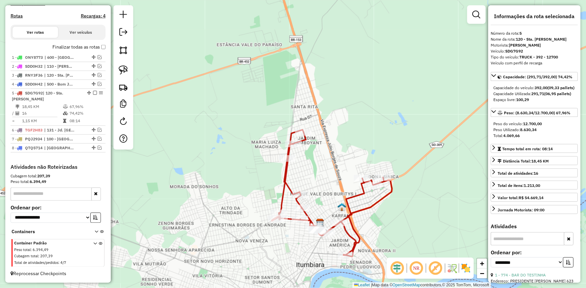
click at [286, 154] on icon at bounding box center [332, 193] width 120 height 127
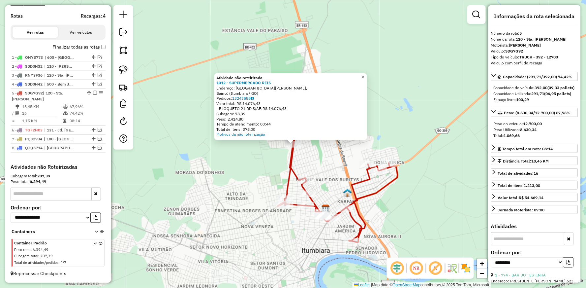
click at [223, 171] on div "Atividade não roteirizada 1012 - SUPERMERCADO REIS Endereço: [GEOGRAPHIC_DATA][…" at bounding box center [293, 144] width 586 height 288
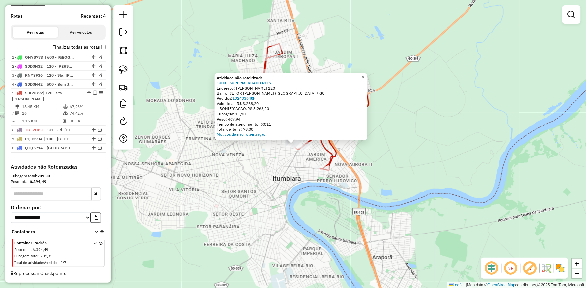
click at [229, 189] on div "Atividade não roteirizada 1309 - SUPERMERCADO REIS Endereço: [PERSON_NAME] 120 …" at bounding box center [293, 144] width 586 height 288
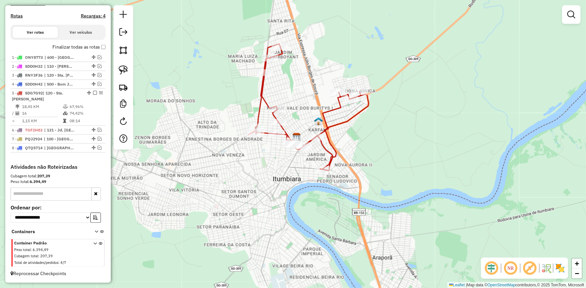
click at [339, 120] on icon at bounding box center [309, 107] width 120 height 127
select select "**********"
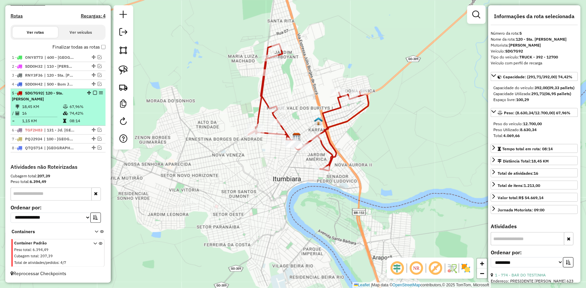
click at [93, 95] on em at bounding box center [95, 93] width 4 height 4
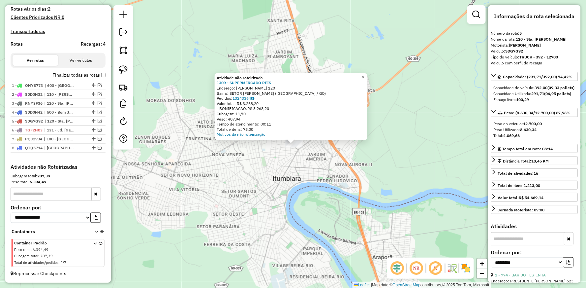
click at [280, 154] on div "Atividade não roteirizada 1309 - SUPERMERCADO REIS Endereço: [PERSON_NAME] 120 …" at bounding box center [293, 144] width 586 height 288
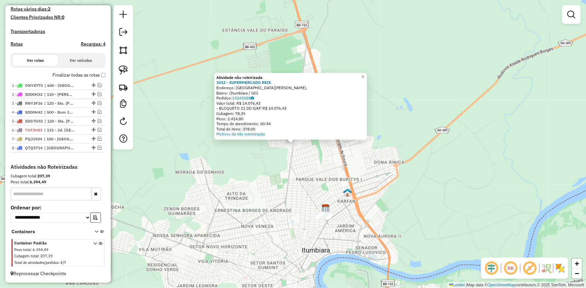
click at [281, 169] on div "Atividade não roteirizada 1012 - SUPERMERCADO REIS Endereço: [GEOGRAPHIC_DATA][…" at bounding box center [293, 144] width 586 height 288
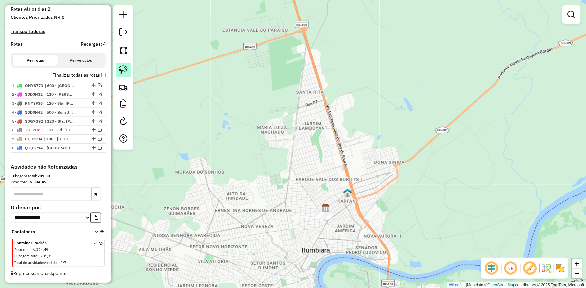
click at [119, 70] on img at bounding box center [123, 69] width 9 height 9
click at [122, 28] on em at bounding box center [123, 32] width 8 height 8
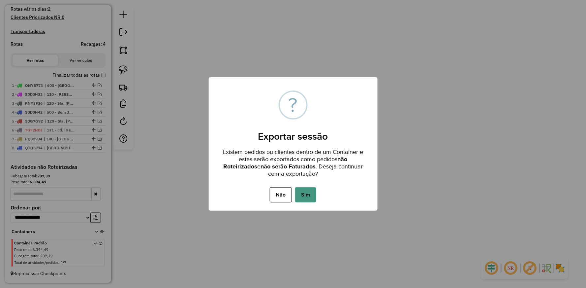
click at [306, 193] on button "Sim" at bounding box center [305, 194] width 21 height 15
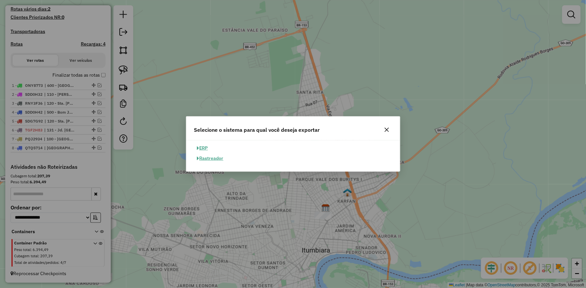
click at [207, 143] on button "ERP" at bounding box center [202, 148] width 17 height 10
select select "**"
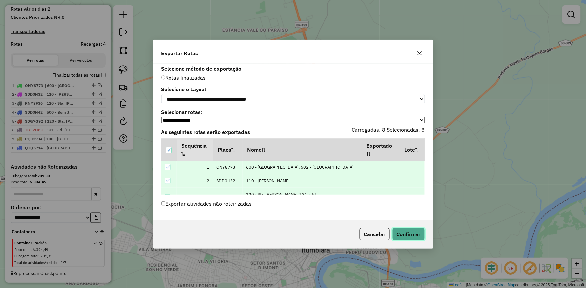
click at [411, 233] on button "Confirmar" at bounding box center [408, 234] width 33 height 13
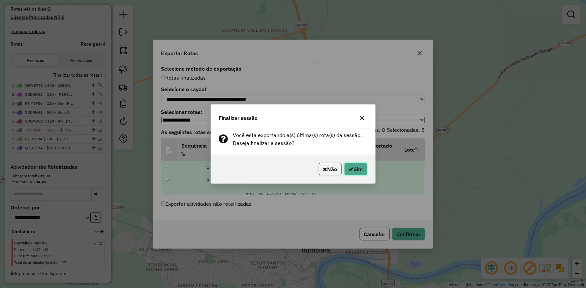
click at [359, 167] on button "Sim" at bounding box center [355, 169] width 23 height 13
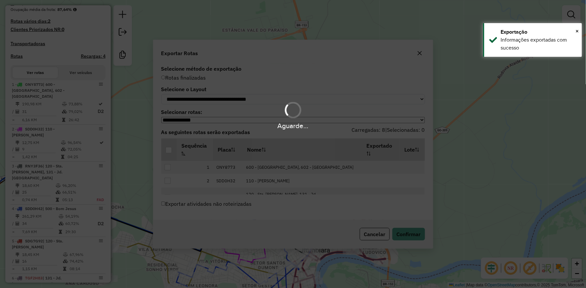
scroll to position [261, 0]
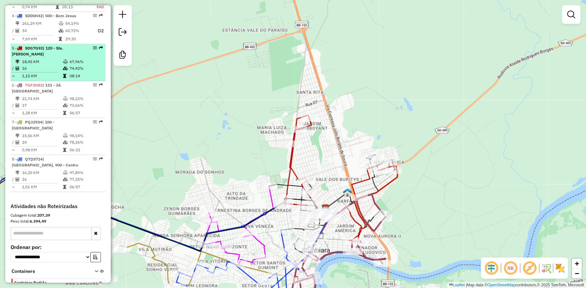
scroll to position [378, 0]
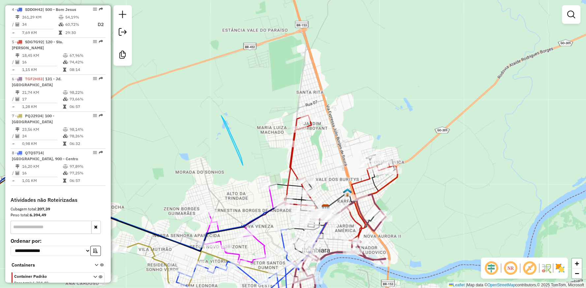
drag, startPoint x: 243, startPoint y: 165, endPoint x: 216, endPoint y: 107, distance: 63.7
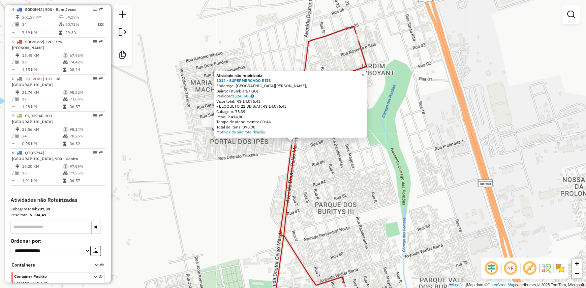
drag, startPoint x: 330, startPoint y: 187, endPoint x: 321, endPoint y: 150, distance: 37.9
click at [321, 158] on div "Atividade não roteirizada 1012 - SUPERMERCADO REIS Endereço: Avenida Doutor Cel…" at bounding box center [293, 144] width 586 height 288
drag, startPoint x: 321, startPoint y: 150, endPoint x: 321, endPoint y: 142, distance: 7.9
click at [321, 147] on div "Atividade não roteirizada 1012 - SUPERMERCADO REIS Endereço: Avenida Doutor Cel…" at bounding box center [293, 144] width 586 height 288
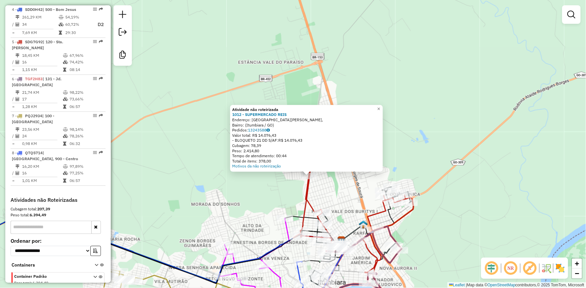
drag, startPoint x: 310, startPoint y: 239, endPoint x: 295, endPoint y: 153, distance: 87.4
click at [295, 156] on icon at bounding box center [353, 210] width 120 height 127
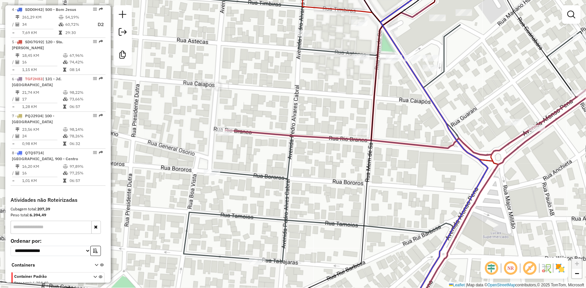
drag, startPoint x: 411, startPoint y: 37, endPoint x: 353, endPoint y: 53, distance: 59.6
click at [353, 53] on div "Rota 5 - Placa SDG7G92 12414 - COMERCIAL MARCOS Rota 5 - Placa SDG7G92 782 - FR…" at bounding box center [293, 144] width 586 height 288
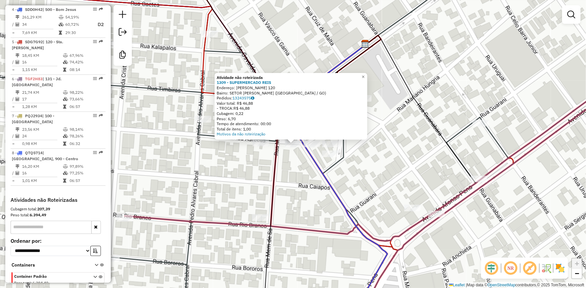
click at [382, 159] on div "Atividade não roteirizada 1309 - SUPERMERCADO REIS Endereço: OSVALDO CRUZ 120 B…" at bounding box center [293, 144] width 586 height 288
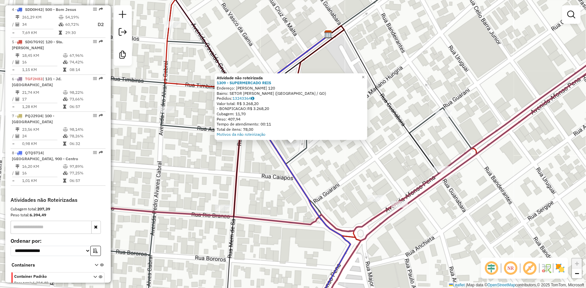
click at [317, 164] on div "Atividade não roteirizada 1309 - SUPERMERCADO REIS Endereço: [PERSON_NAME] 120 …" at bounding box center [293, 144] width 586 height 288
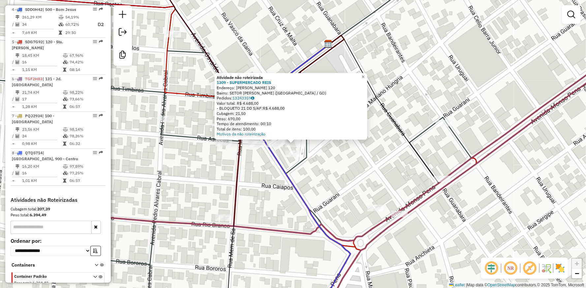
click at [261, 161] on div "Atividade não roteirizada 1309 - SUPERMERCADO REIS Endereço: OSVALDO CRUZ 120 B…" at bounding box center [293, 144] width 586 height 288
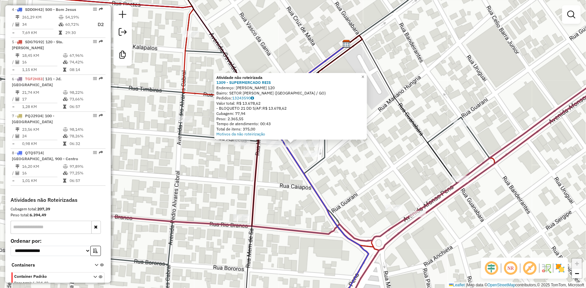
drag, startPoint x: 280, startPoint y: 117, endPoint x: 314, endPoint y: 117, distance: 33.6
click at [314, 117] on div "Peso: 2.365,55" at bounding box center [290, 118] width 149 height 5
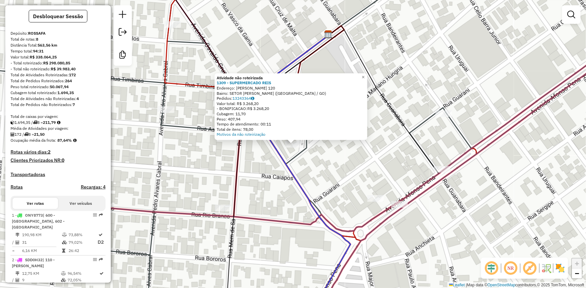
scroll to position [0, 0]
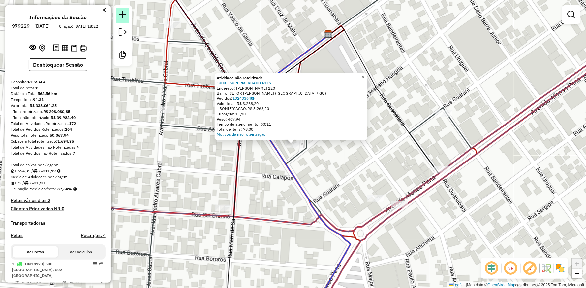
click at [129, 14] on link at bounding box center [122, 15] width 13 height 15
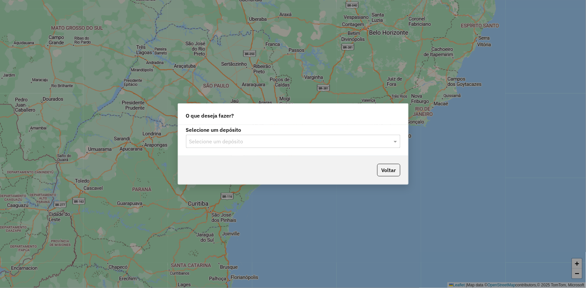
click at [218, 137] on input "text" at bounding box center [286, 141] width 195 height 8
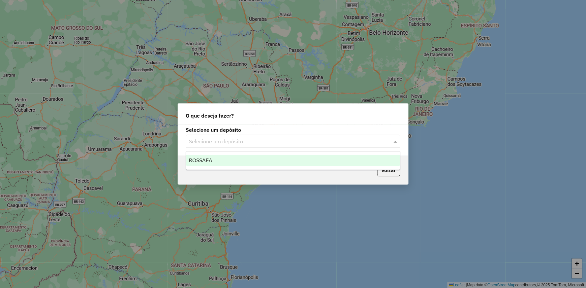
click at [213, 157] on div "ROSSAFA" at bounding box center [293, 160] width 214 height 11
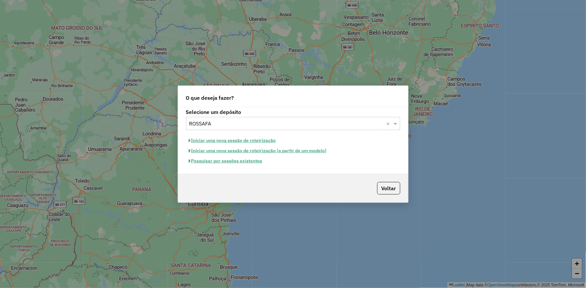
click at [245, 139] on button "Iniciar uma nova sessão de roteirização" at bounding box center [232, 140] width 93 height 10
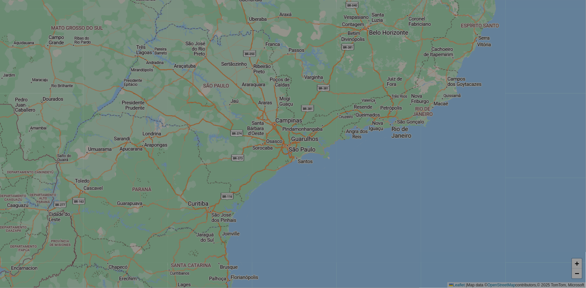
select select "*"
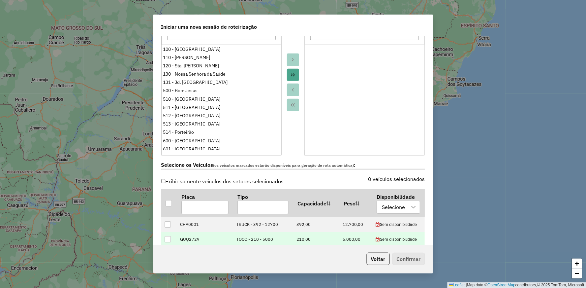
scroll to position [220, 0]
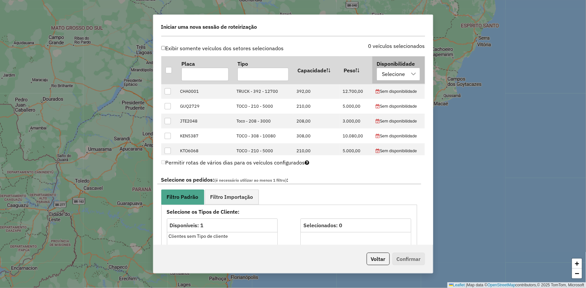
click at [397, 76] on div "Selecione" at bounding box center [394, 74] width 28 height 13
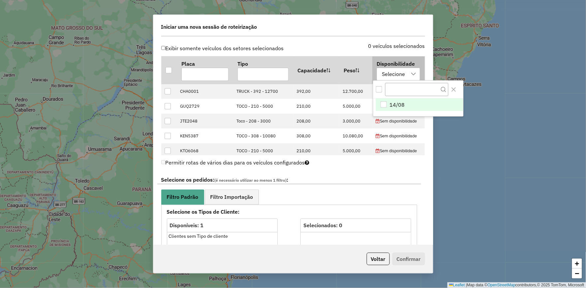
scroll to position [4, 30]
click at [394, 104] on span "14/08" at bounding box center [397, 105] width 15 height 8
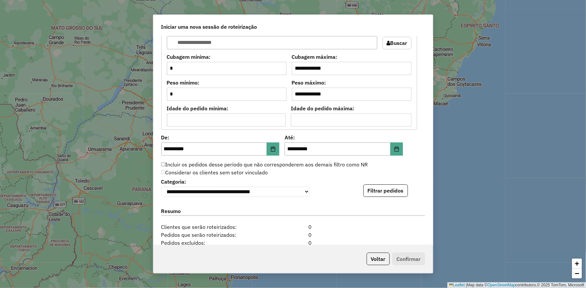
scroll to position [626, 0]
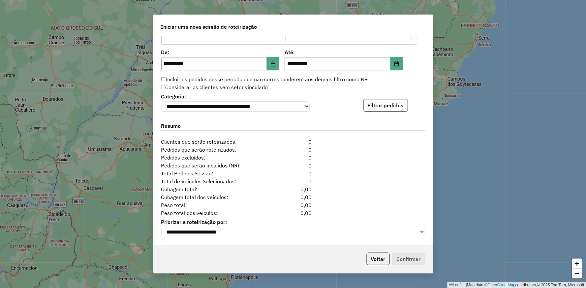
click at [367, 101] on button "Filtrar pedidos" at bounding box center [385, 105] width 45 height 13
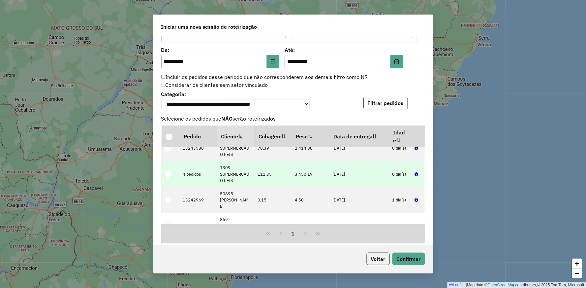
scroll to position [27, 0]
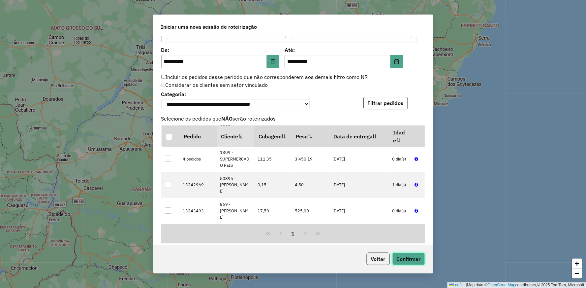
click at [417, 256] on button "Confirmar" at bounding box center [408, 258] width 33 height 13
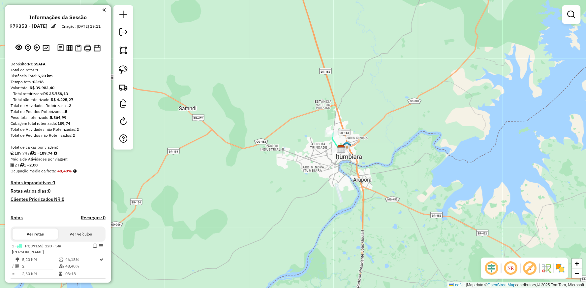
drag, startPoint x: 124, startPoint y: 66, endPoint x: 131, endPoint y: 71, distance: 8.0
click at [124, 66] on img at bounding box center [123, 69] width 9 height 9
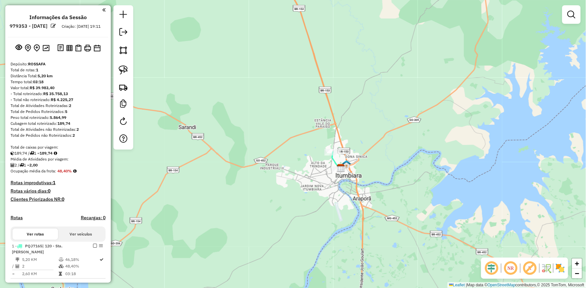
click at [345, 144] on div "Janela de atendimento Grade de atendimento Capacidade Transportadoras Veículos …" at bounding box center [293, 144] width 586 height 288
click at [123, 73] on img at bounding box center [123, 69] width 9 height 9
drag, startPoint x: 328, startPoint y: 132, endPoint x: 312, endPoint y: 159, distance: 31.3
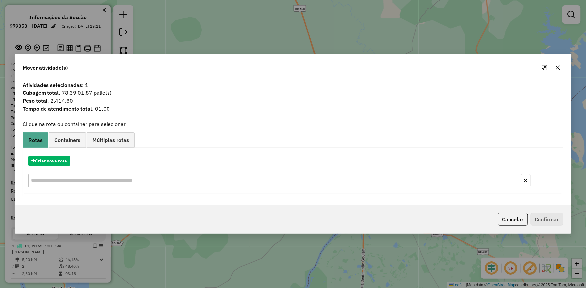
click at [50, 151] on div "Criar nova rota" at bounding box center [292, 172] width 537 height 43
click at [49, 156] on button "Criar nova rota" at bounding box center [49, 161] width 42 height 10
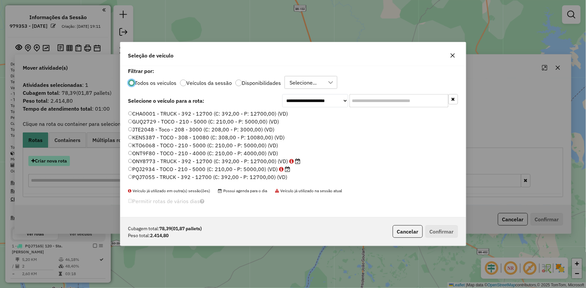
scroll to position [4, 2]
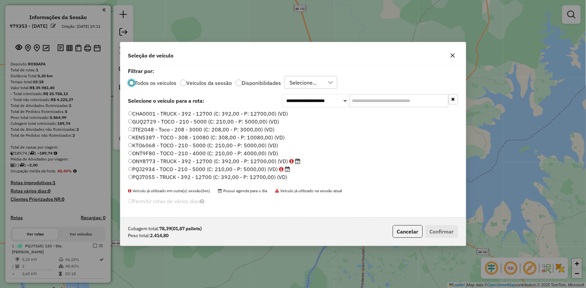
click at [155, 113] on label "CHA0001 - TRUCK - 392 - 12700 (C: 392,00 - P: 12700,00) (VD)" at bounding box center [208, 113] width 160 height 8
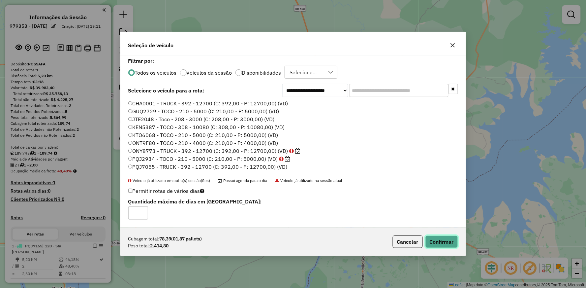
click at [439, 239] on button "Confirmar" at bounding box center [441, 241] width 33 height 13
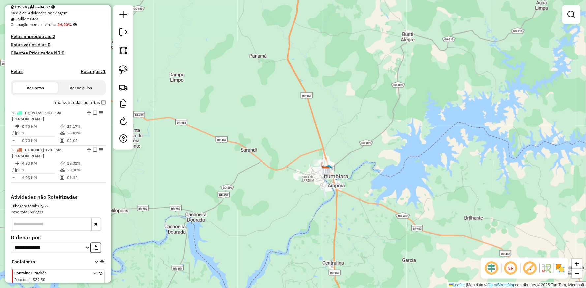
scroll to position [146, 0]
click at [124, 72] on img at bounding box center [123, 69] width 9 height 9
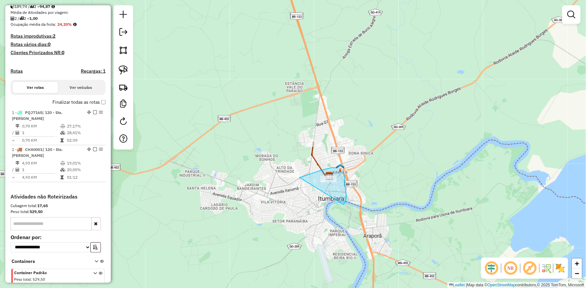
drag, startPoint x: 299, startPoint y: 177, endPoint x: 343, endPoint y: 204, distance: 51.7
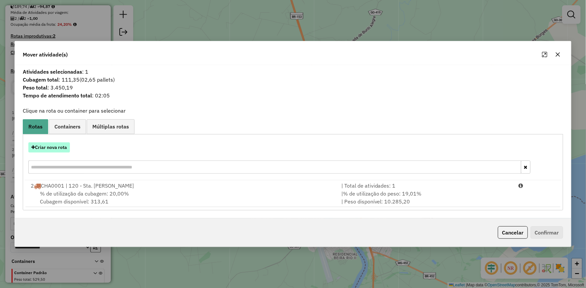
click at [53, 146] on button "Criar nova rota" at bounding box center [49, 147] width 42 height 10
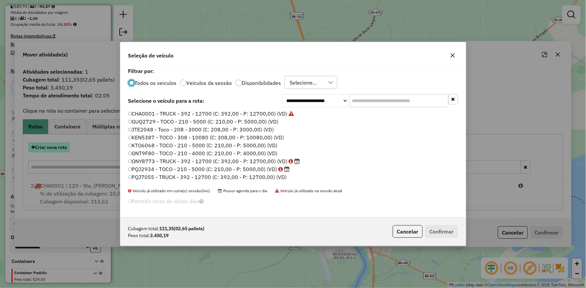
scroll to position [4, 2]
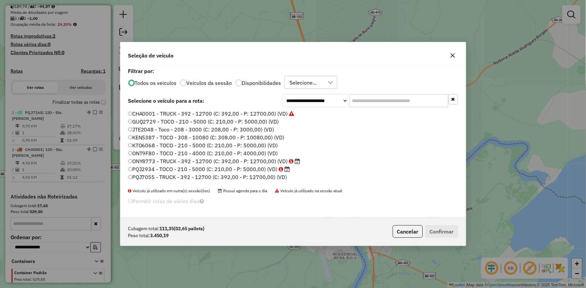
click at [167, 114] on label "CHA0001 - TRUCK - 392 - 12700 (C: 392,00 - P: 12700,00) (VD)" at bounding box center [211, 113] width 166 height 8
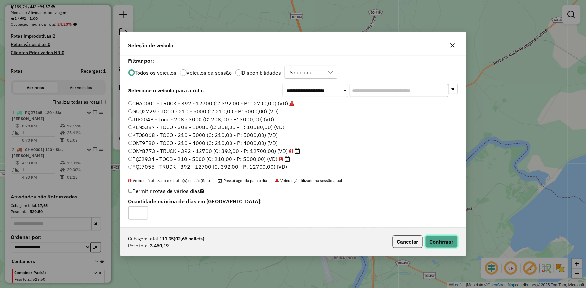
click at [453, 246] on button "Confirmar" at bounding box center [441, 241] width 33 height 13
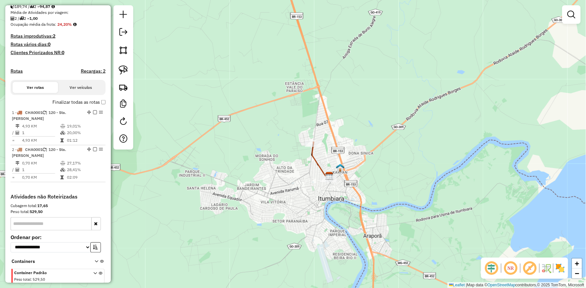
scroll to position [126, 0]
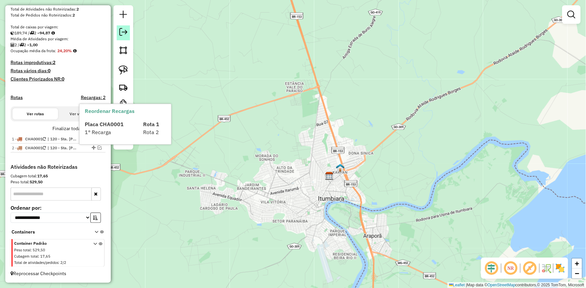
click at [126, 30] on em at bounding box center [123, 32] width 8 height 8
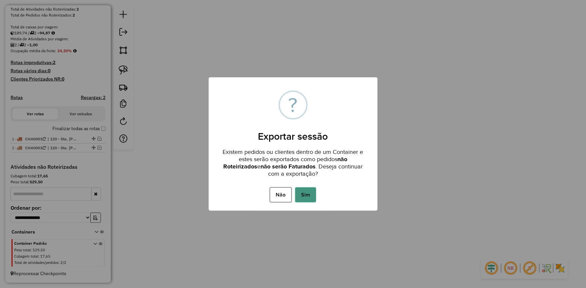
click at [312, 191] on button "Sim" at bounding box center [305, 194] width 21 height 15
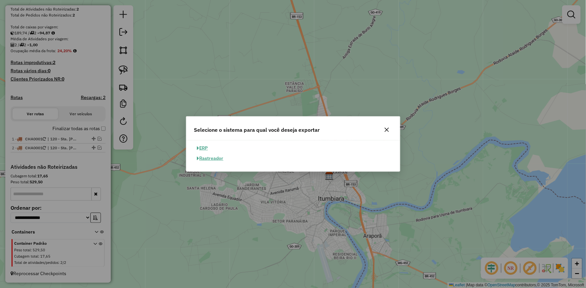
click at [202, 147] on button "ERP" at bounding box center [202, 148] width 17 height 10
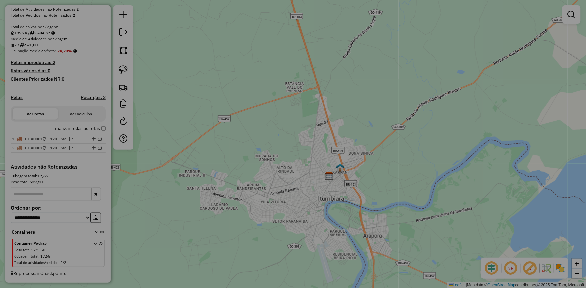
select select "**"
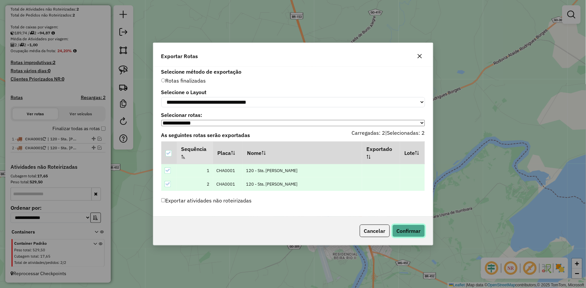
click at [409, 236] on button "Confirmar" at bounding box center [408, 230] width 33 height 13
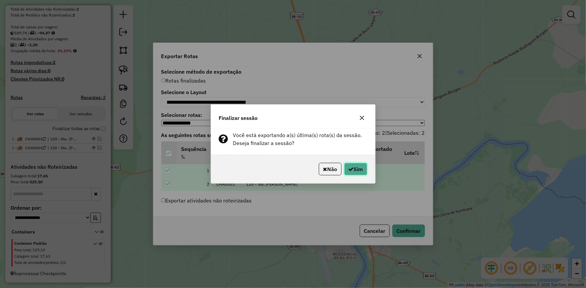
click at [361, 169] on button "Sim" at bounding box center [355, 169] width 23 height 13
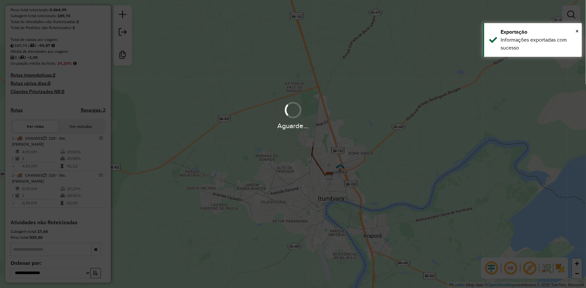
scroll to position [143, 0]
